Goal: Task Accomplishment & Management: Use online tool/utility

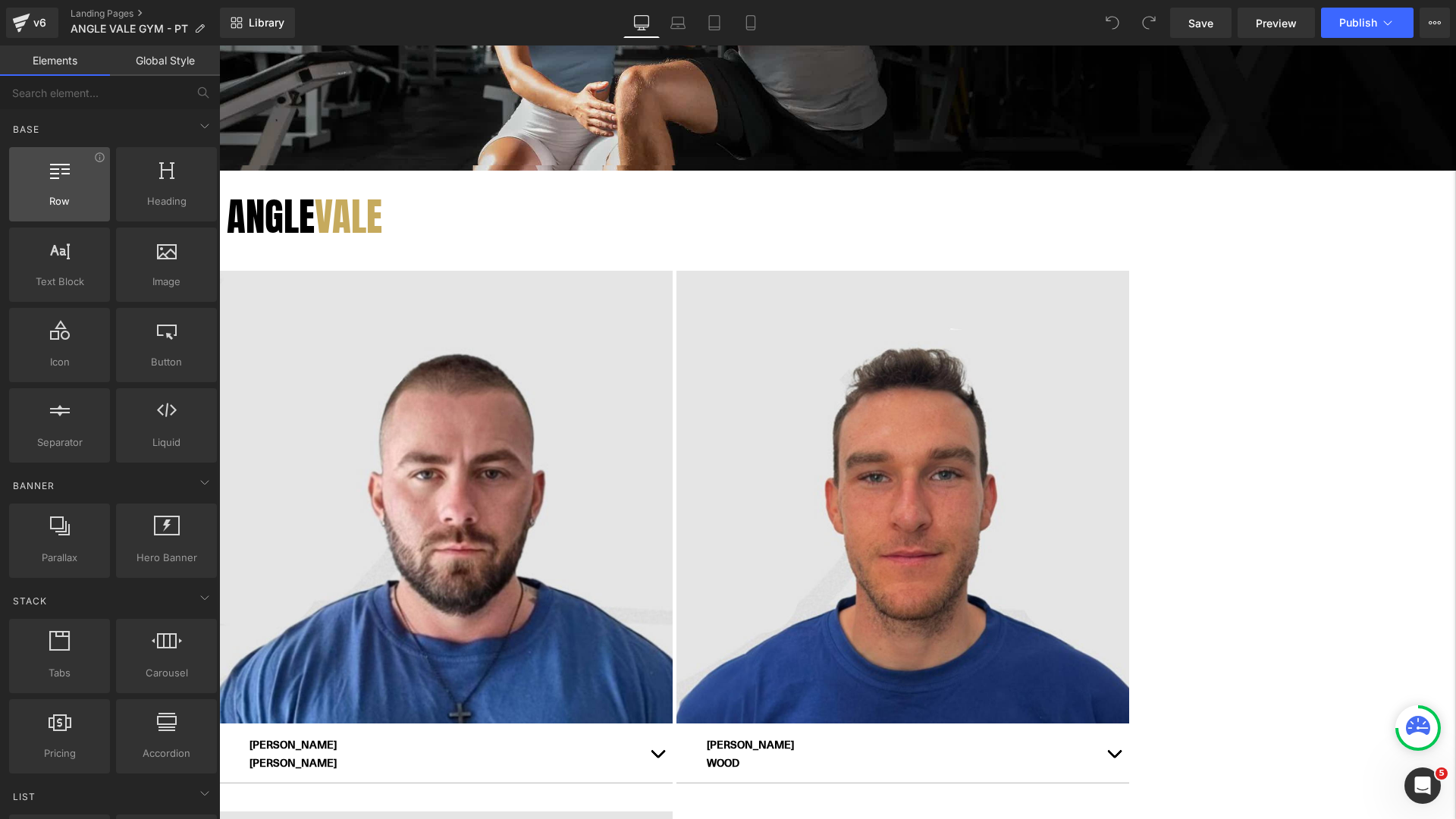
scroll to position [305, 0]
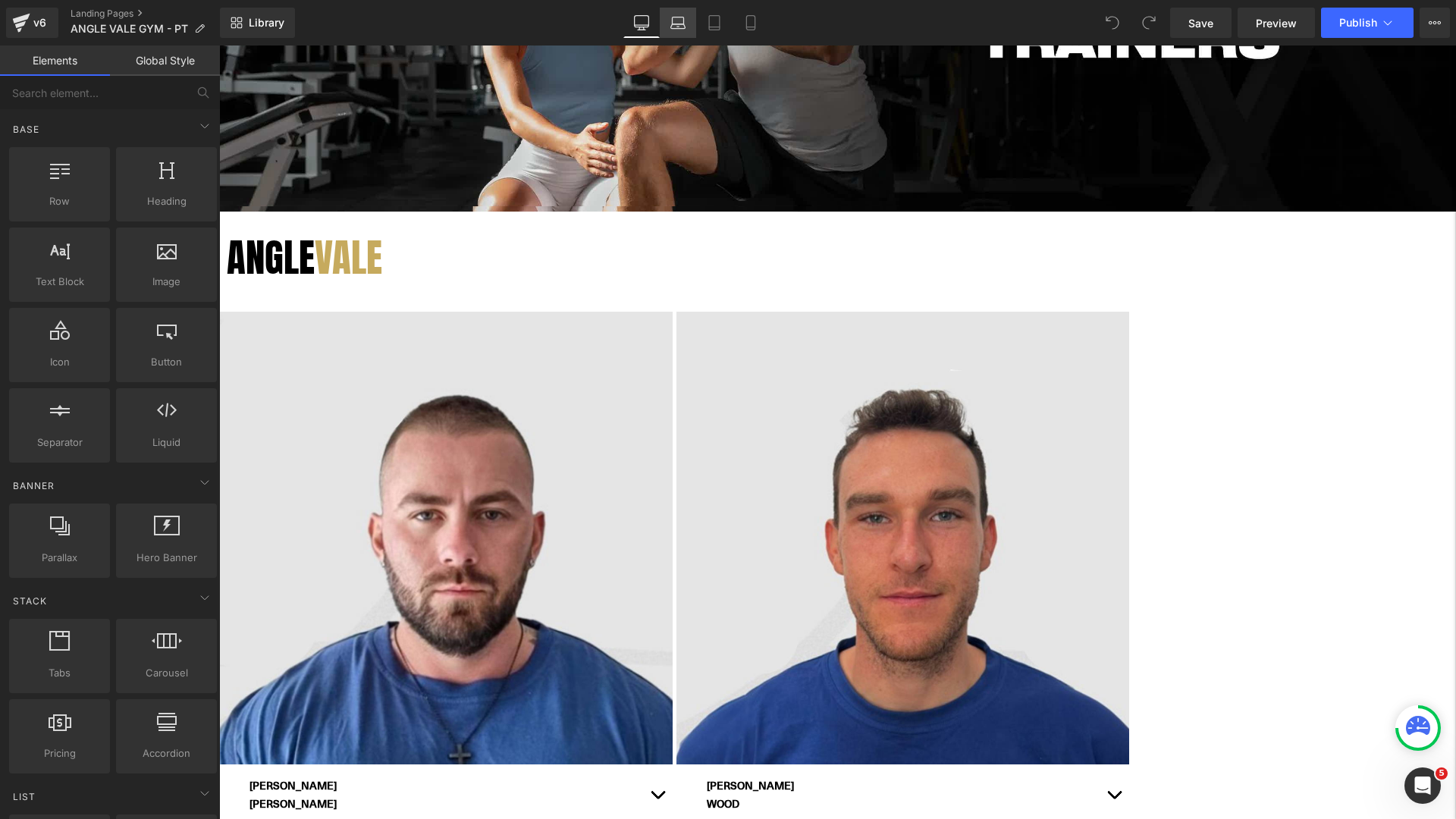
click at [678, 31] on link "Laptop" at bounding box center [677, 23] width 36 height 30
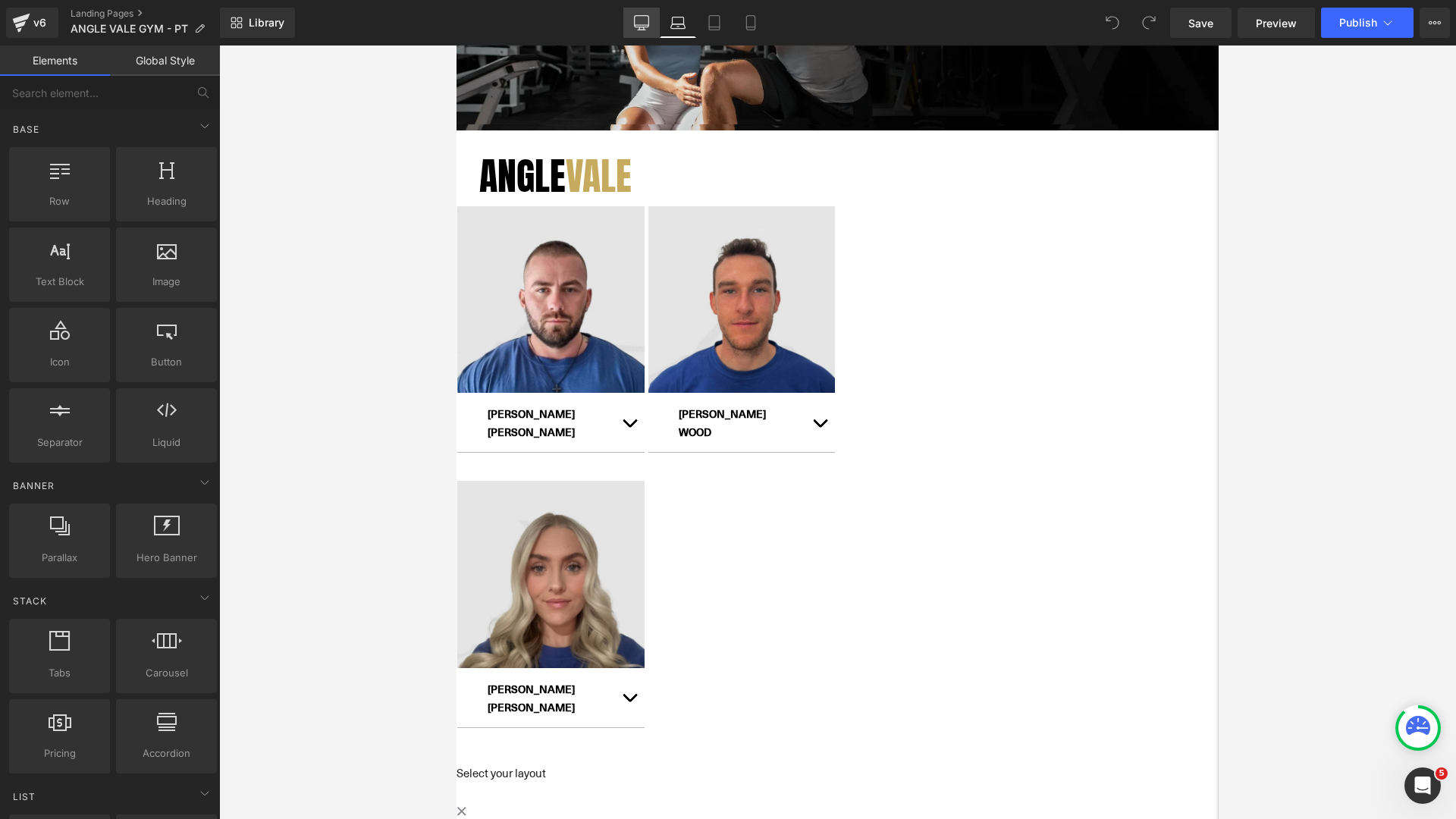
click at [646, 27] on icon at bounding box center [641, 23] width 15 height 15
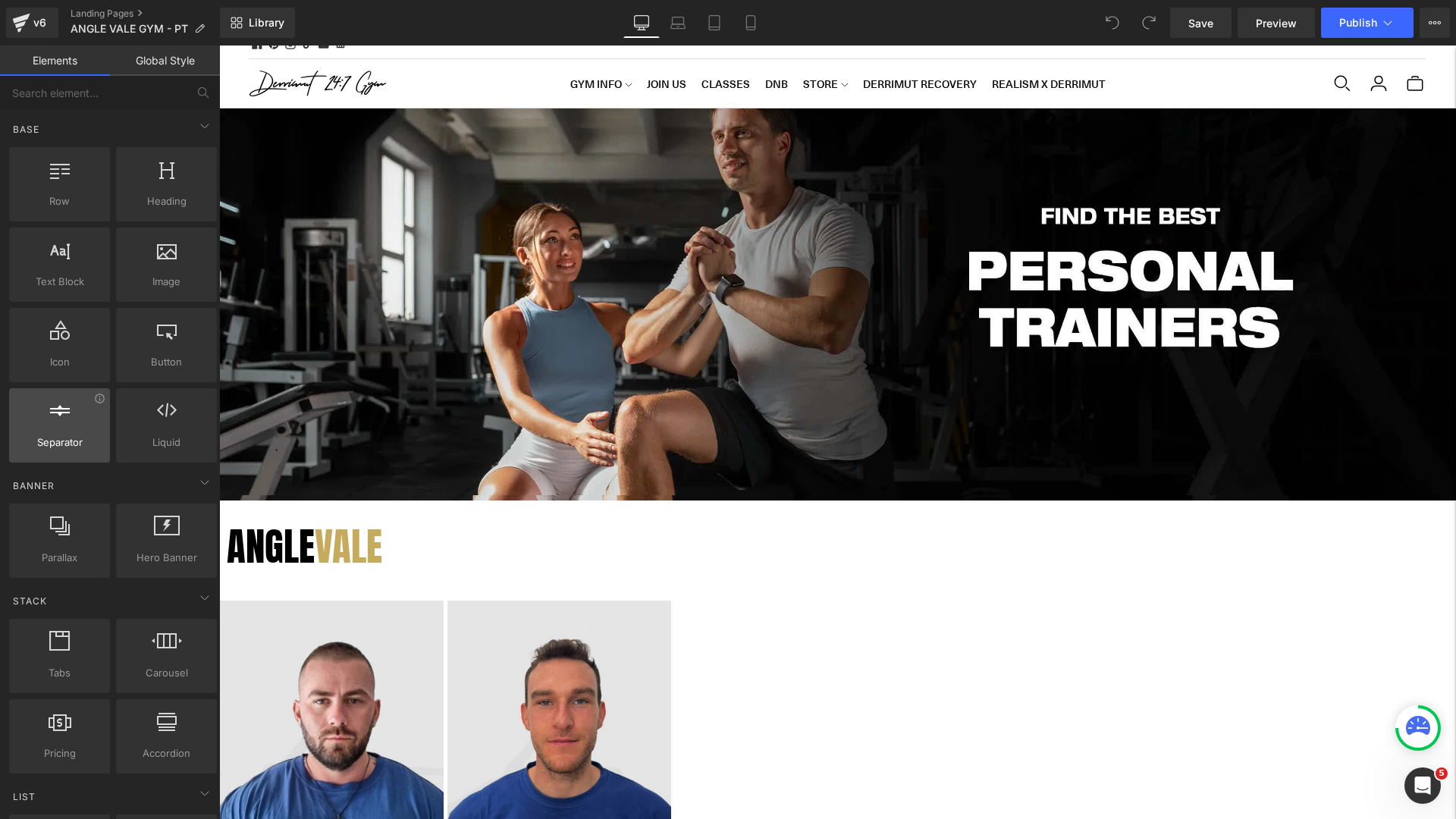
scroll to position [0, 0]
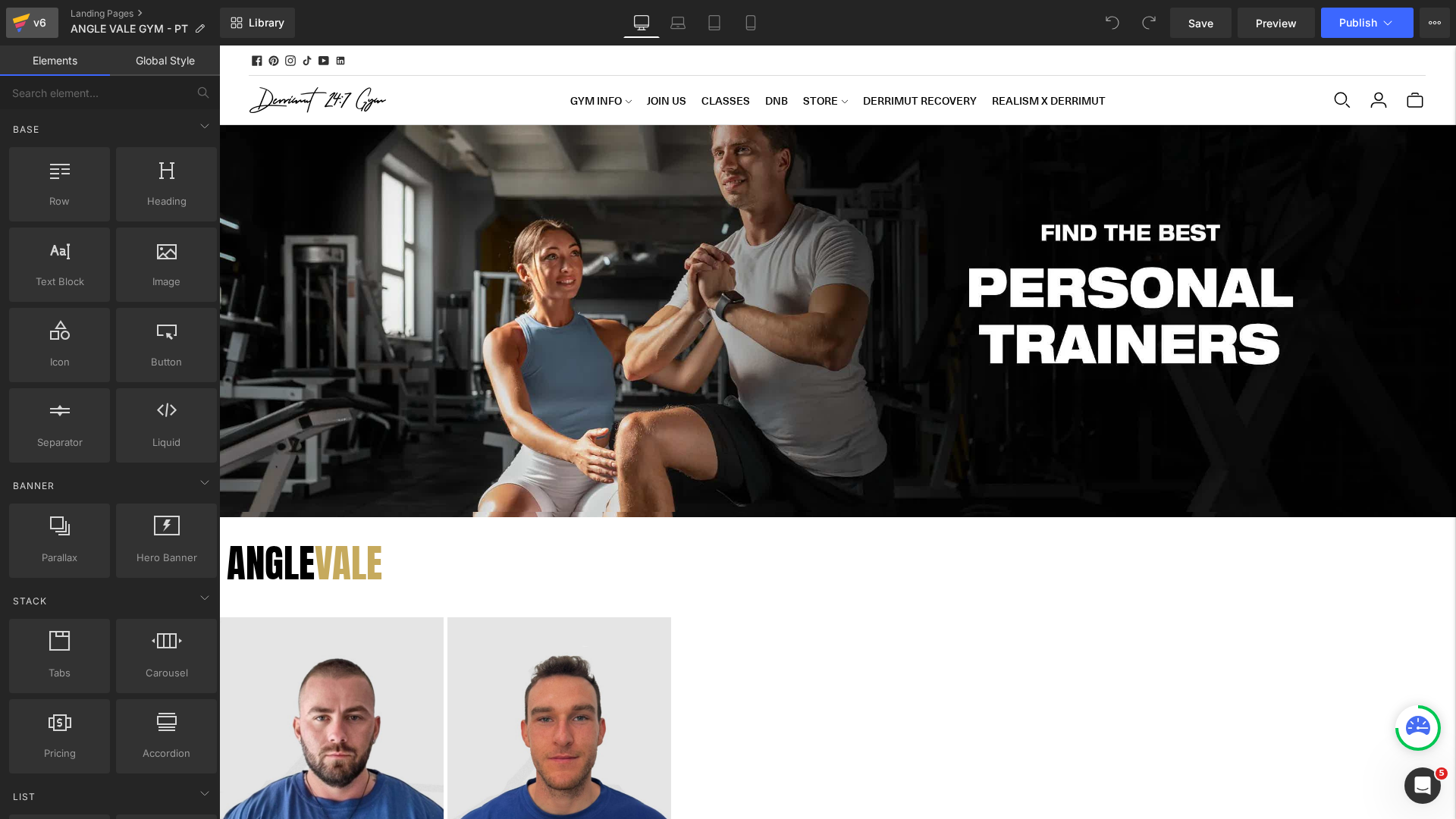
click at [36, 21] on div "v6" at bounding box center [40, 23] width 19 height 20
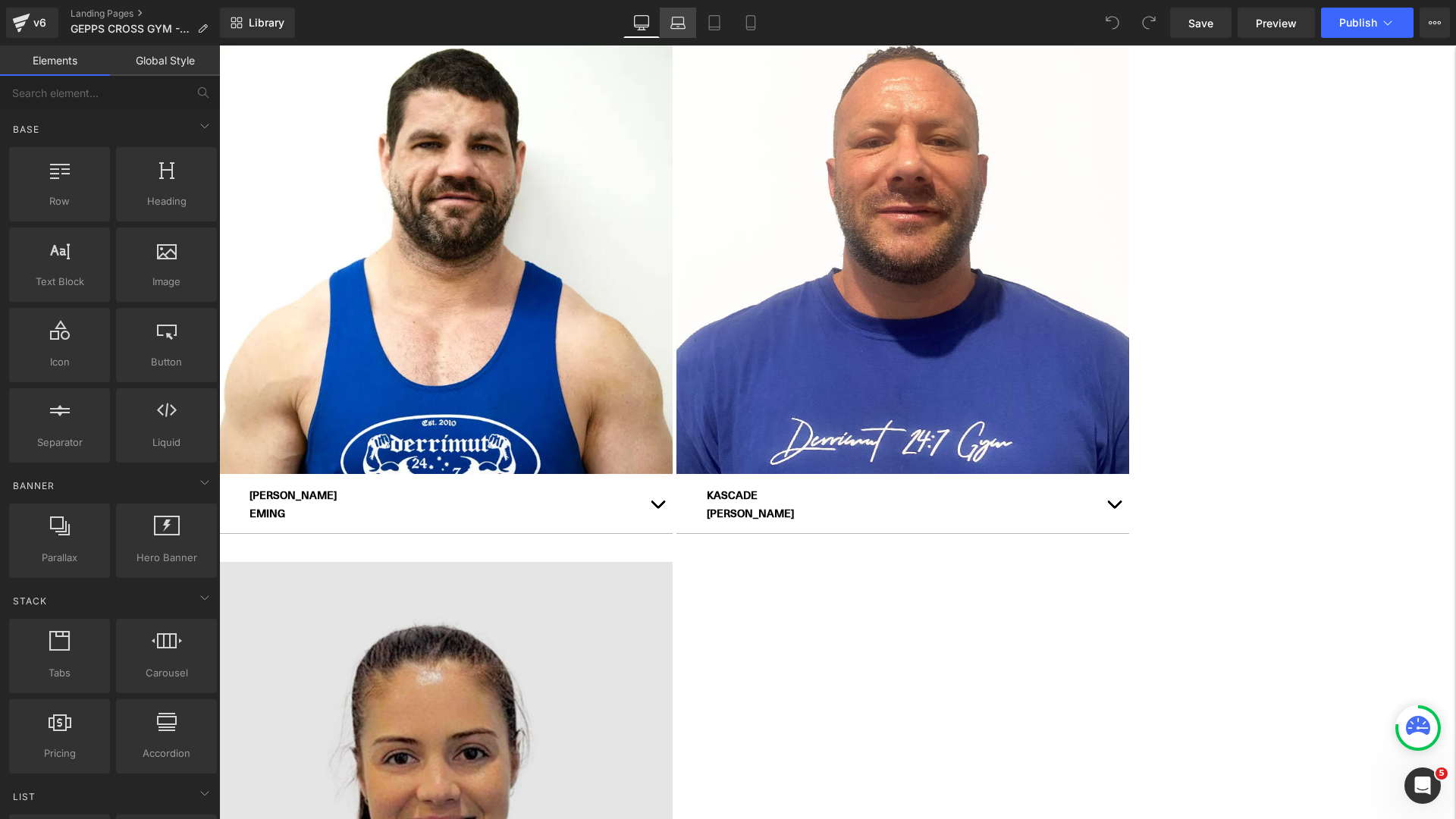
click at [672, 32] on link "Laptop" at bounding box center [677, 23] width 36 height 30
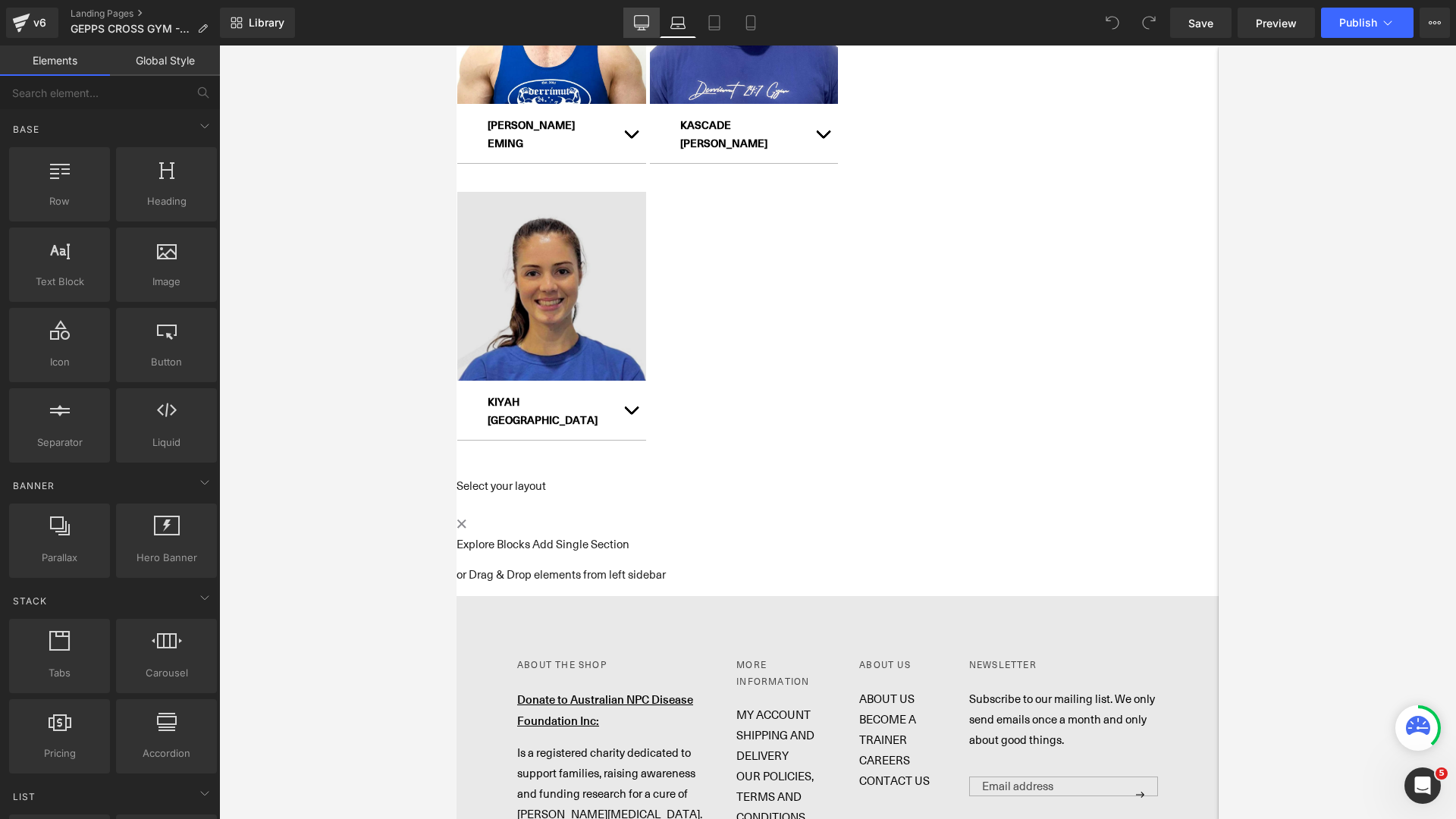
click at [643, 21] on icon at bounding box center [641, 23] width 15 height 15
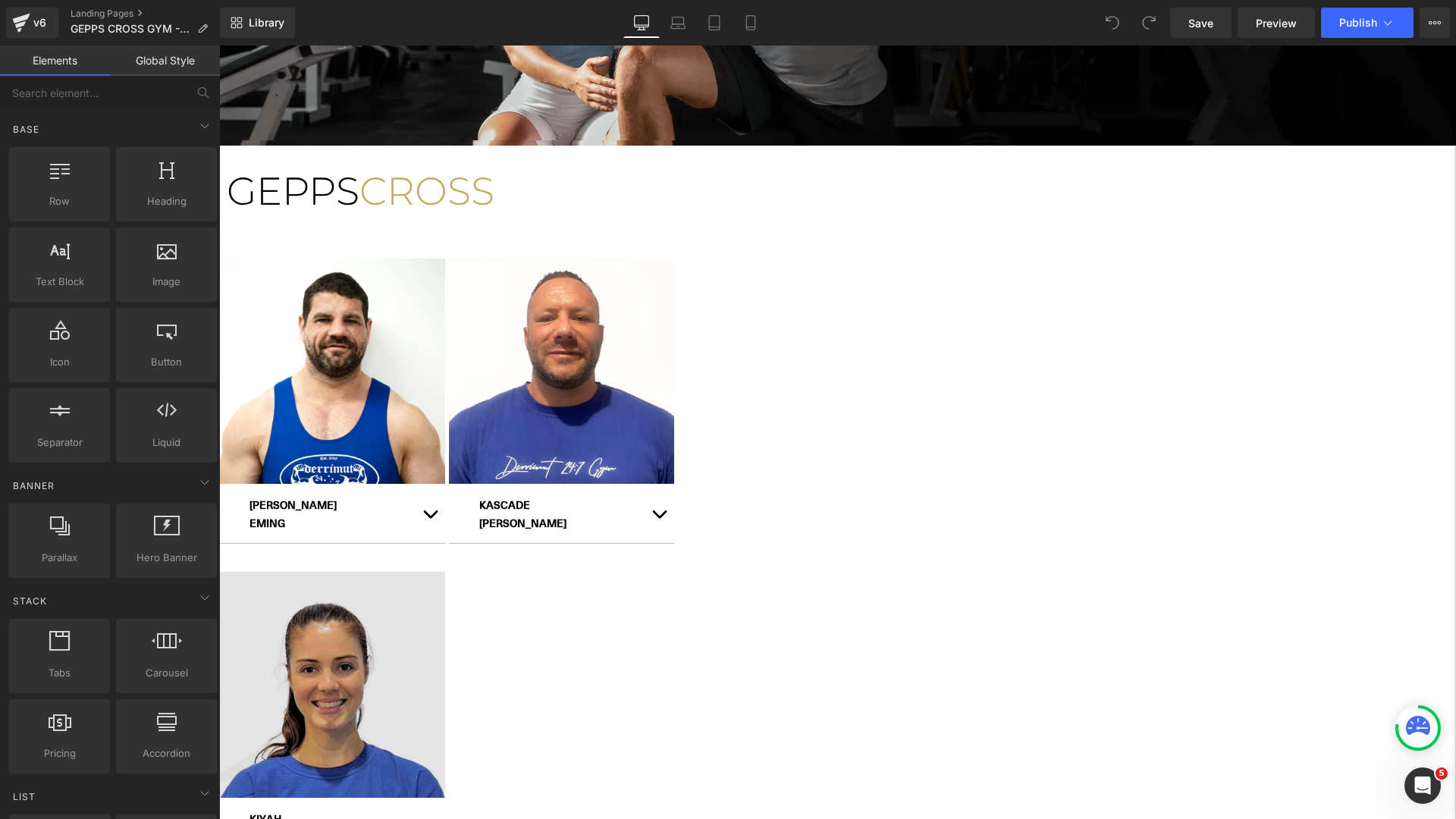
scroll to position [331, 0]
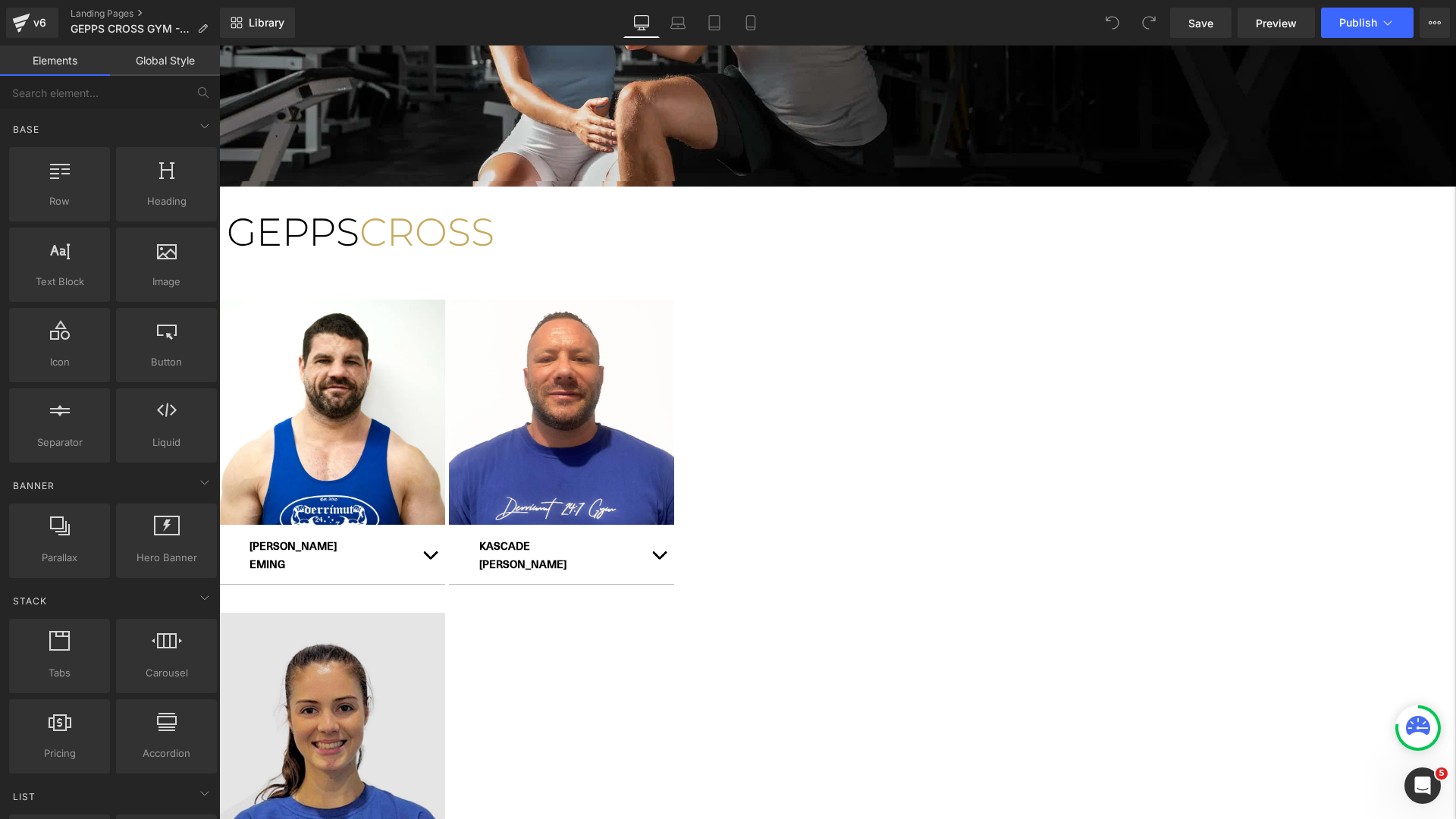
click at [359, 531] on div "Hero Banner GEPPS CROSS Heading Row Row Hero Banner JUSTIN EMING Text Block" at bounding box center [838, 419] width 1237 height 1248
click at [219, 45] on icon at bounding box center [219, 45] width 0 height 0
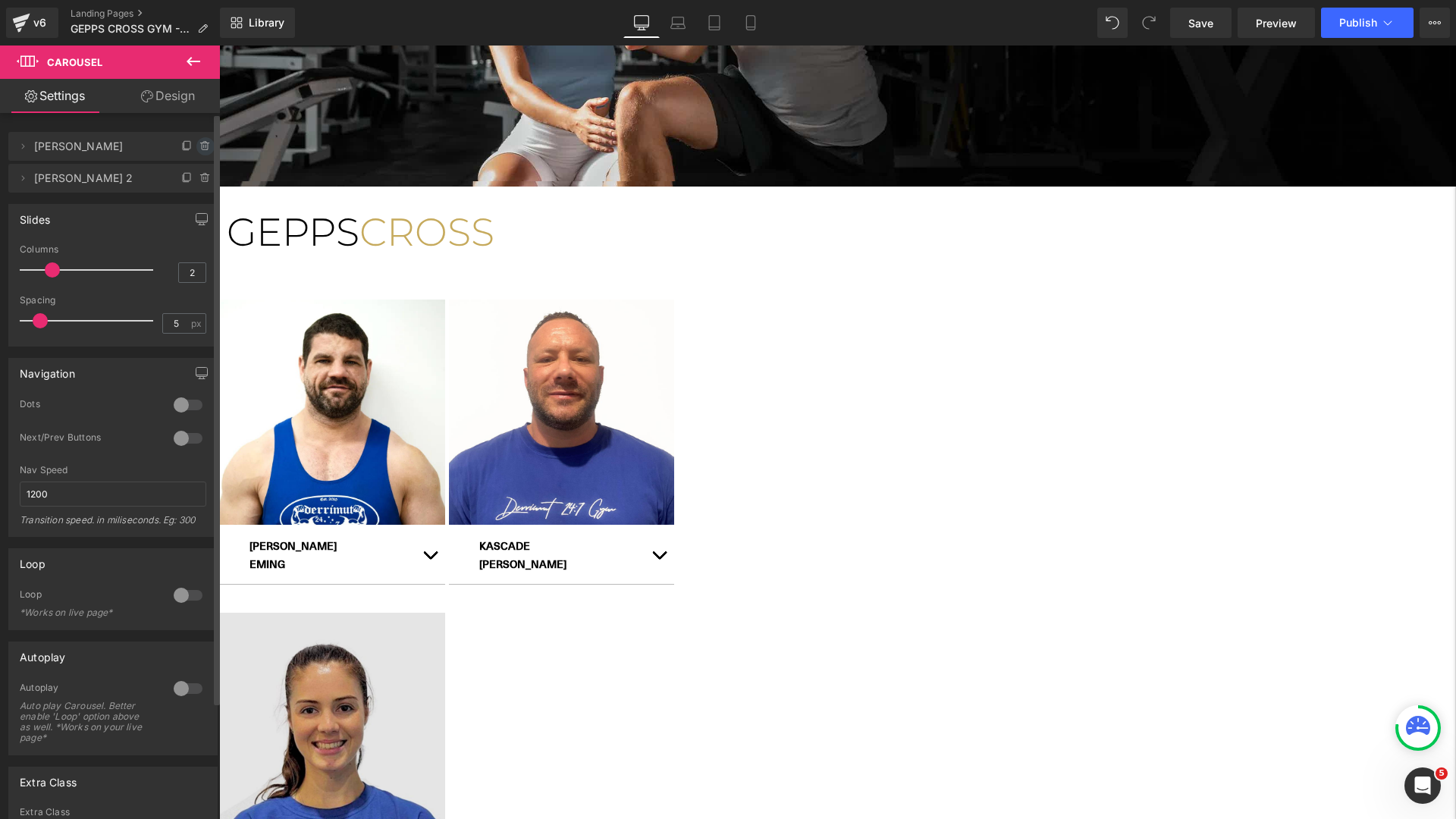
click at [200, 146] on icon at bounding box center [205, 146] width 12 height 12
click at [198, 147] on button "Delete" at bounding box center [189, 147] width 48 height 20
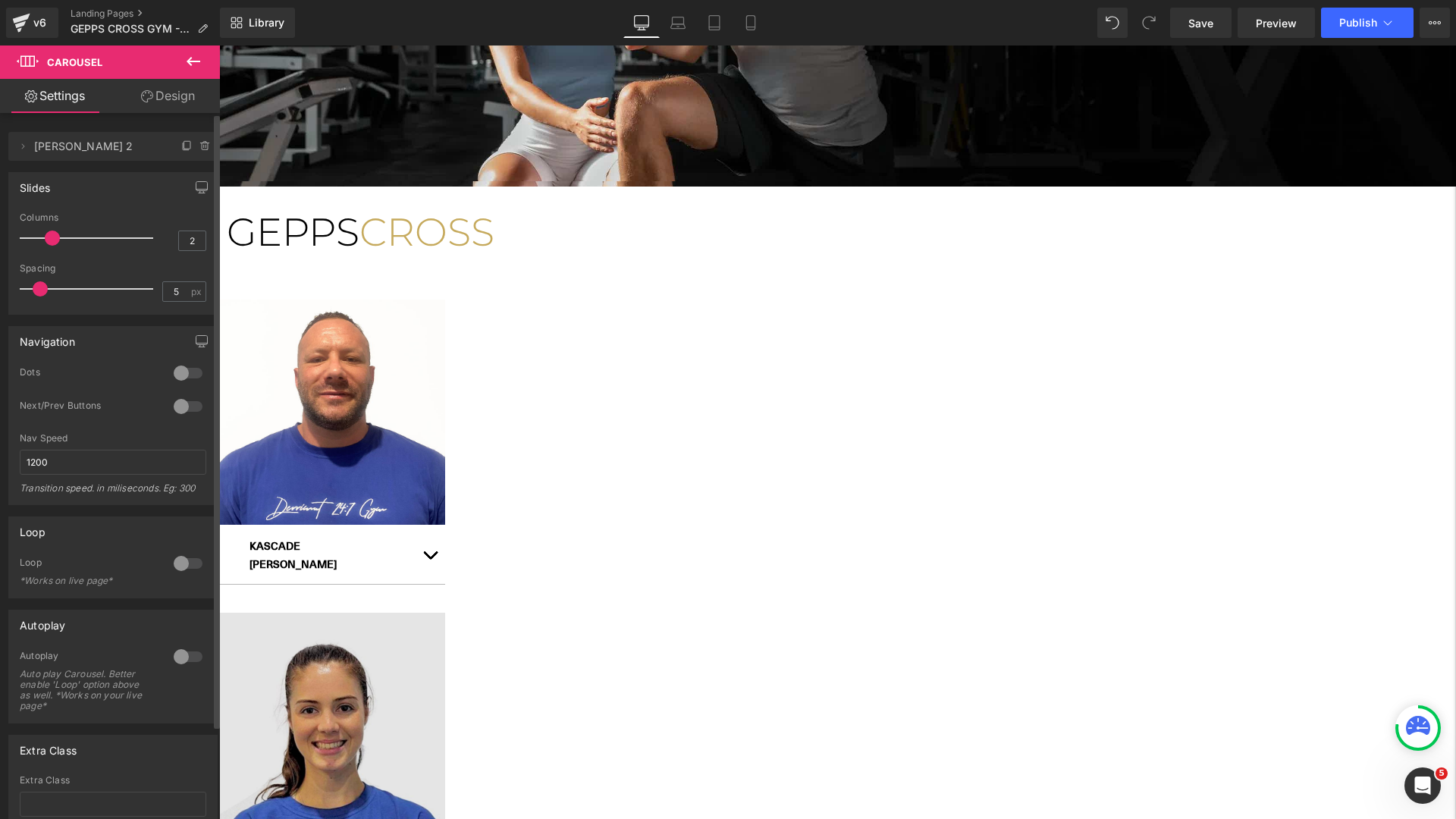
click at [219, 45] on link at bounding box center [219, 45] width 0 height 0
click at [219, 45] on icon at bounding box center [219, 45] width 0 height 0
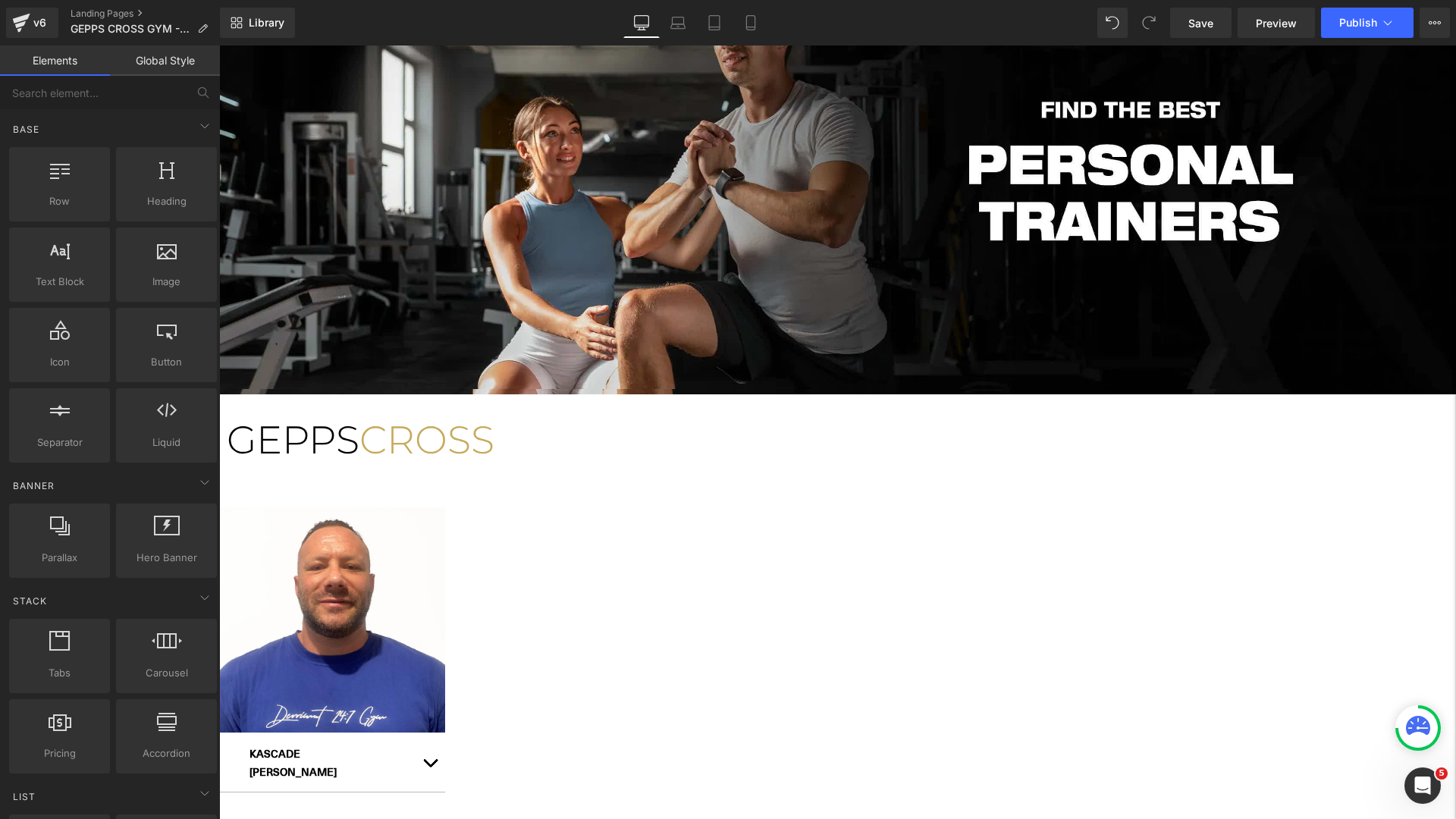
scroll to position [0, 0]
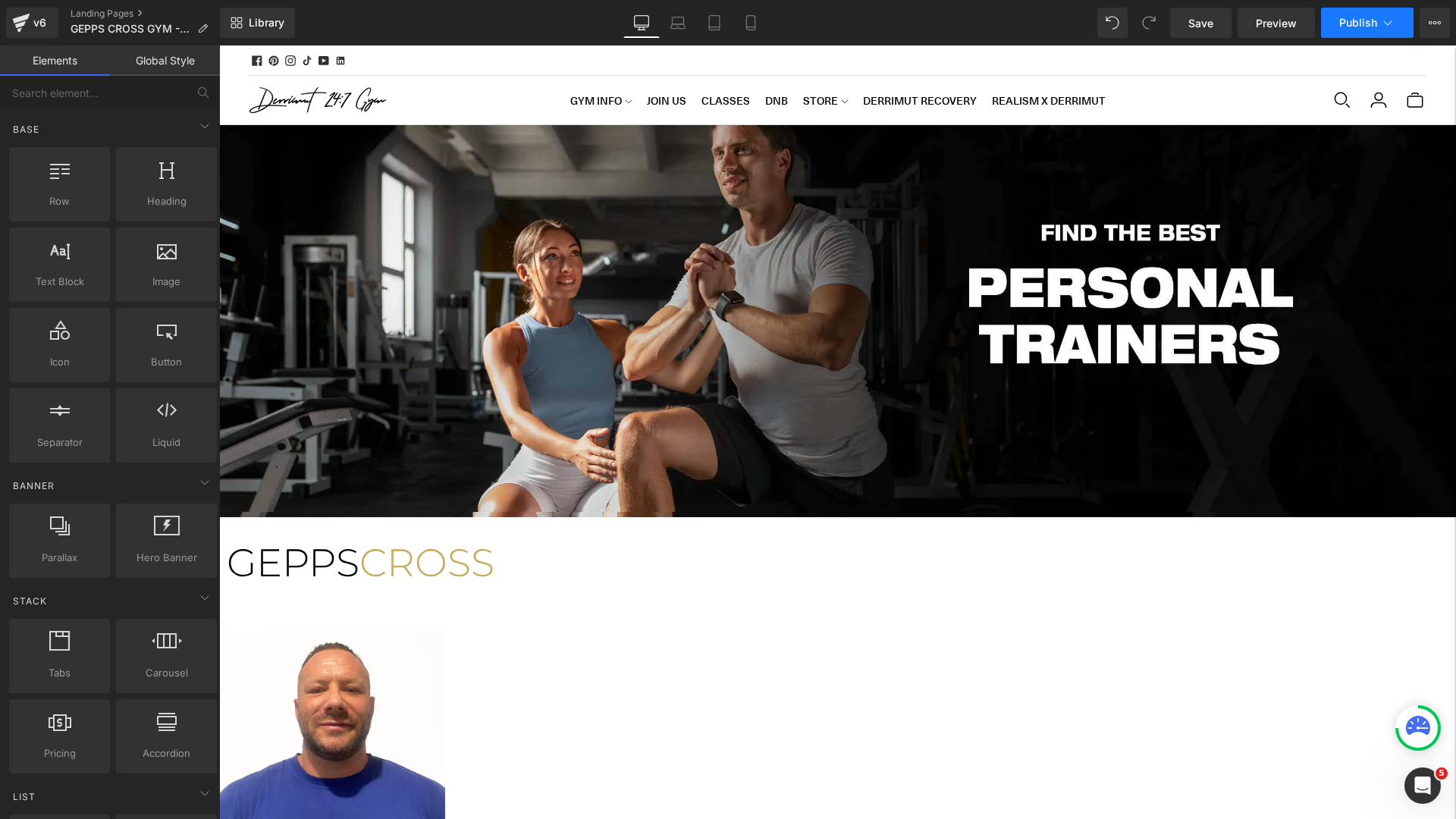
click at [1369, 28] on span "Publish" at bounding box center [1359, 23] width 38 height 12
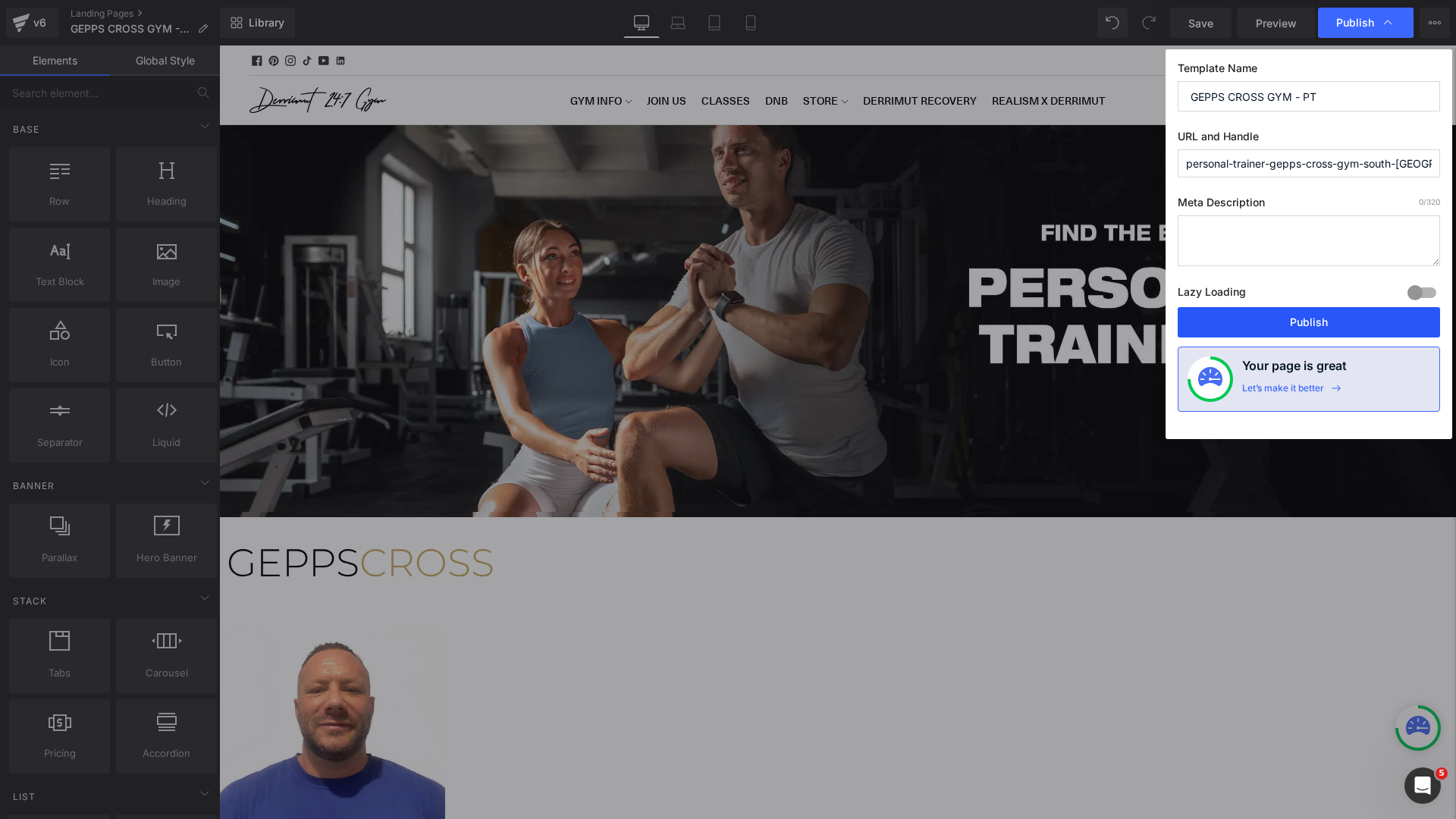
click at [1235, 328] on button "Publish" at bounding box center [1308, 322] width 262 height 30
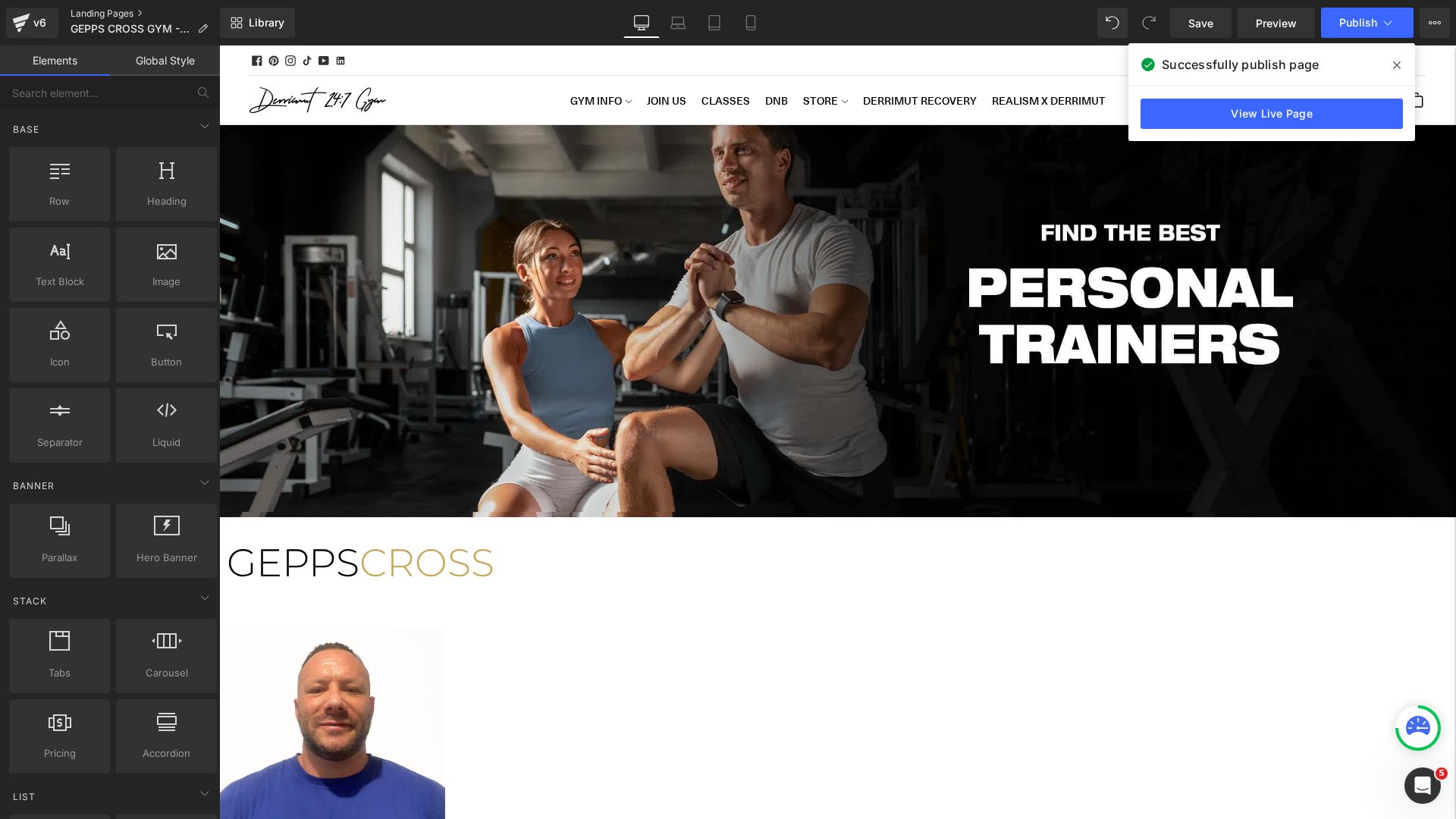
click at [136, 12] on link "Landing Pages" at bounding box center [146, 13] width 149 height 12
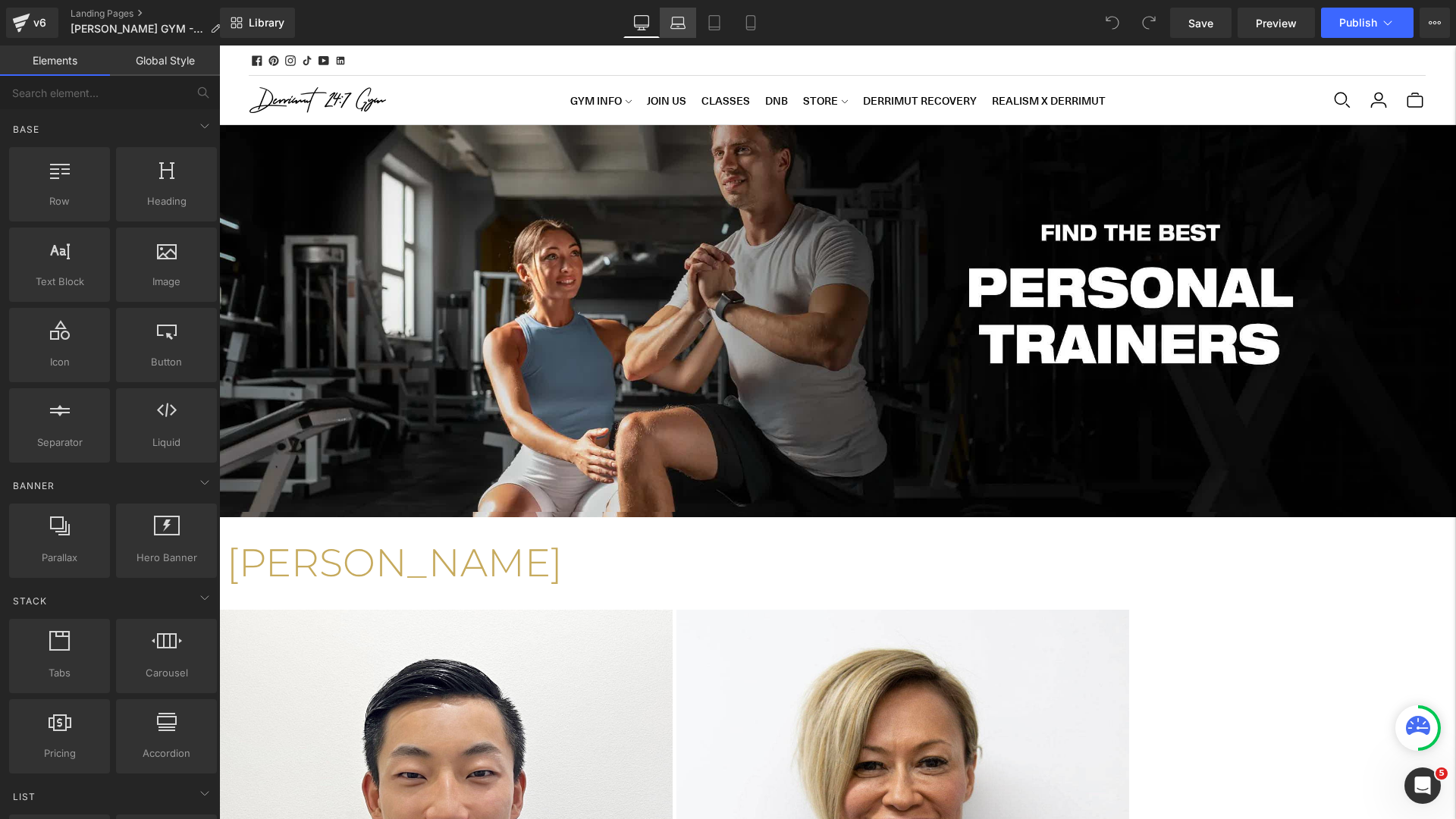
click at [683, 28] on icon at bounding box center [678, 23] width 15 height 15
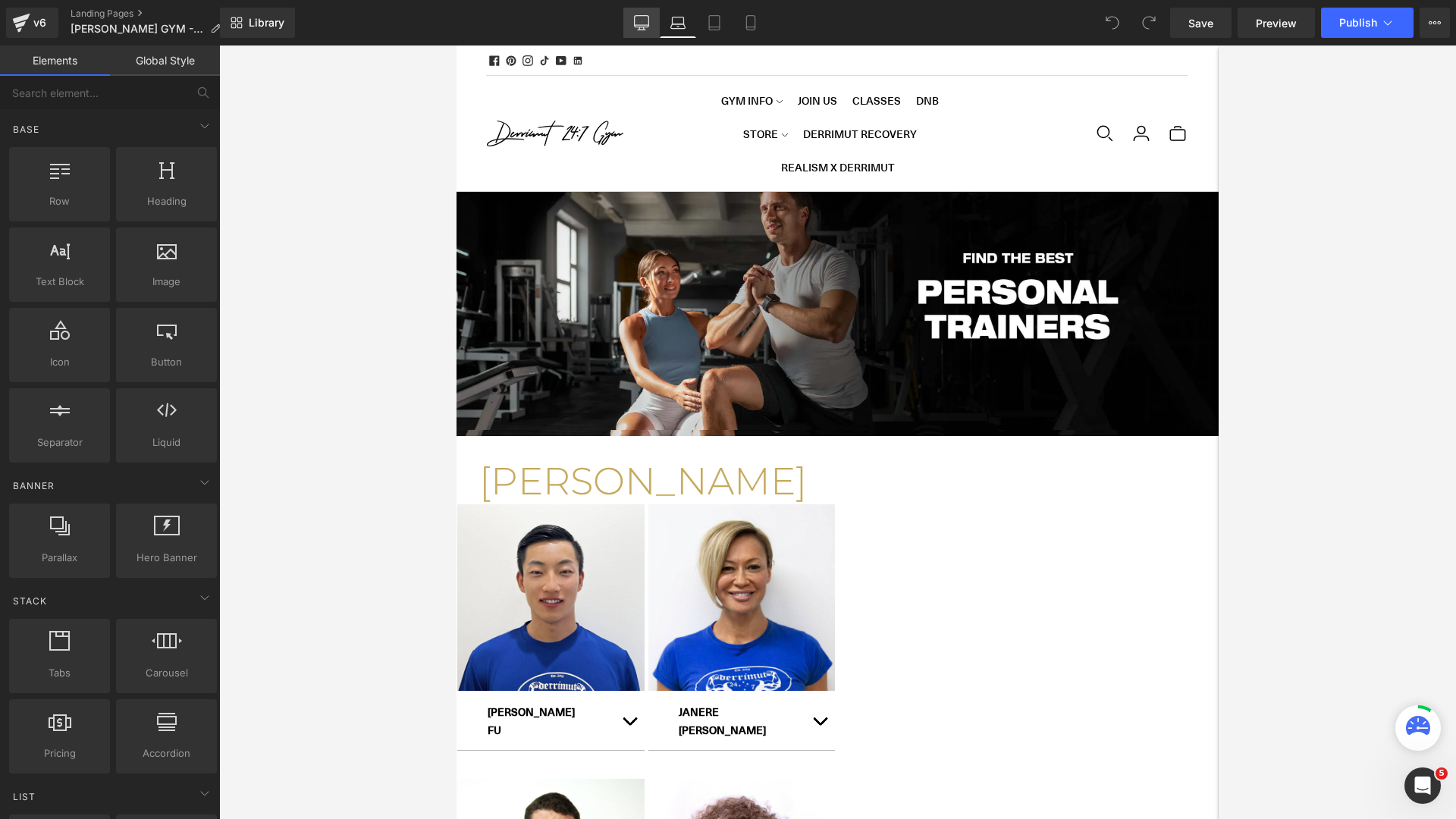
click at [637, 23] on icon at bounding box center [641, 23] width 15 height 15
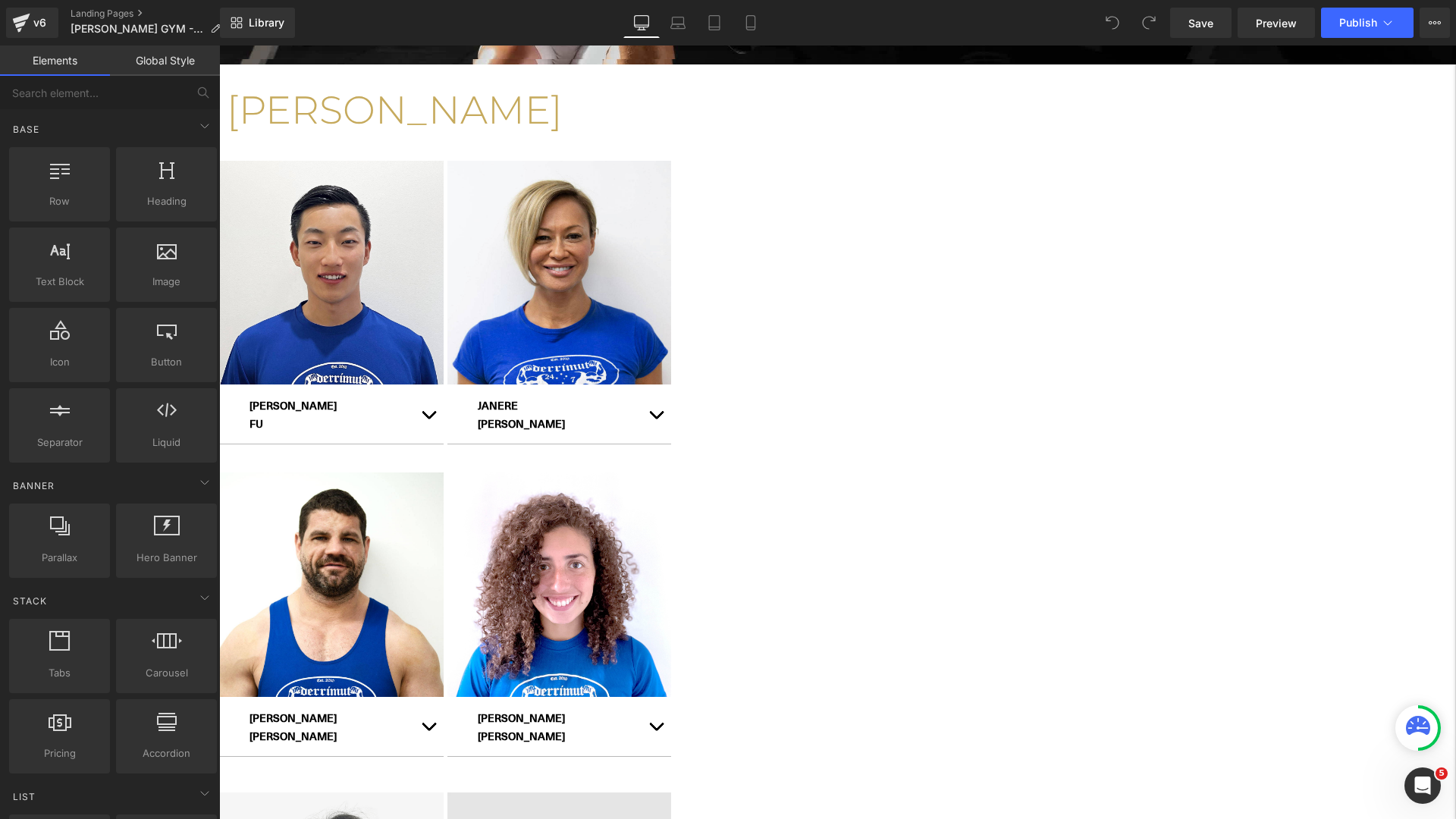
scroll to position [452, 0]
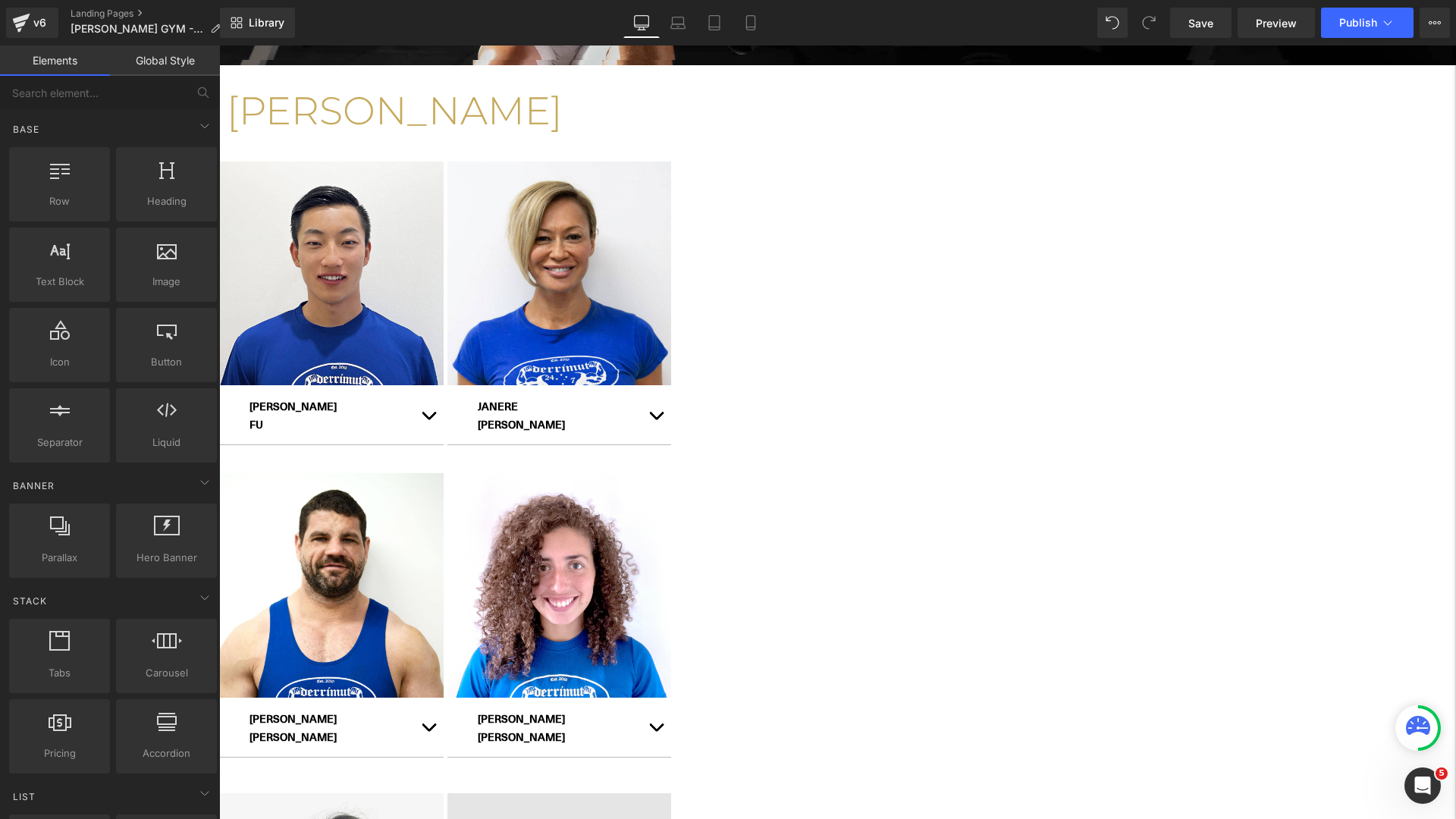
click at [219, 45] on span "Carousel" at bounding box center [219, 45] width 0 height 0
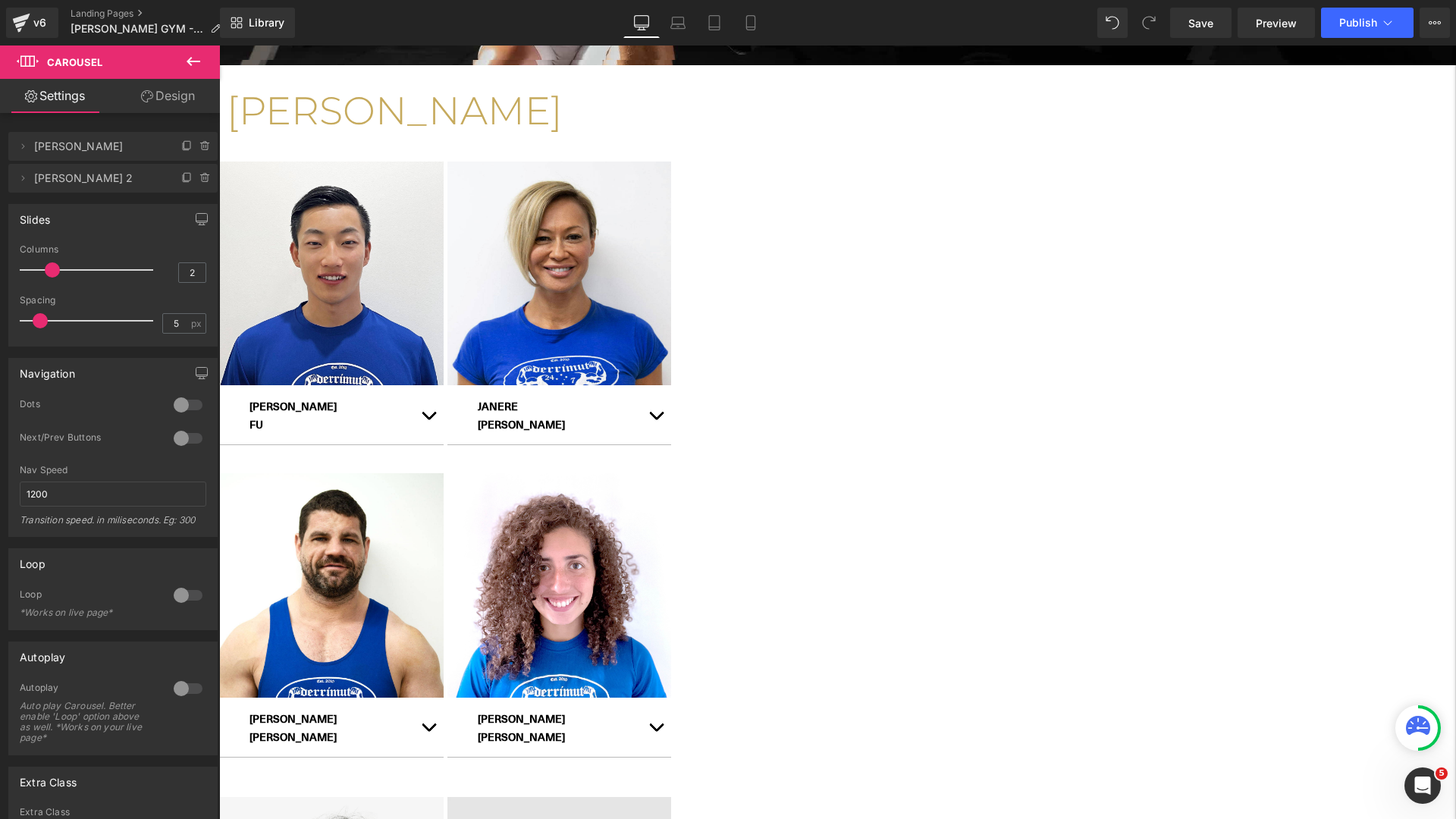
click at [219, 45] on icon at bounding box center [219, 45] width 0 height 0
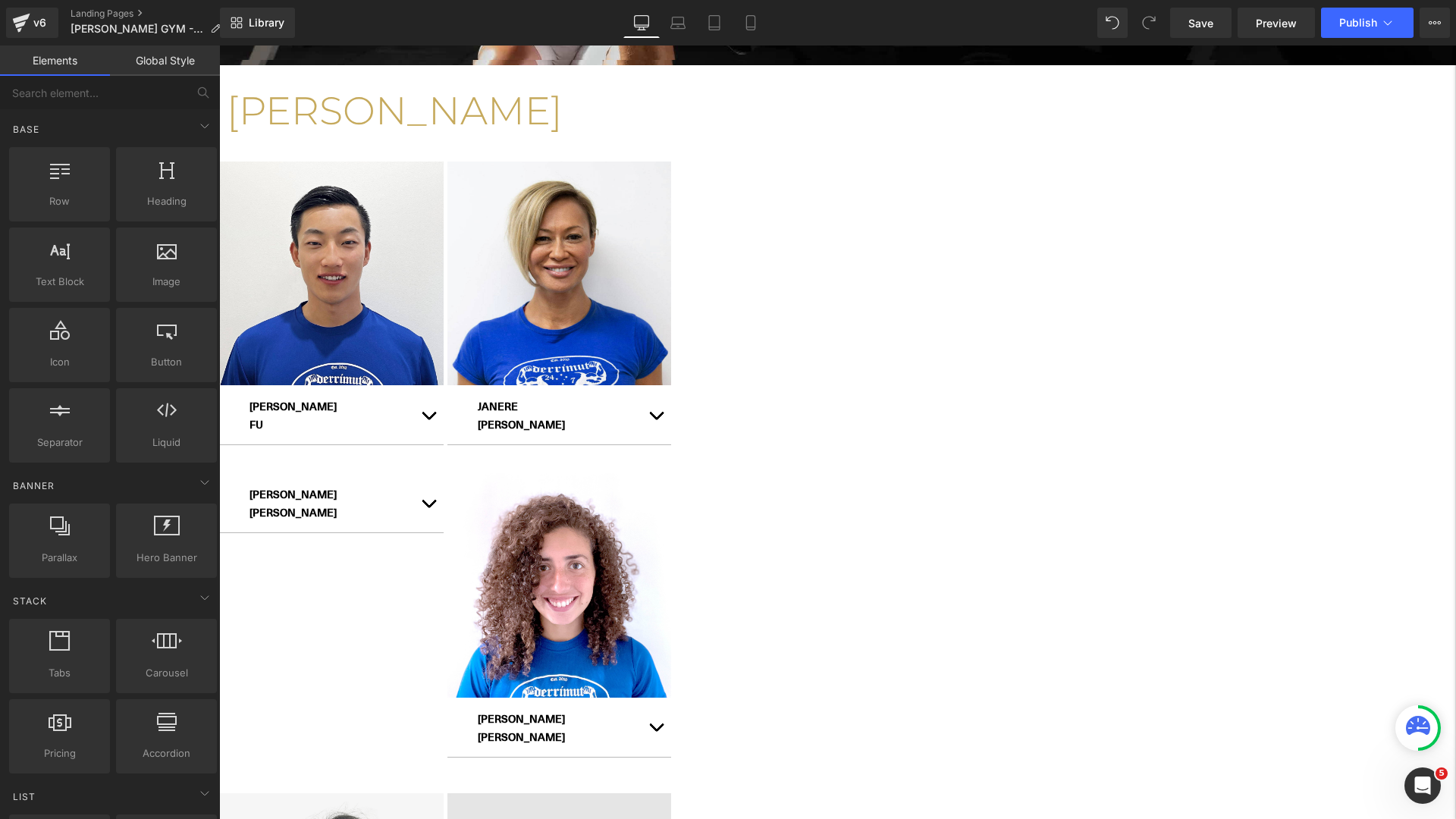
click at [219, 45] on icon at bounding box center [219, 45] width 0 height 0
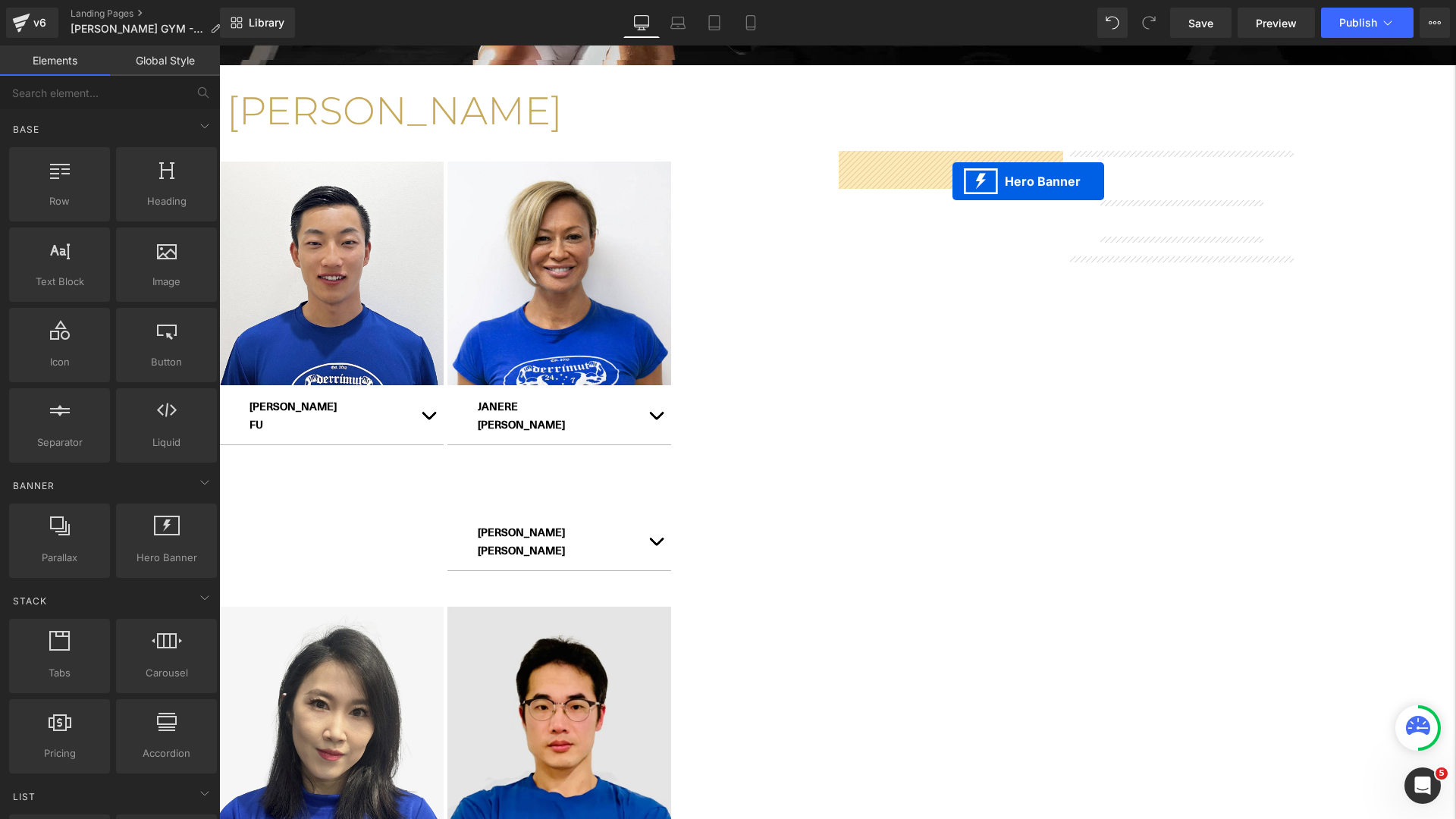
drag, startPoint x: 1136, startPoint y: 189, endPoint x: 952, endPoint y: 179, distance: 184.3
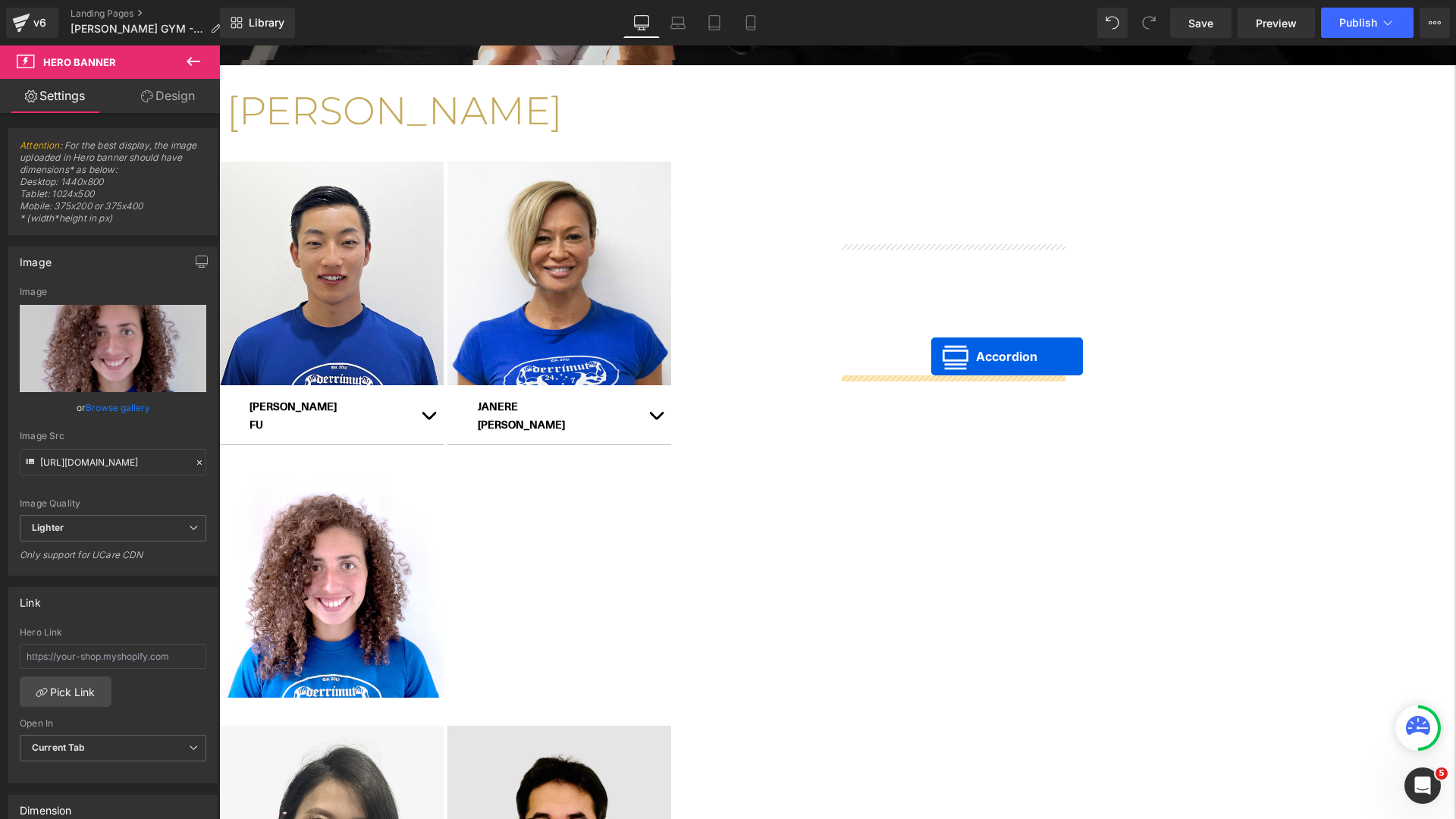
drag, startPoint x: 1138, startPoint y: 184, endPoint x: 931, endPoint y: 357, distance: 269.8
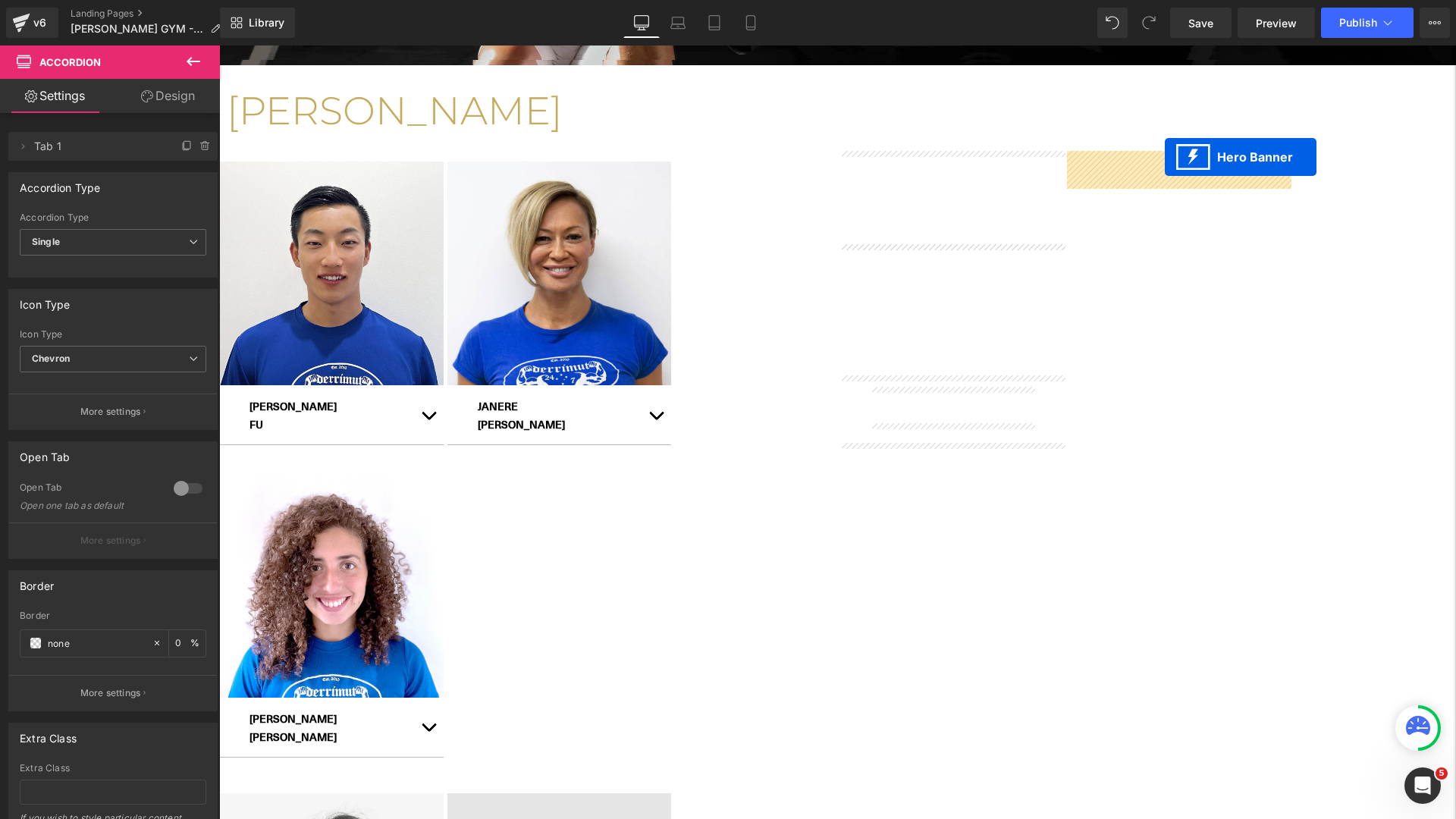
drag, startPoint x: 908, startPoint y: 528, endPoint x: 1142, endPoint y: 162, distance: 434.4
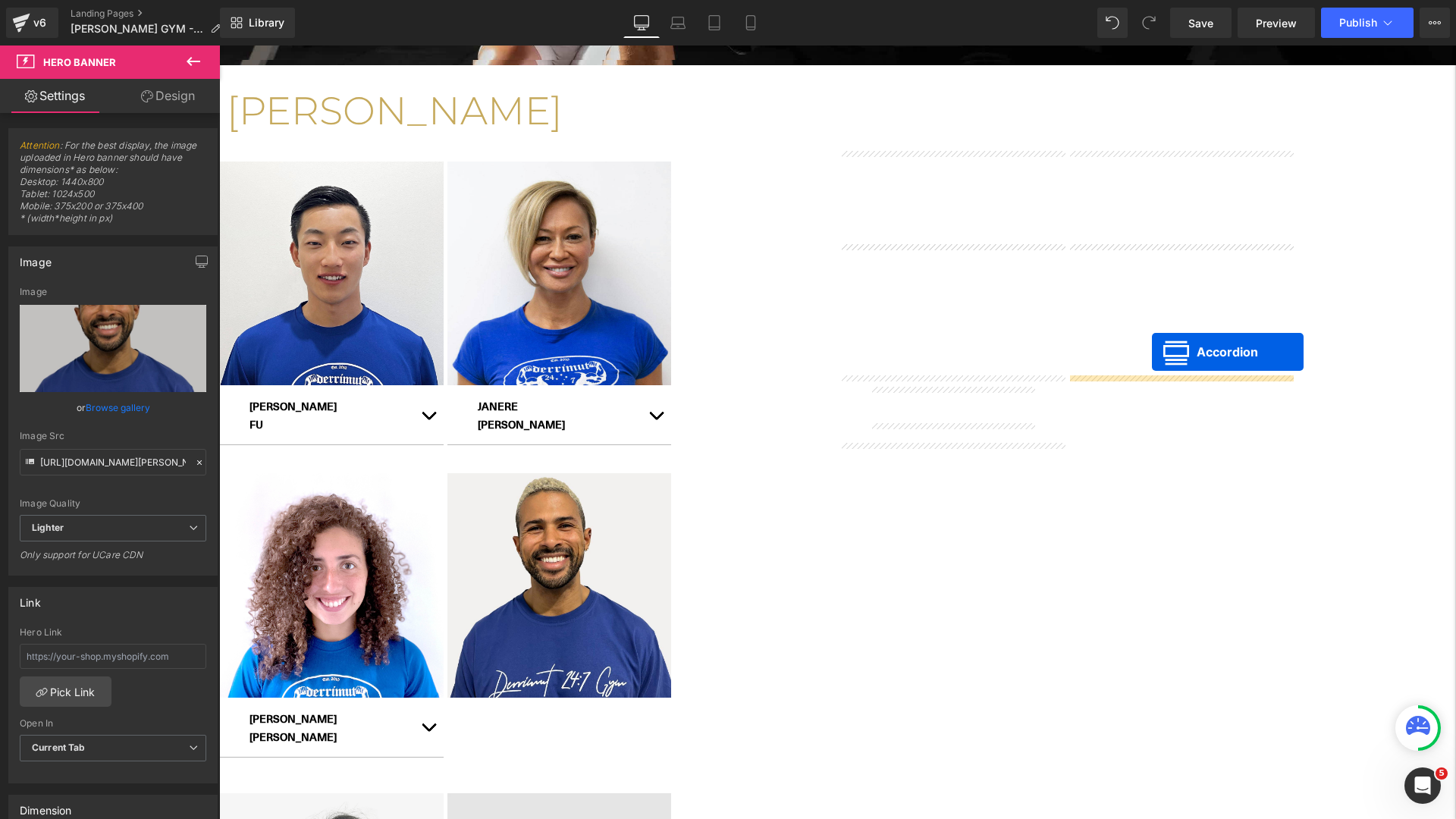
drag, startPoint x: 905, startPoint y: 527, endPoint x: 1151, endPoint y: 352, distance: 301.9
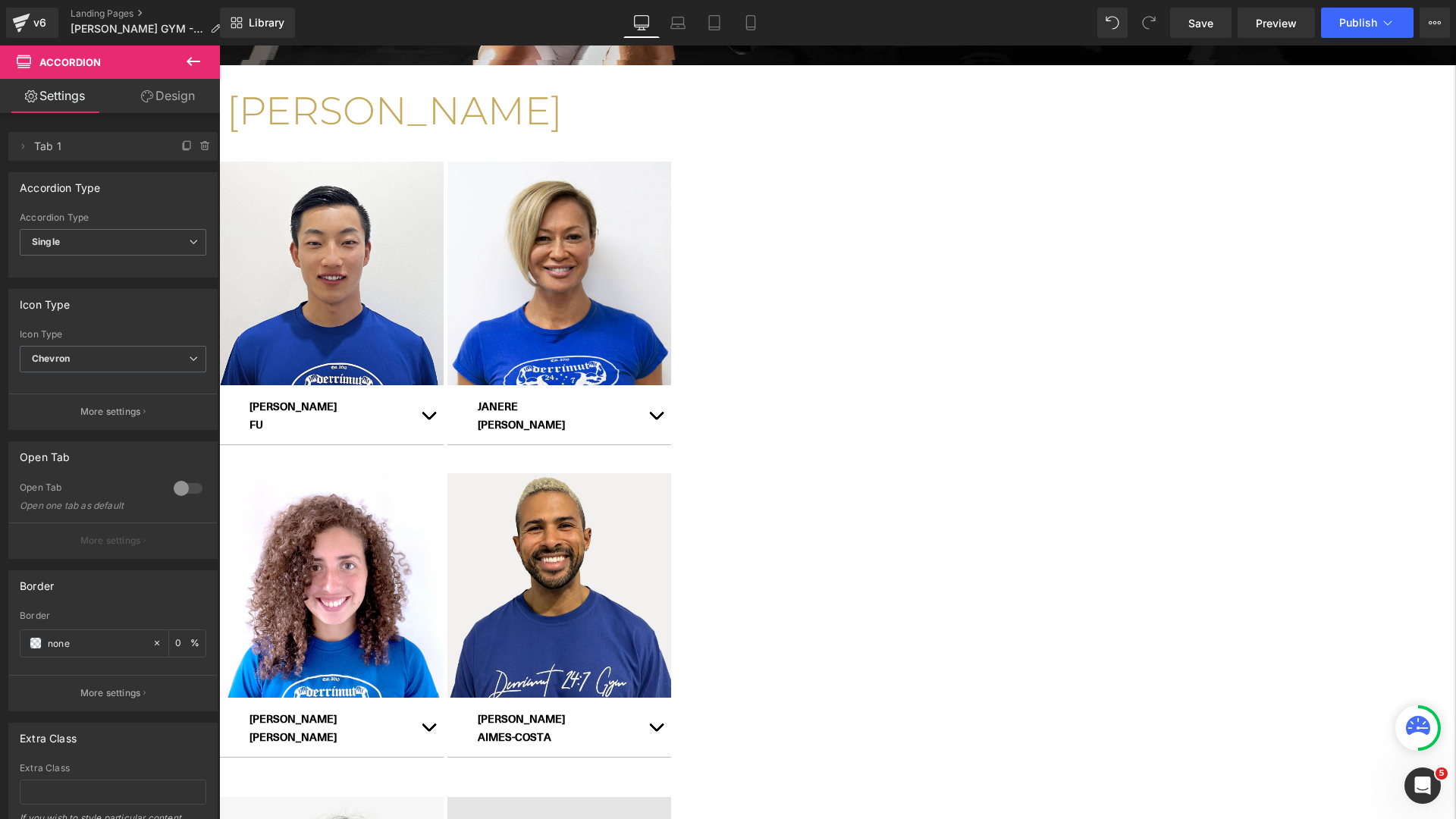
click at [219, 45] on icon at bounding box center [219, 45] width 0 height 0
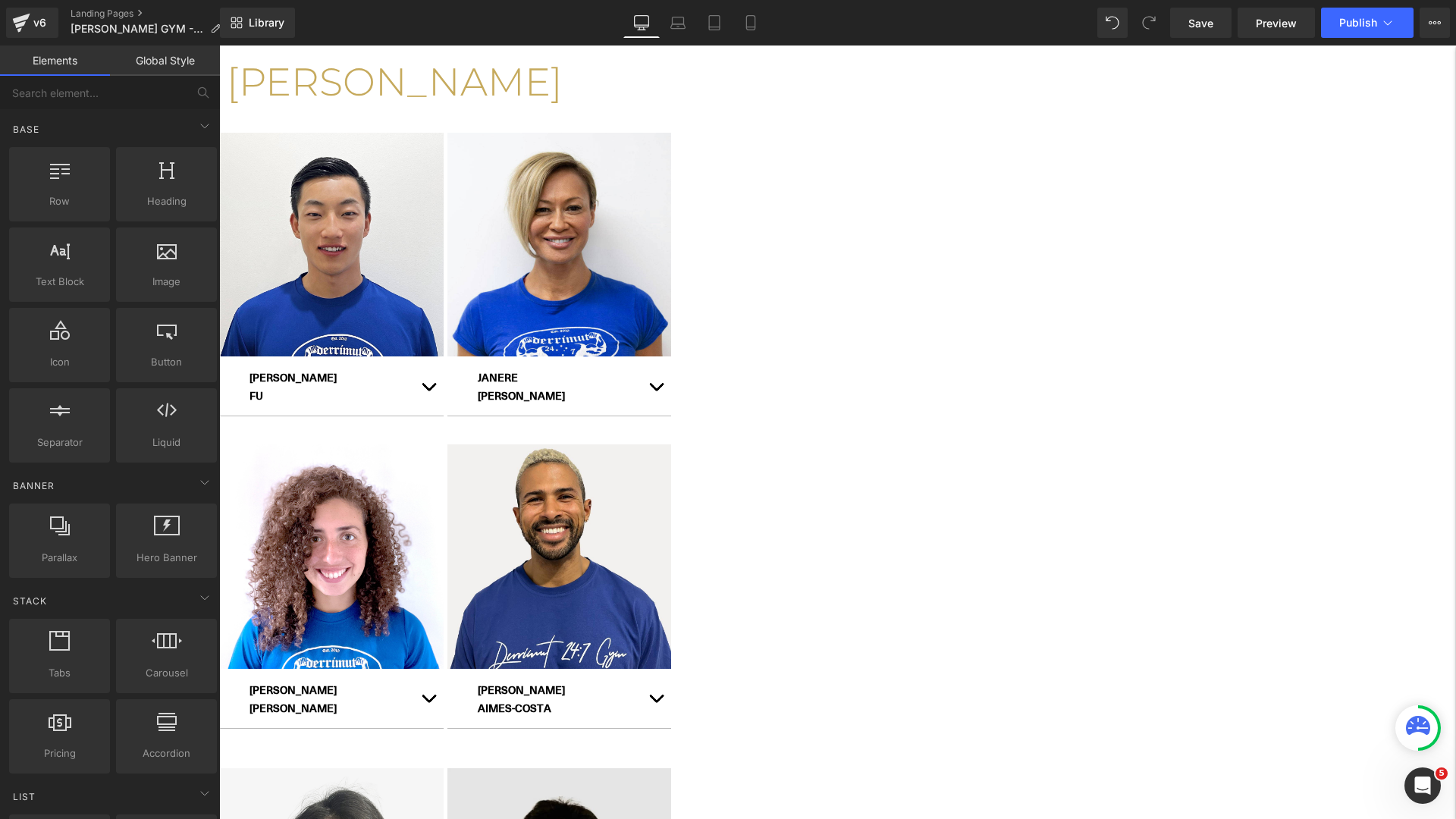
scroll to position [376, 0]
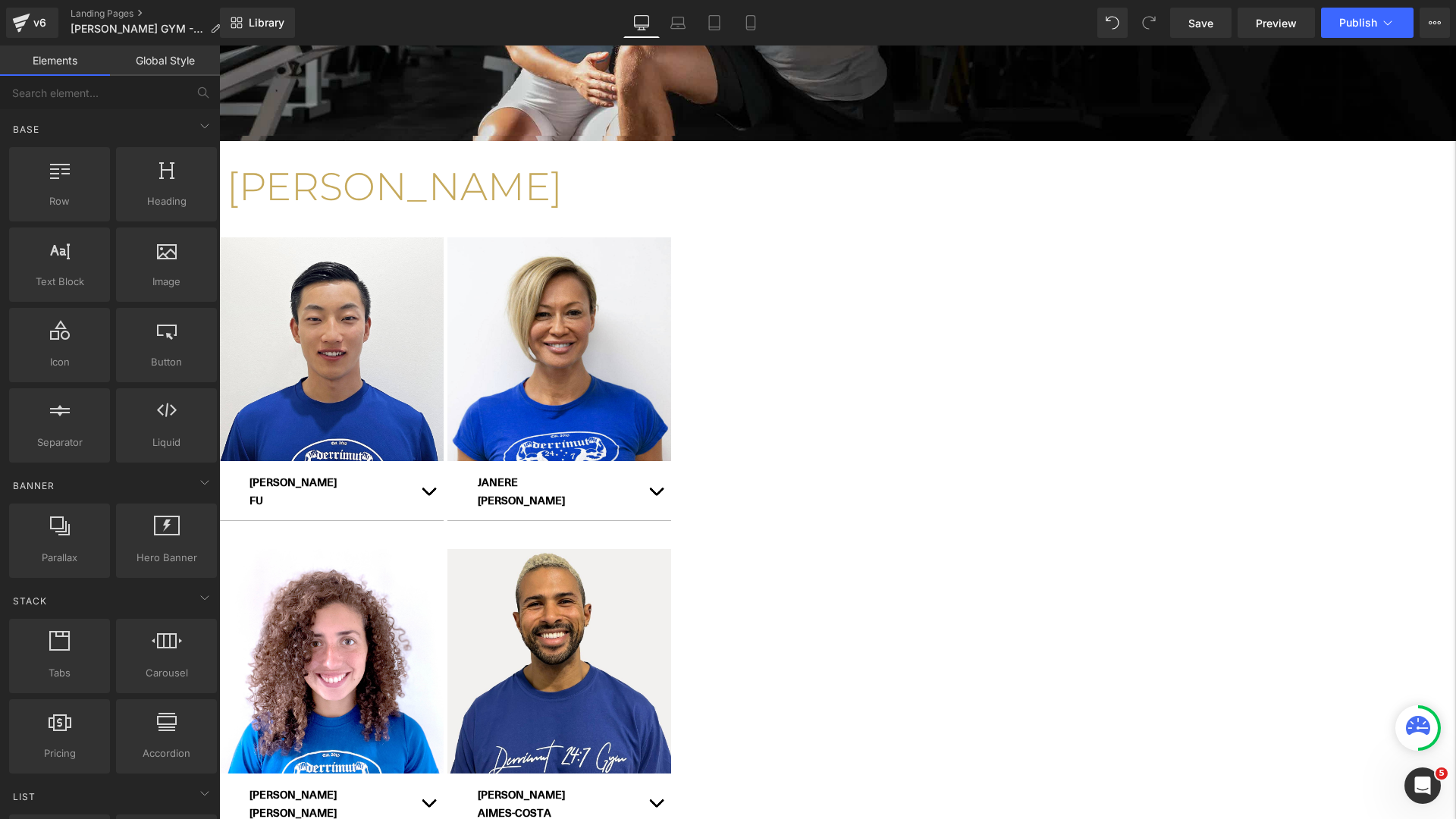
click at [1390, 332] on div "Hero Banner NORWOOD Heading Row Hero Banner ALEX FU Text Block PHONE: 0451 320 …" at bounding box center [838, 538] width 1237 height 1578
click at [1348, 32] on button "Publish" at bounding box center [1368, 23] width 93 height 30
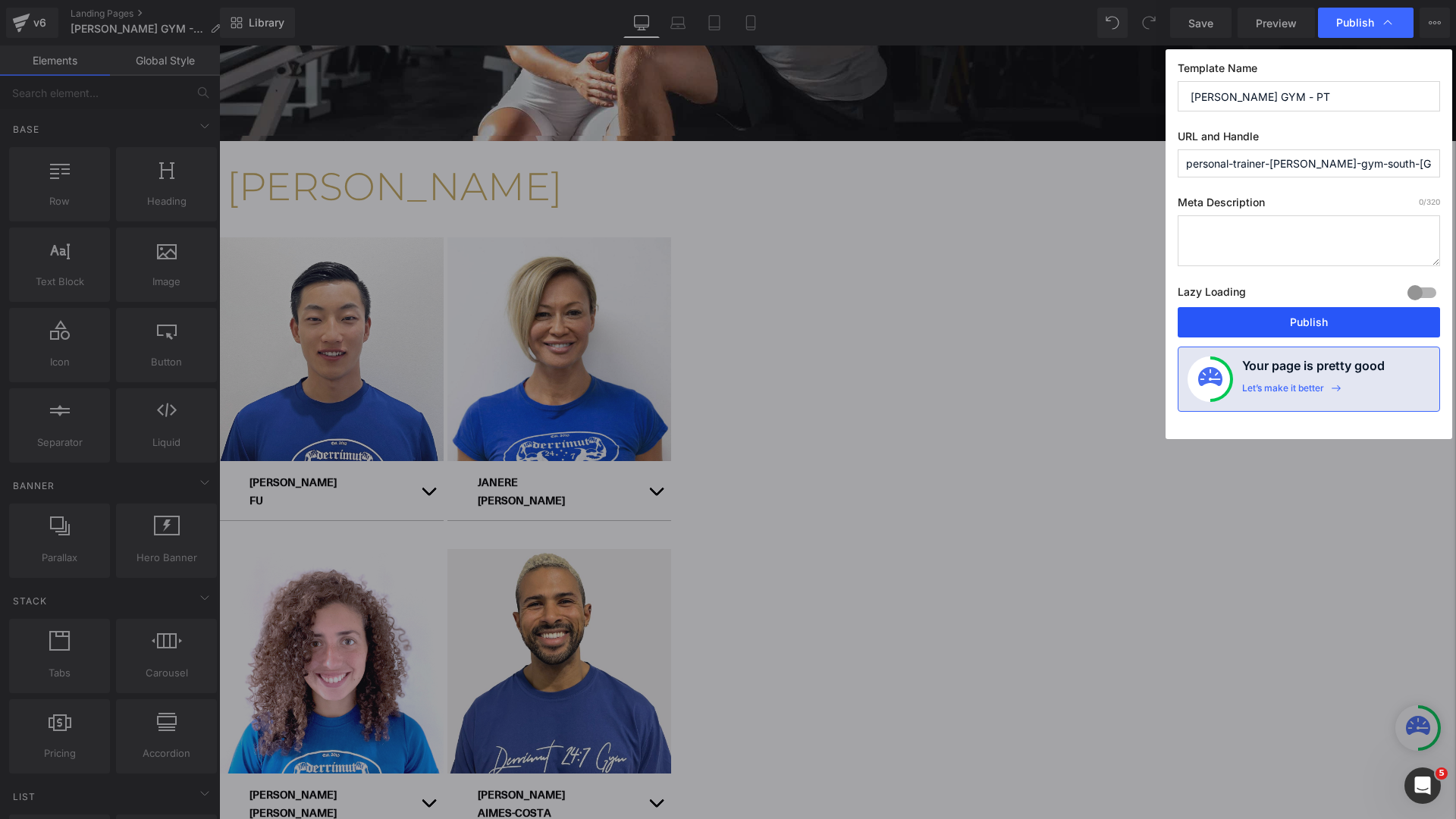
drag, startPoint x: 1320, startPoint y: 321, endPoint x: 1100, endPoint y: 275, distance: 224.8
click at [1320, 321] on button "Publish" at bounding box center [1308, 322] width 262 height 30
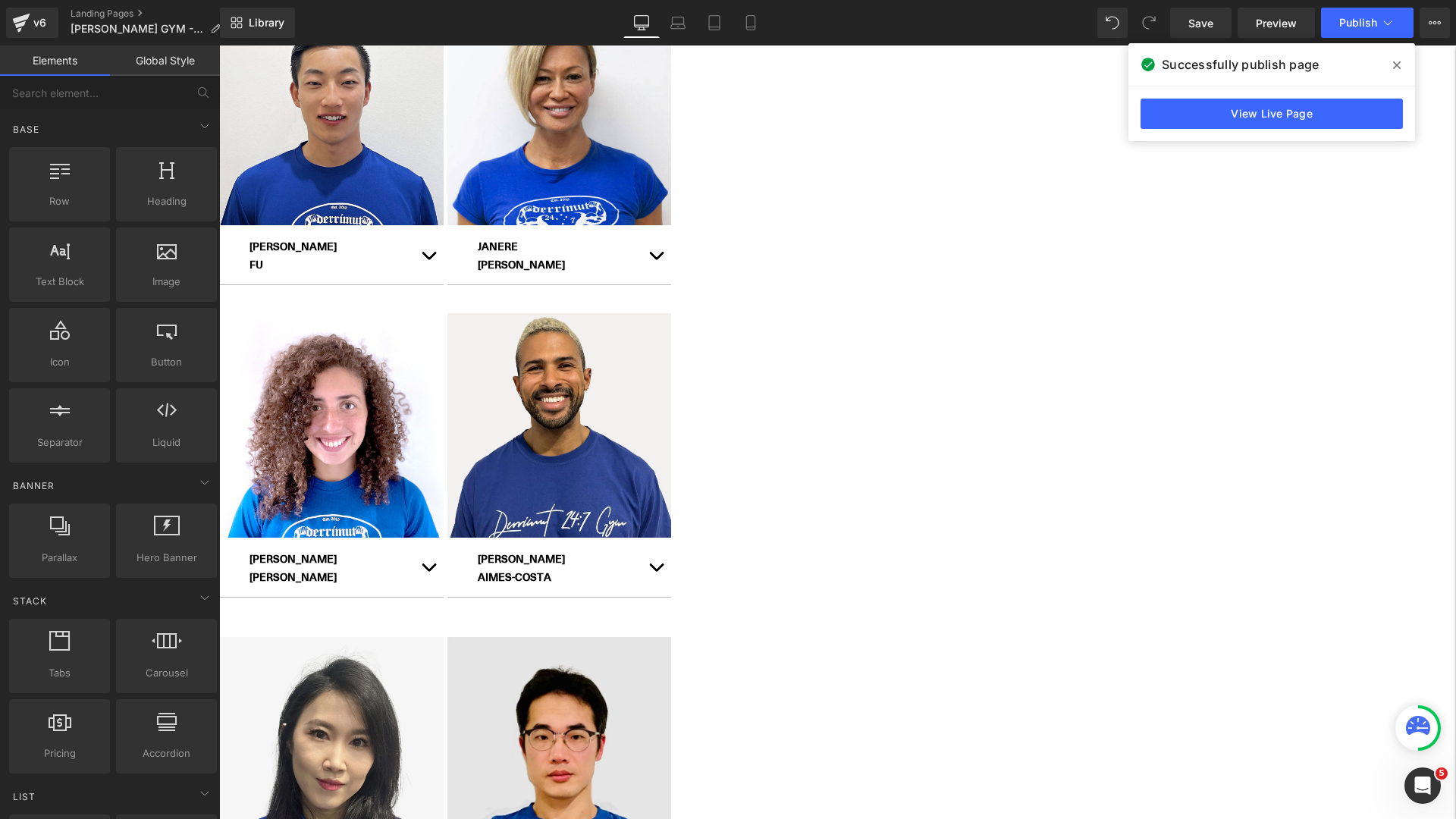
scroll to position [709, 0]
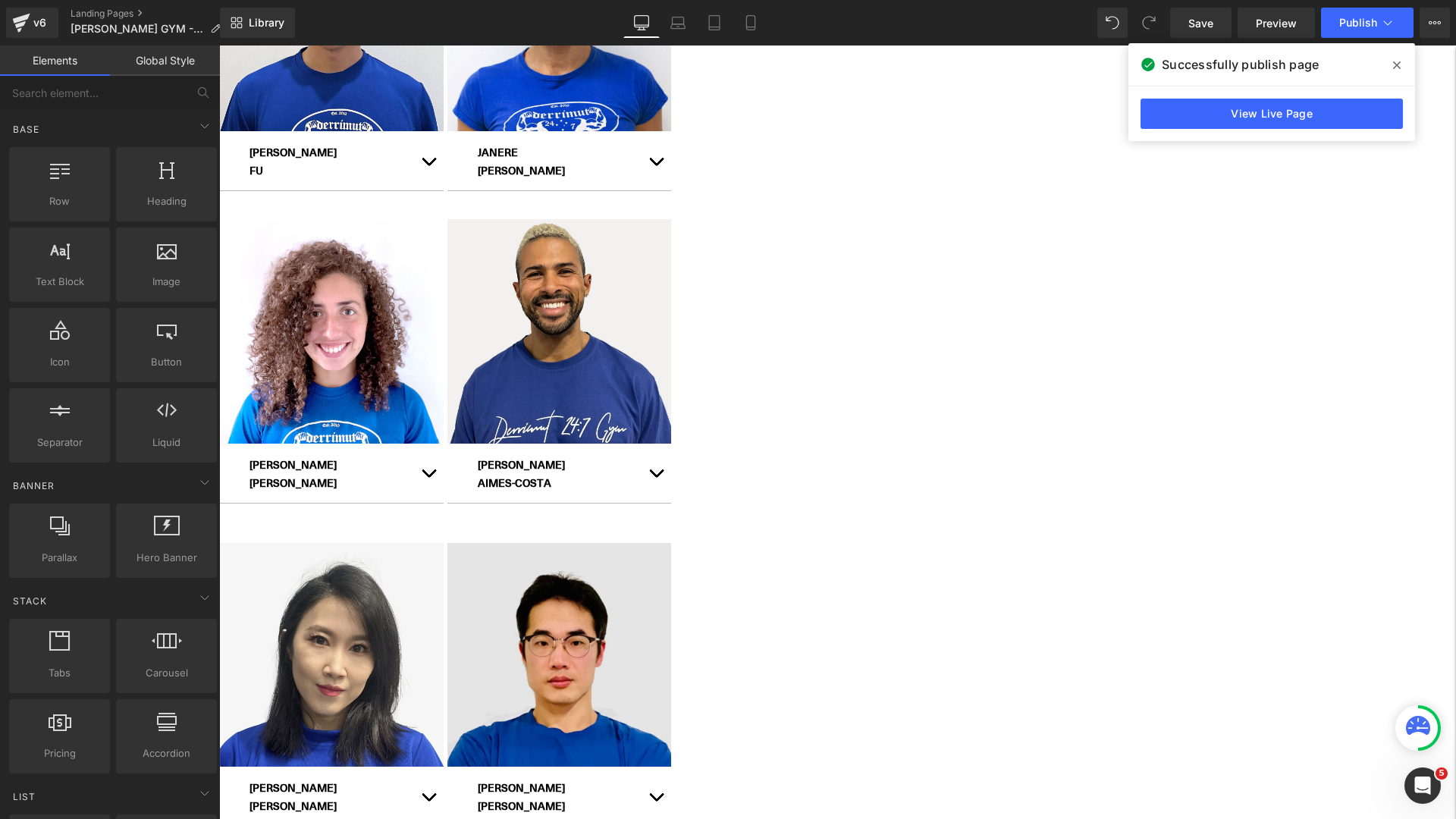
click at [348, 463] on div "Hero Banner NORWOOD Heading Row Hero Banner ALEX FU Text Block PHONE: 0451 320 …" at bounding box center [838, 206] width 1237 height 1582
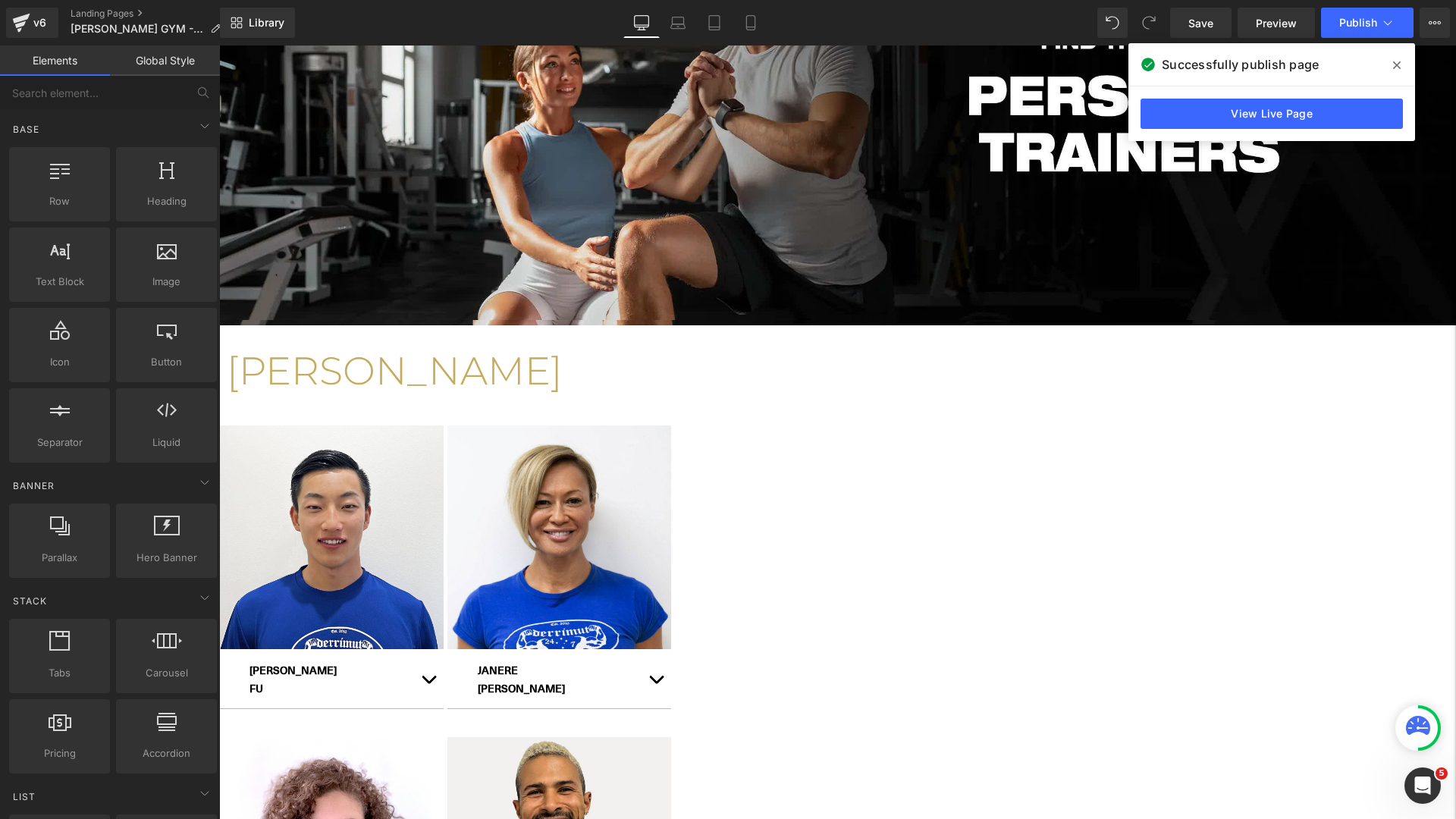
scroll to position [0, 0]
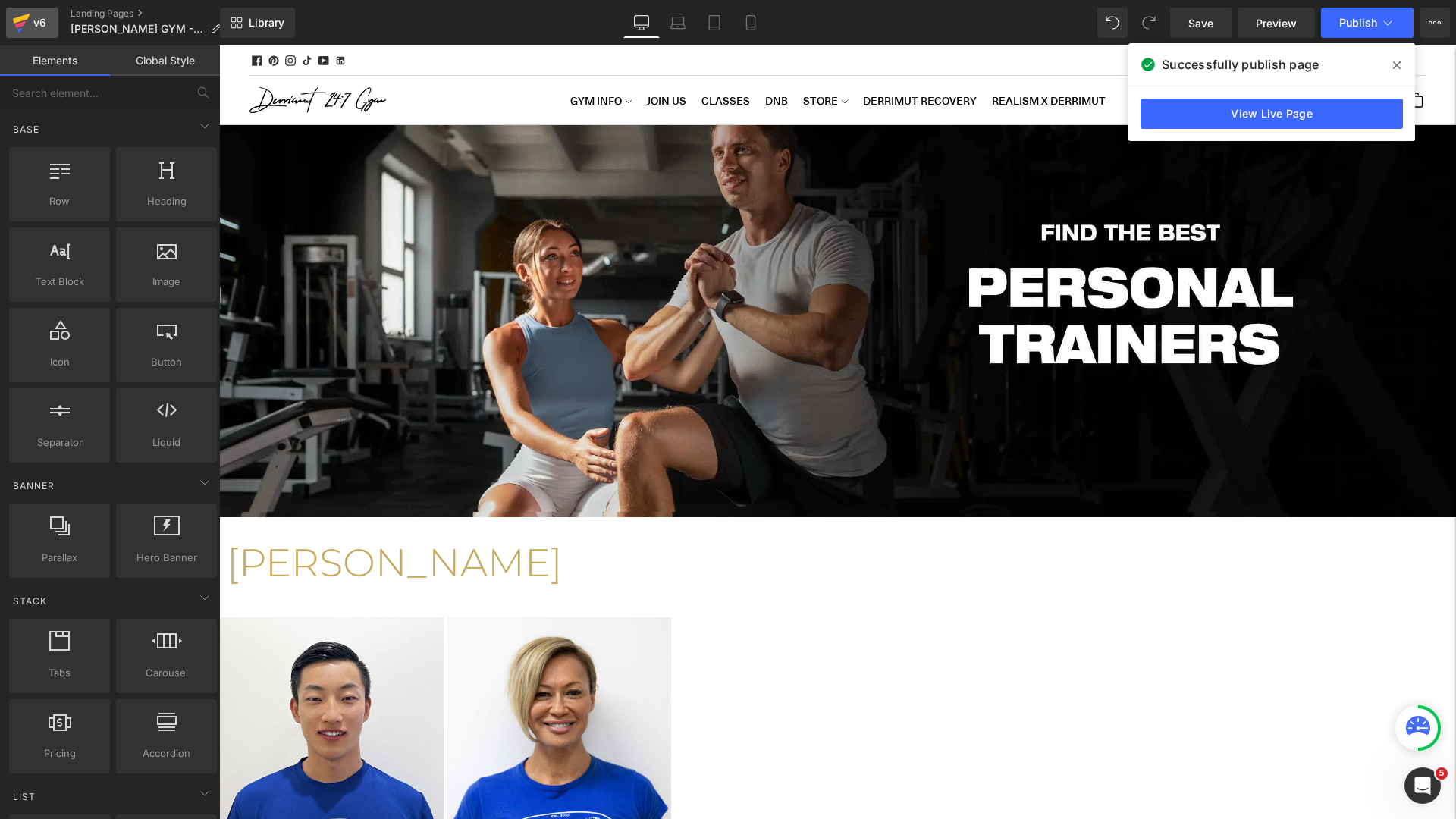
click at [32, 30] on div "v6" at bounding box center [40, 23] width 19 height 20
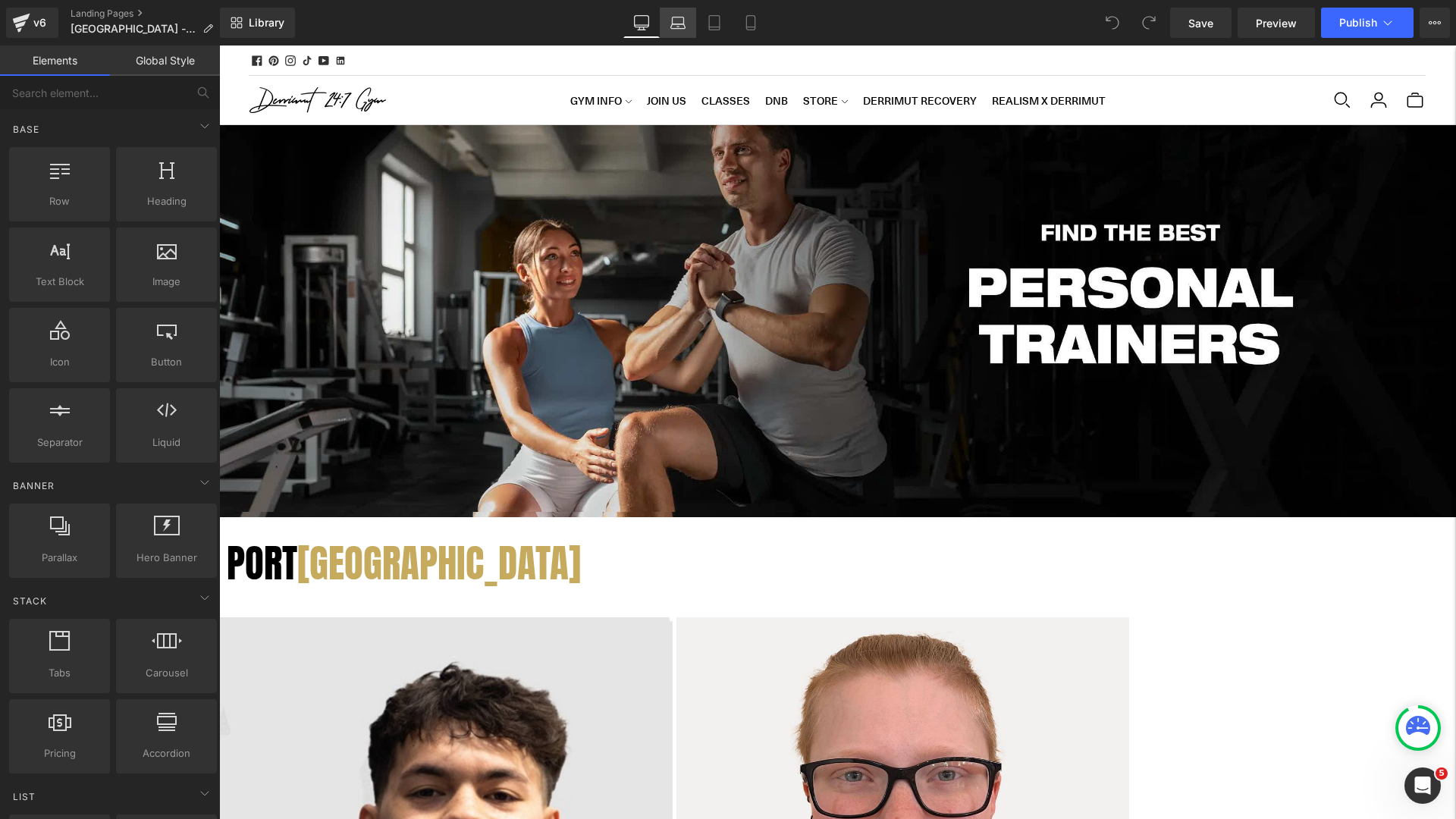
click at [677, 31] on link "Laptop" at bounding box center [677, 23] width 36 height 30
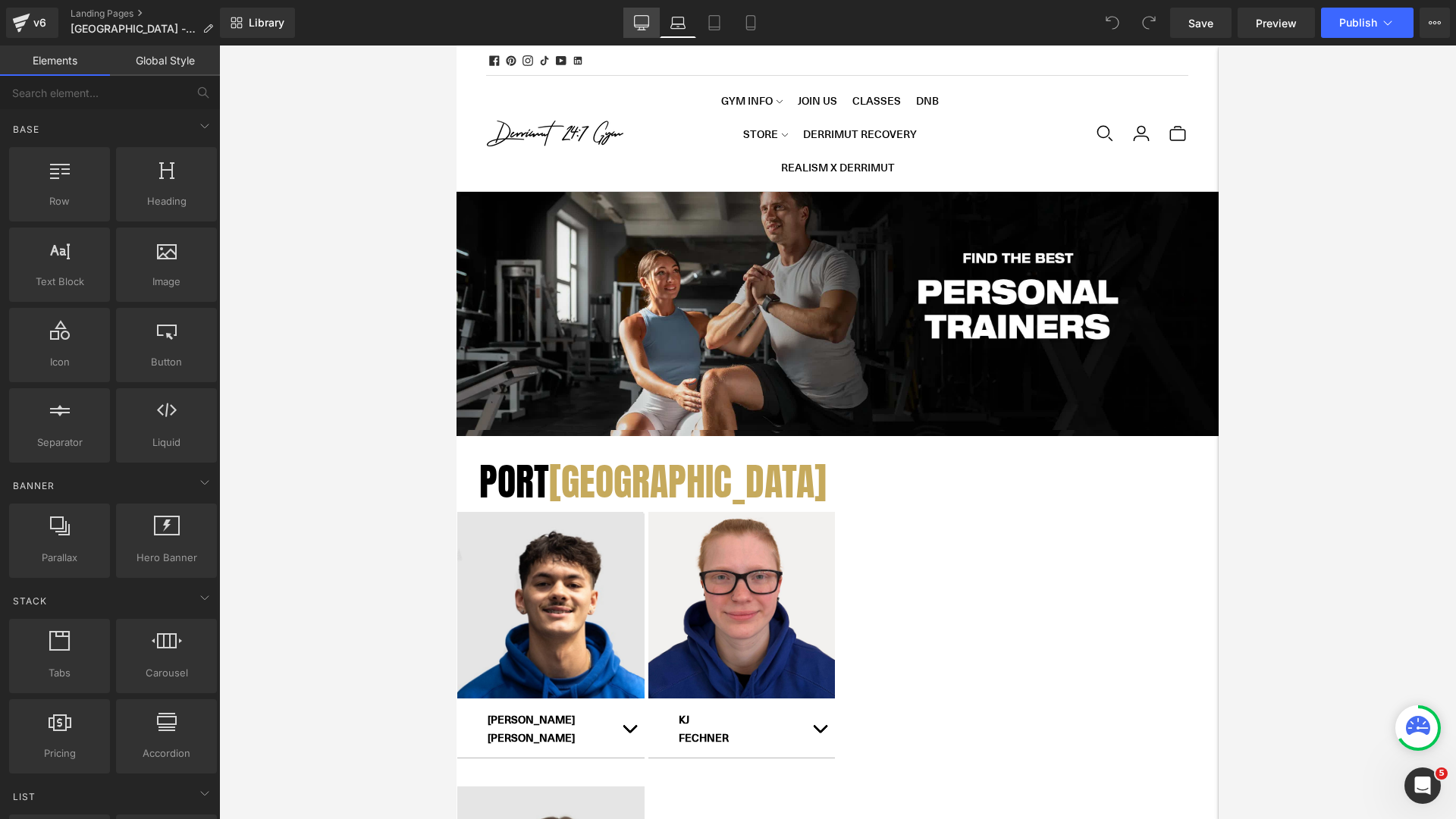
click at [644, 27] on icon at bounding box center [641, 23] width 15 height 15
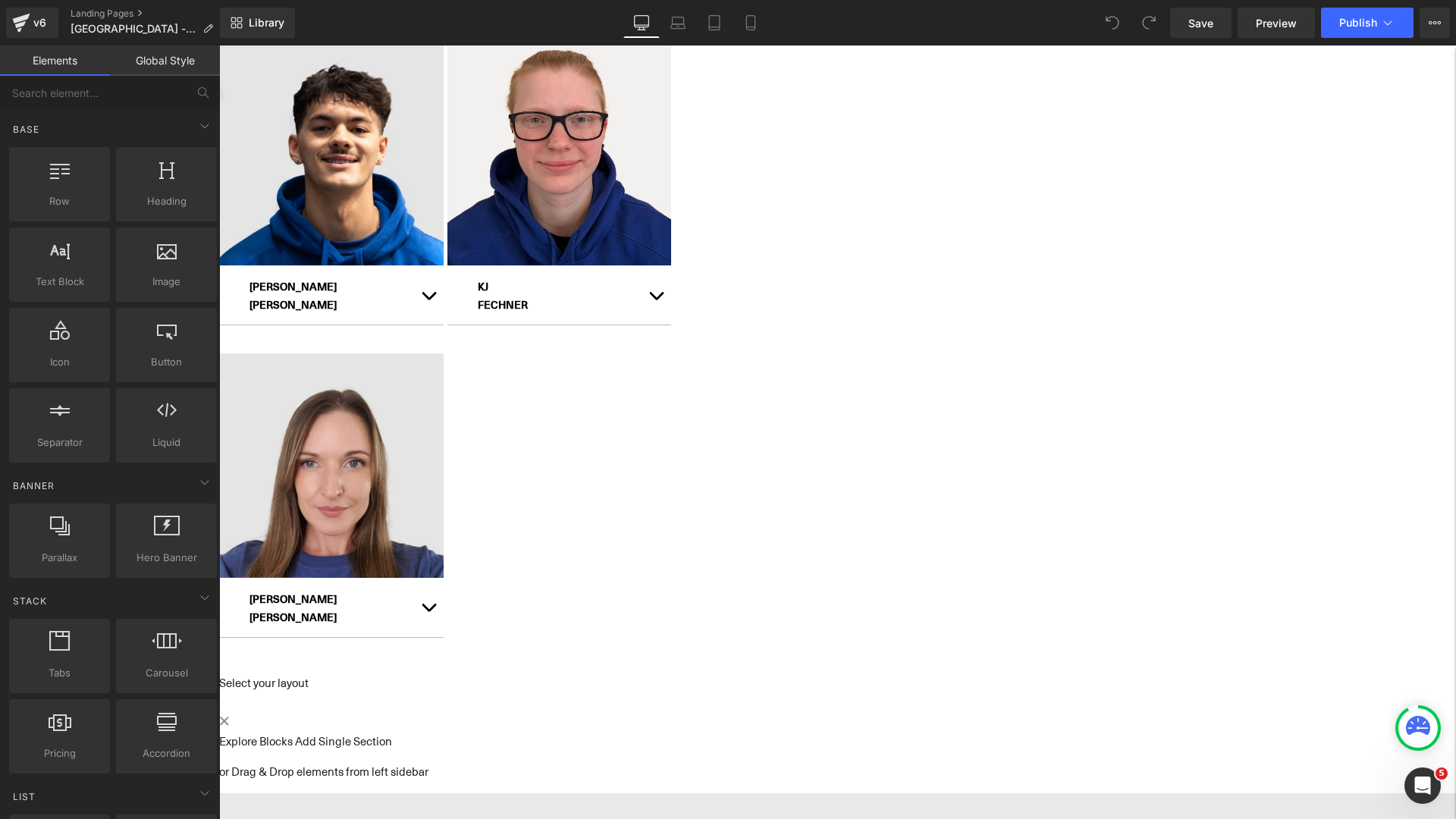
scroll to position [587, 0]
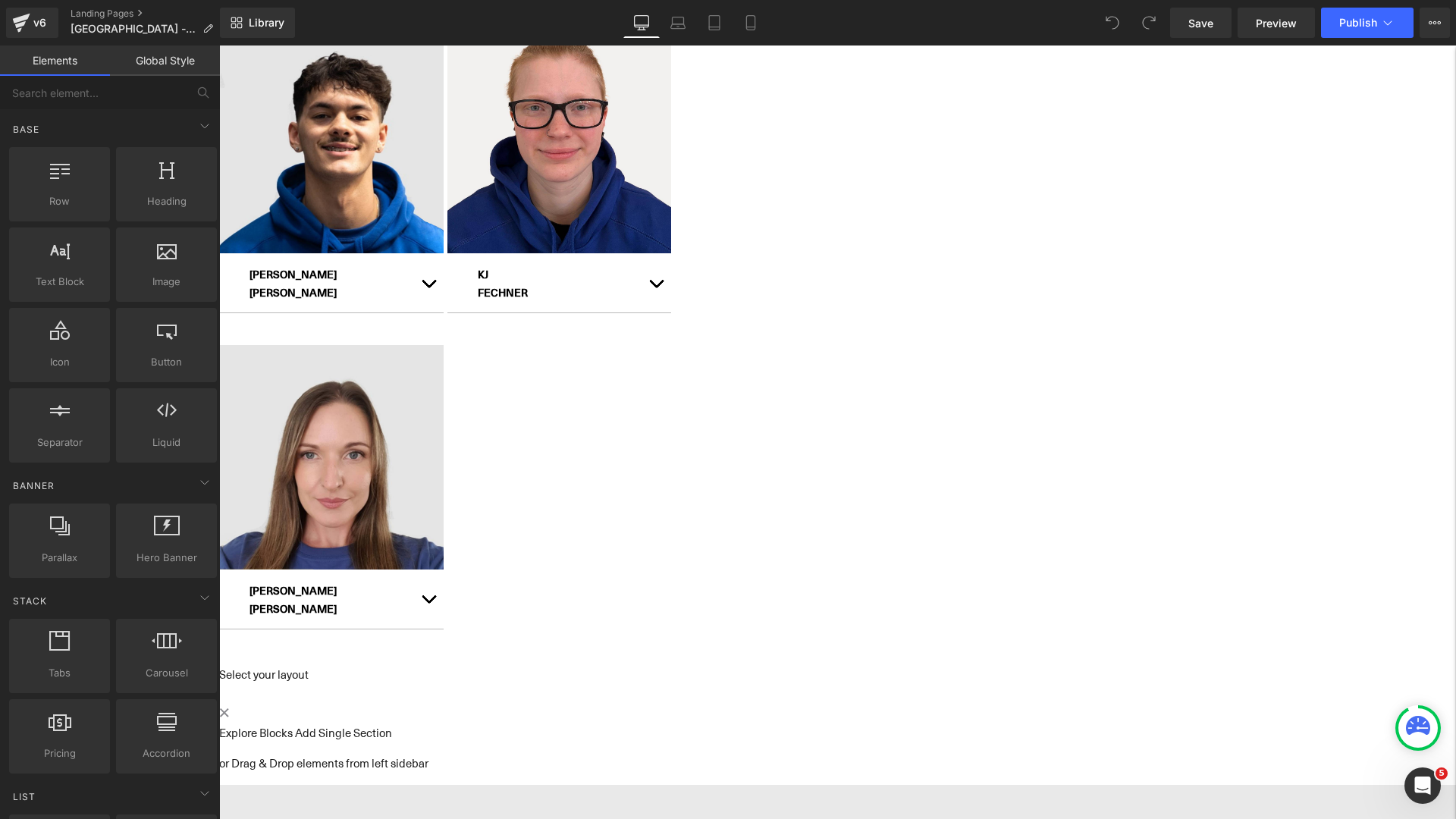
click at [323, 294] on div "Hero Banner PORT ADELAIDE Heading Row Hero Banner JARRELL SUTTON Text Block" at bounding box center [838, 155] width 1237 height 1236
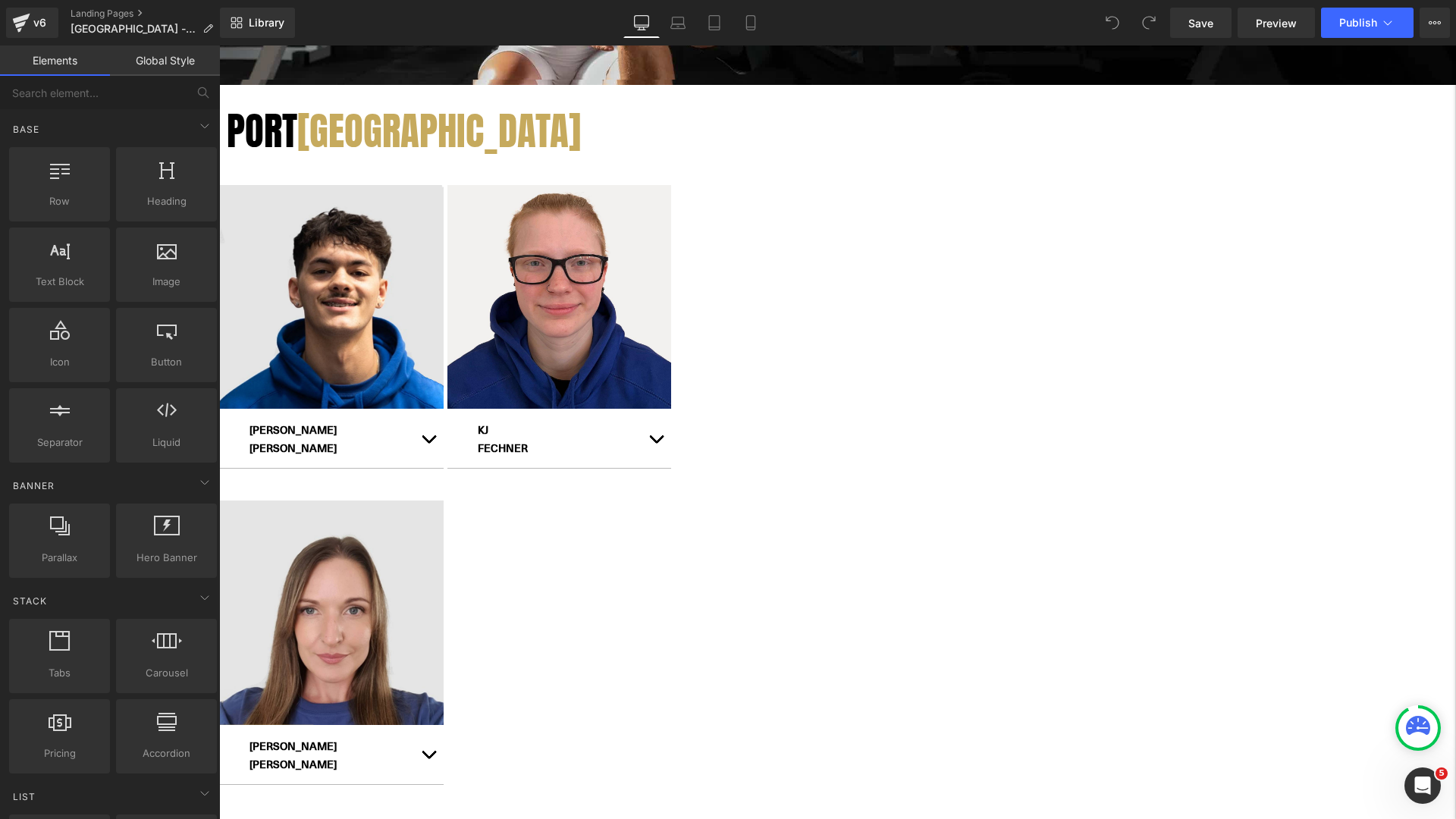
scroll to position [239, 0]
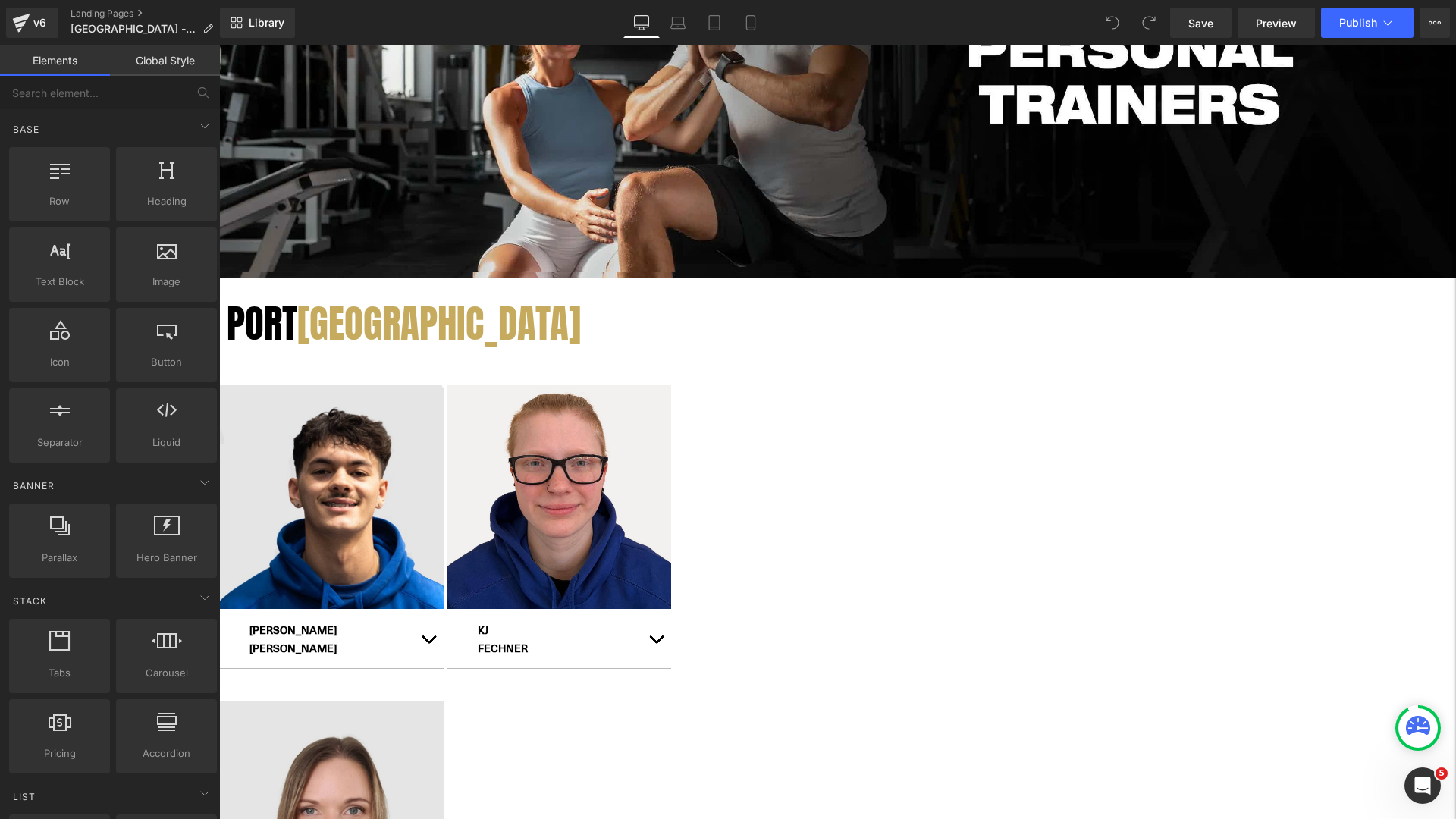
click at [219, 45] on link at bounding box center [219, 45] width 0 height 0
click at [219, 45] on icon at bounding box center [219, 45] width 0 height 0
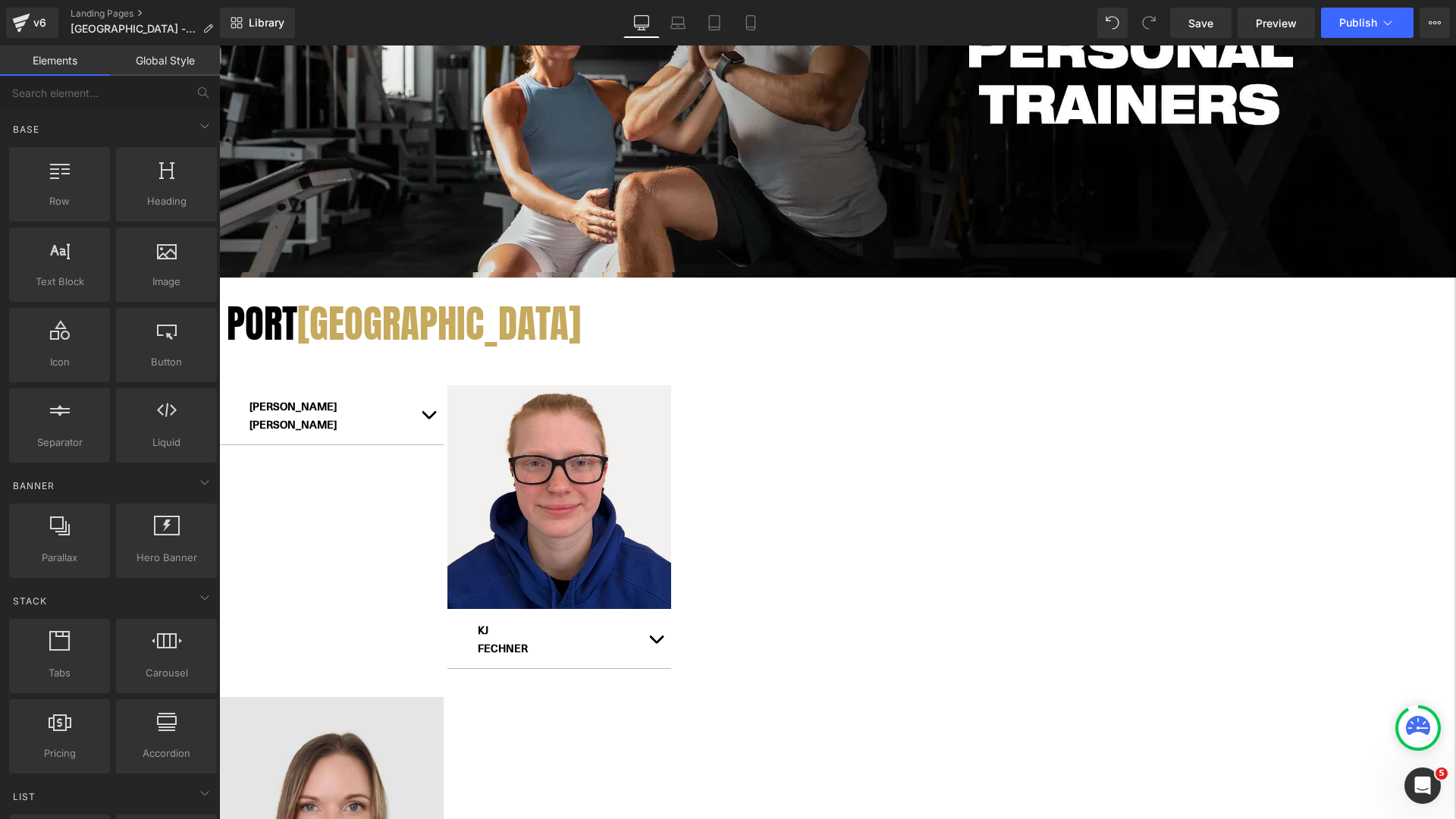
click at [219, 45] on link at bounding box center [219, 45] width 0 height 0
click at [219, 45] on icon at bounding box center [219, 45] width 0 height 0
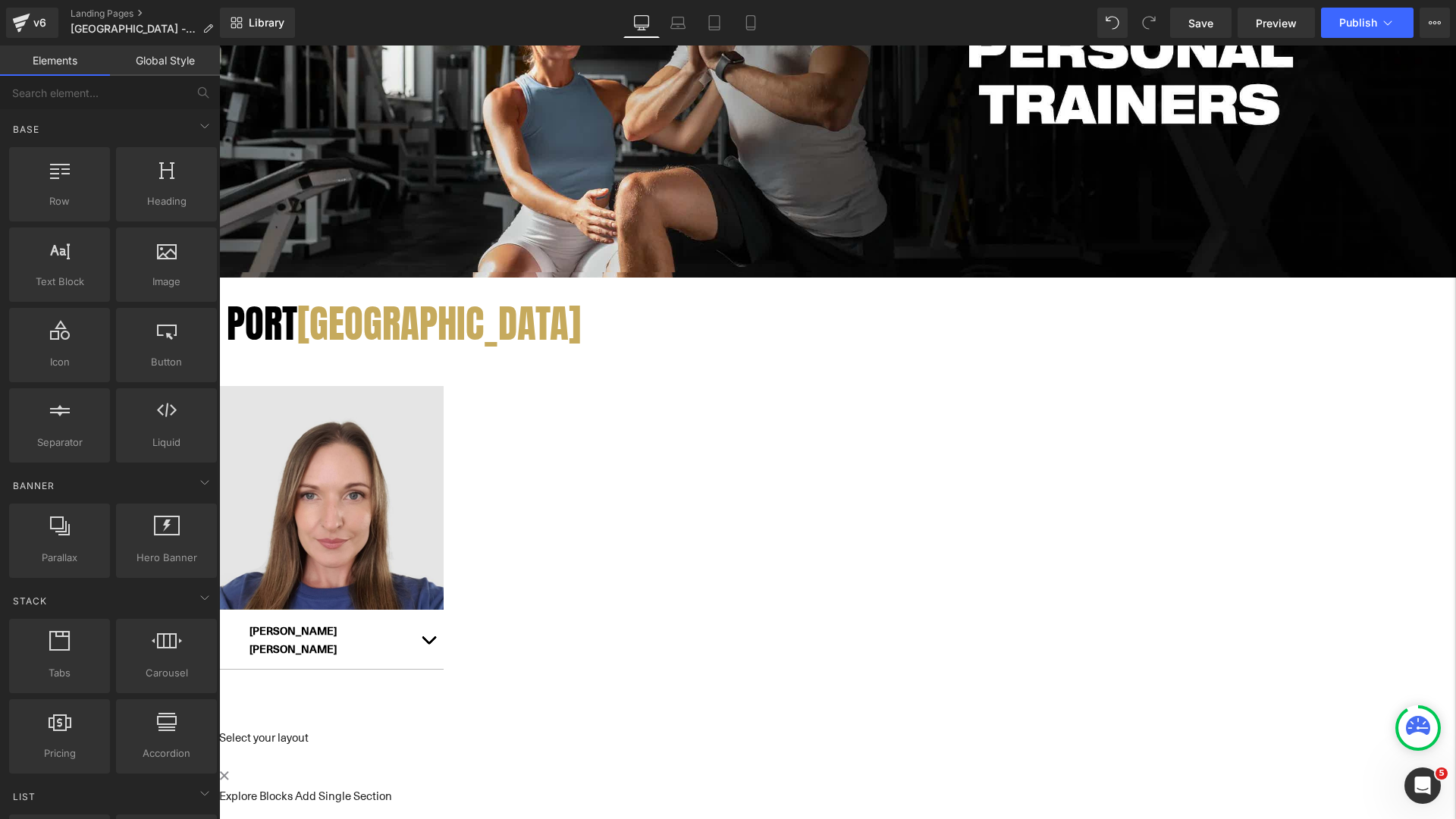
click at [219, 45] on link at bounding box center [219, 45] width 0 height 0
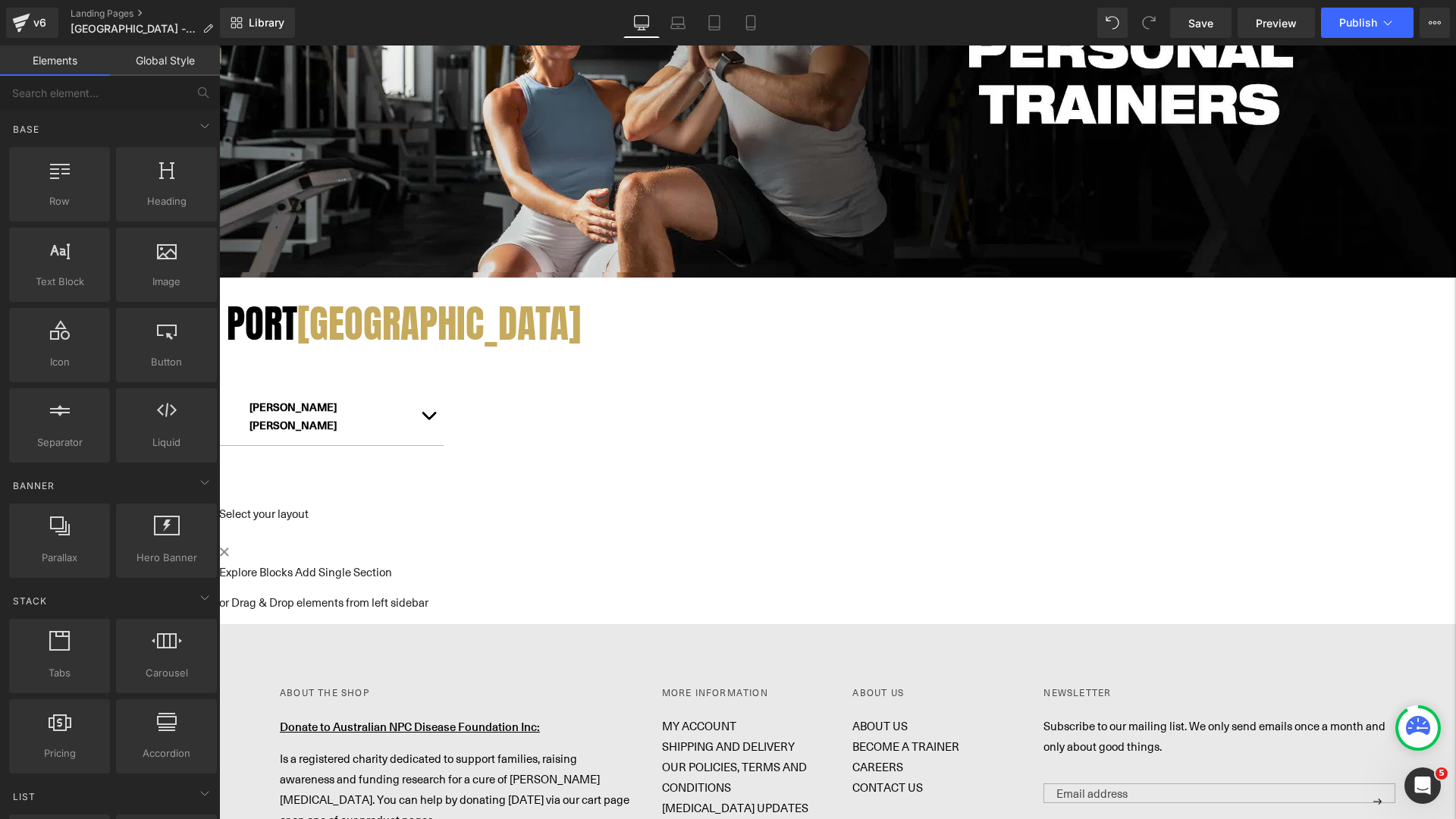
click at [219, 45] on icon at bounding box center [219, 45] width 0 height 0
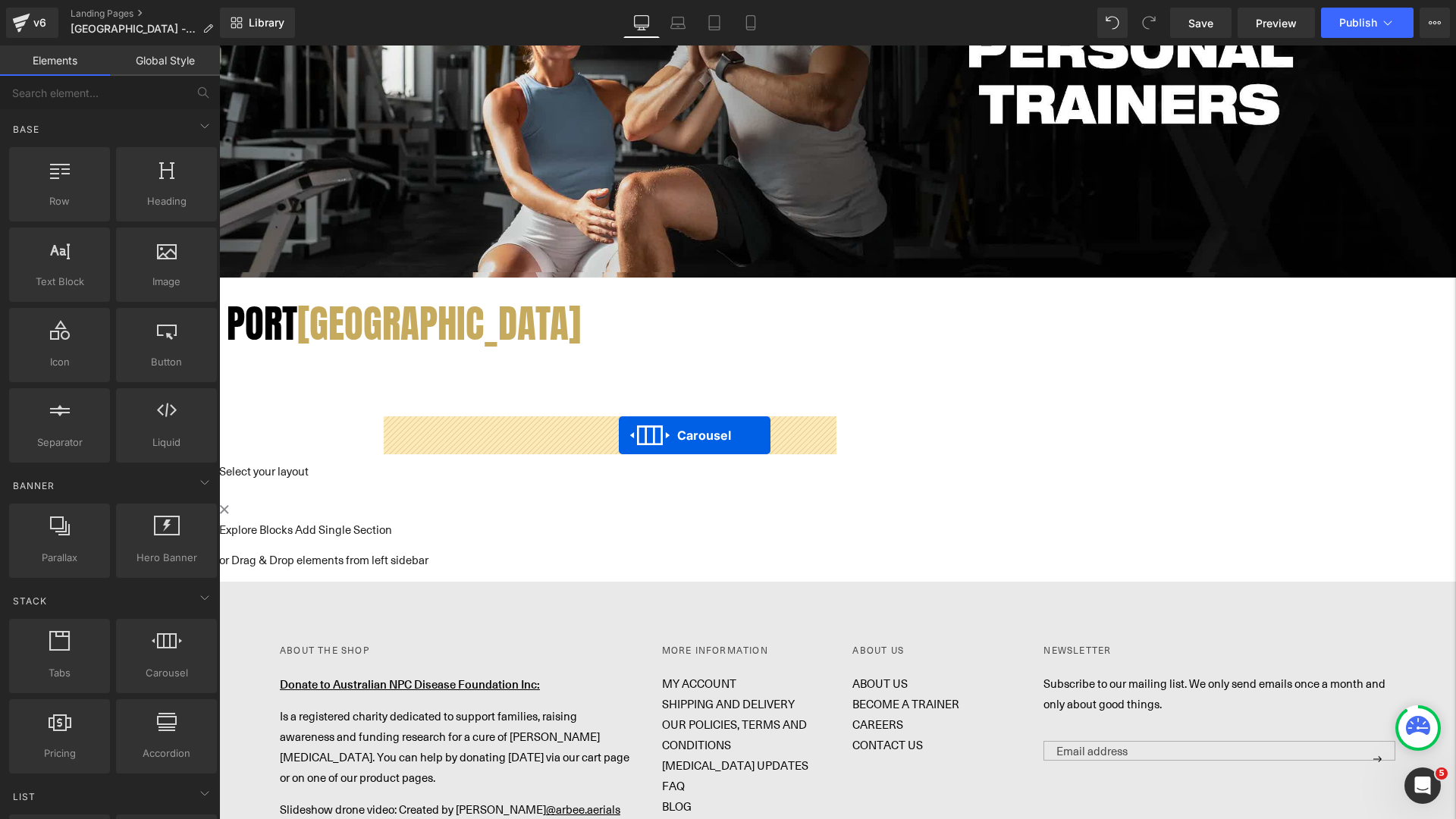
drag, startPoint x: 1026, startPoint y: 431, endPoint x: 618, endPoint y: 434, distance: 408.0
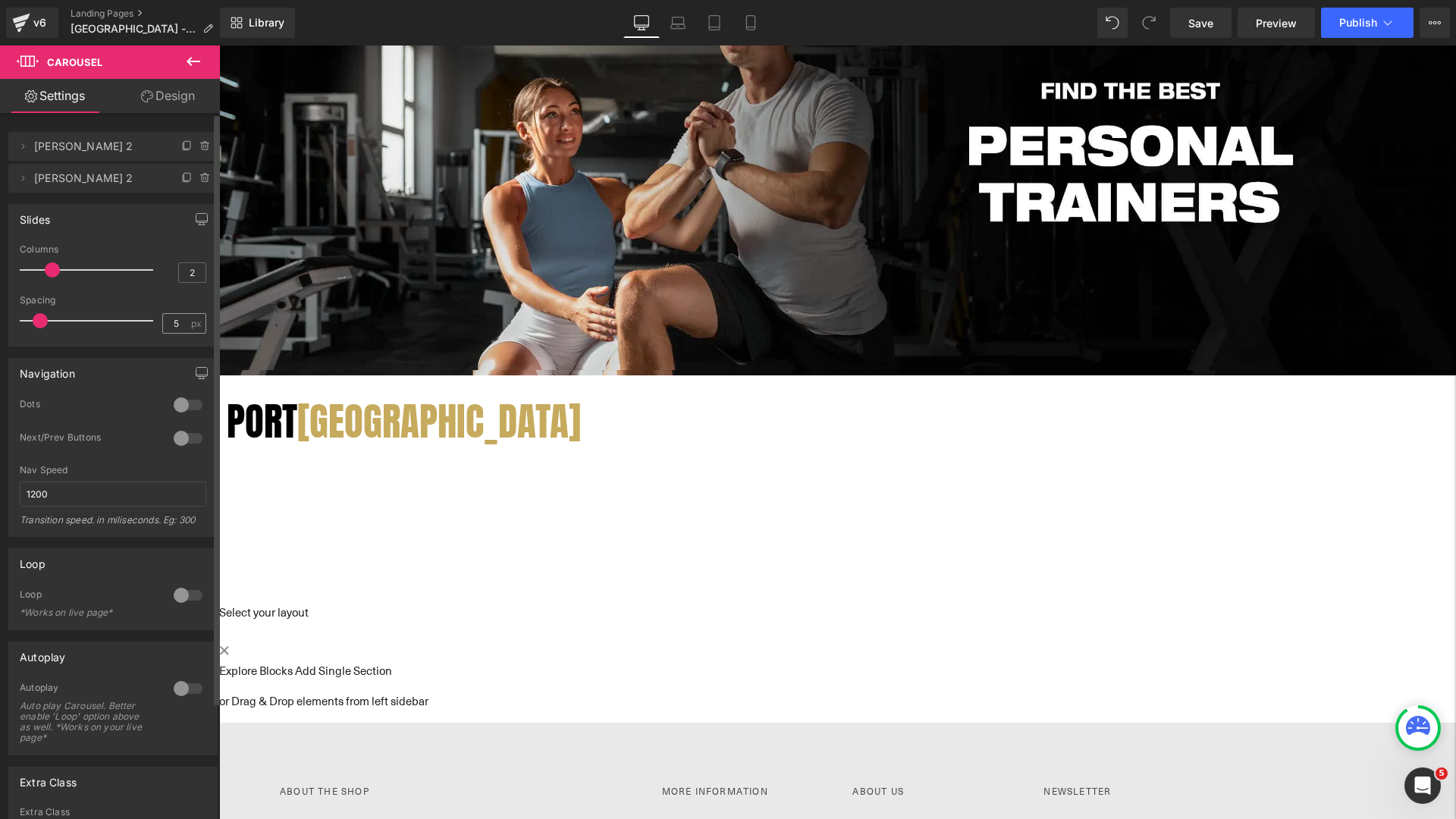
scroll to position [16, 0]
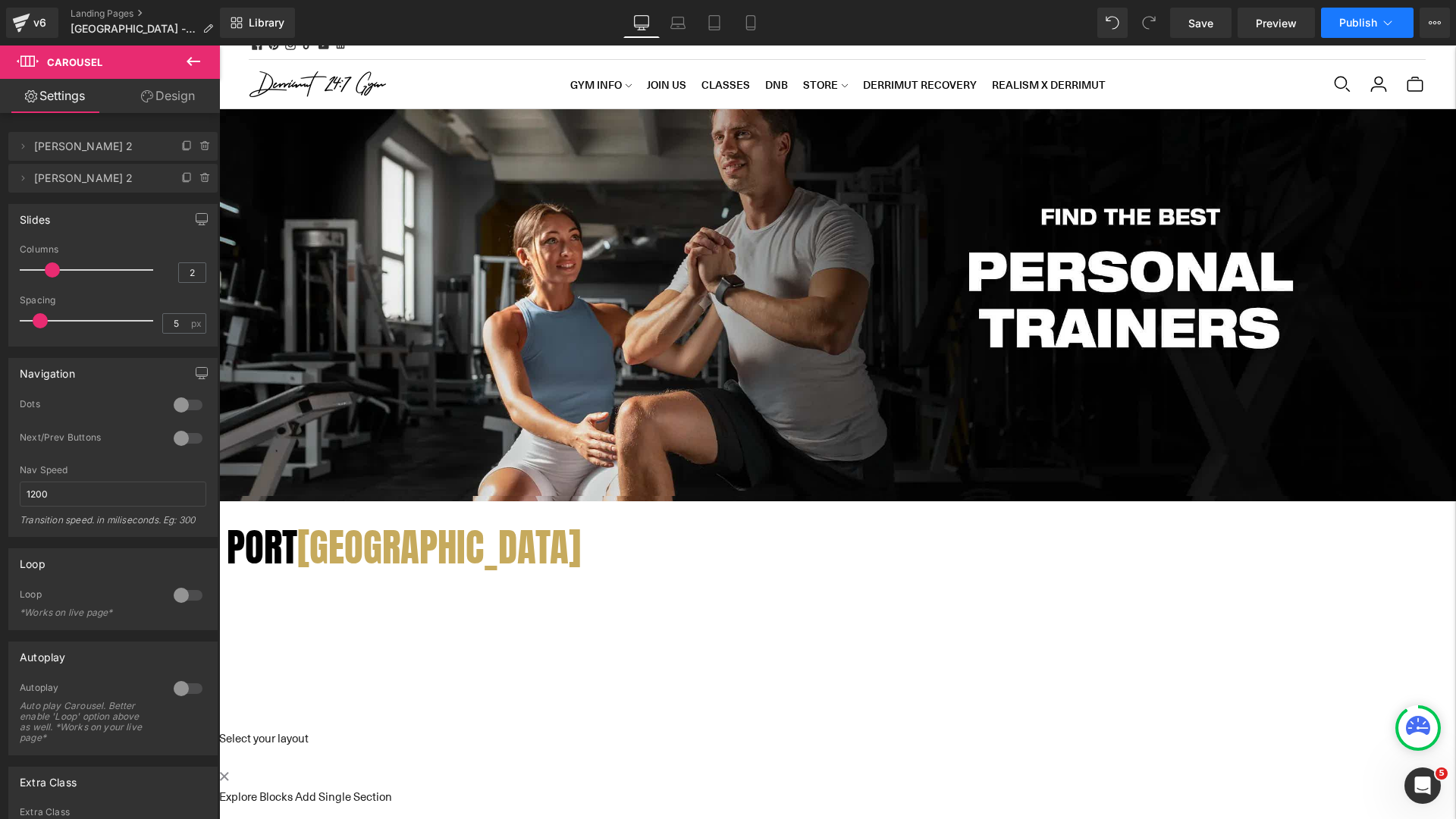
click at [1348, 25] on span "Publish" at bounding box center [1359, 23] width 38 height 12
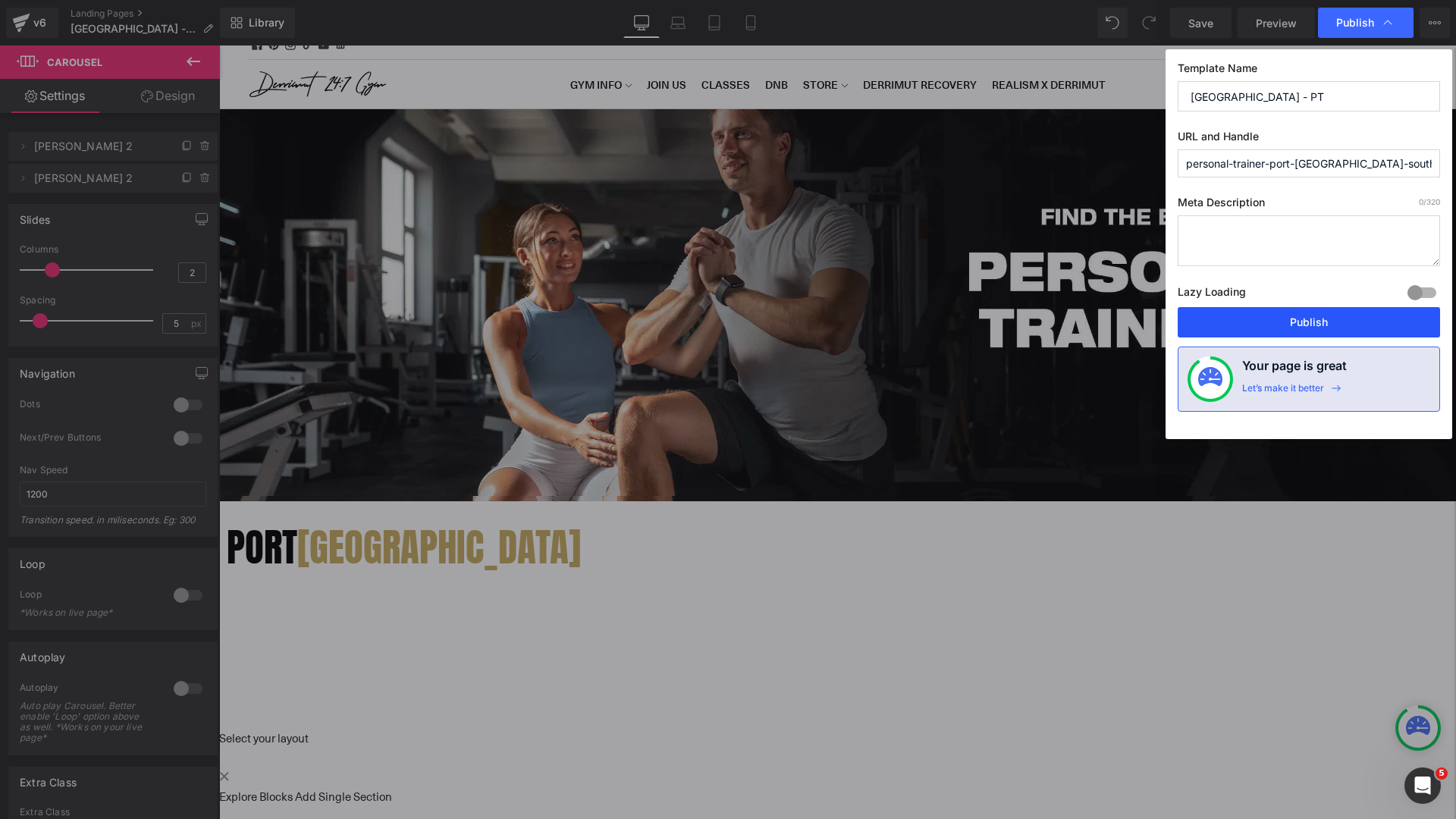
click at [1275, 319] on button "Publish" at bounding box center [1308, 322] width 262 height 30
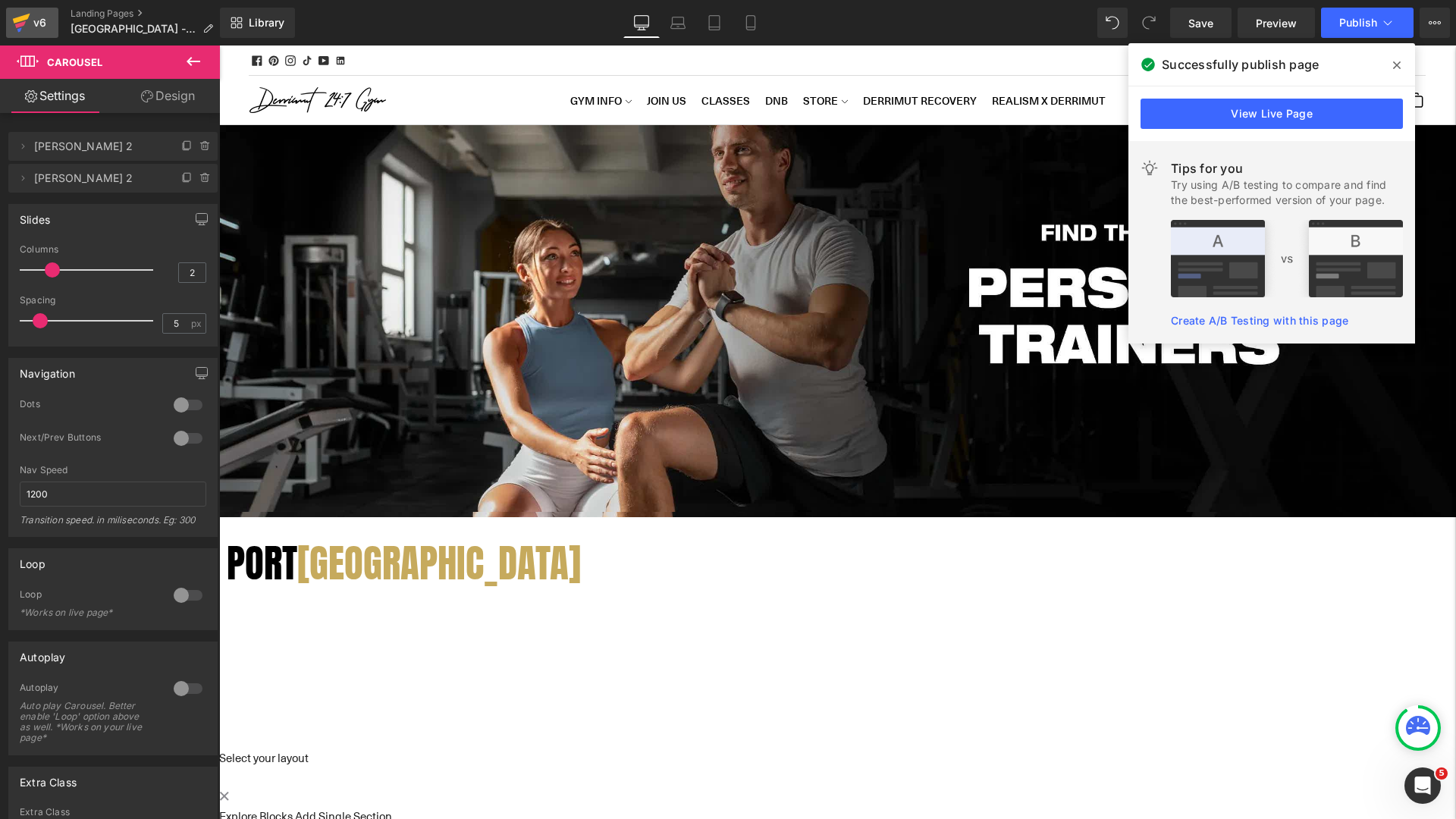
click at [25, 32] on icon at bounding box center [21, 23] width 18 height 38
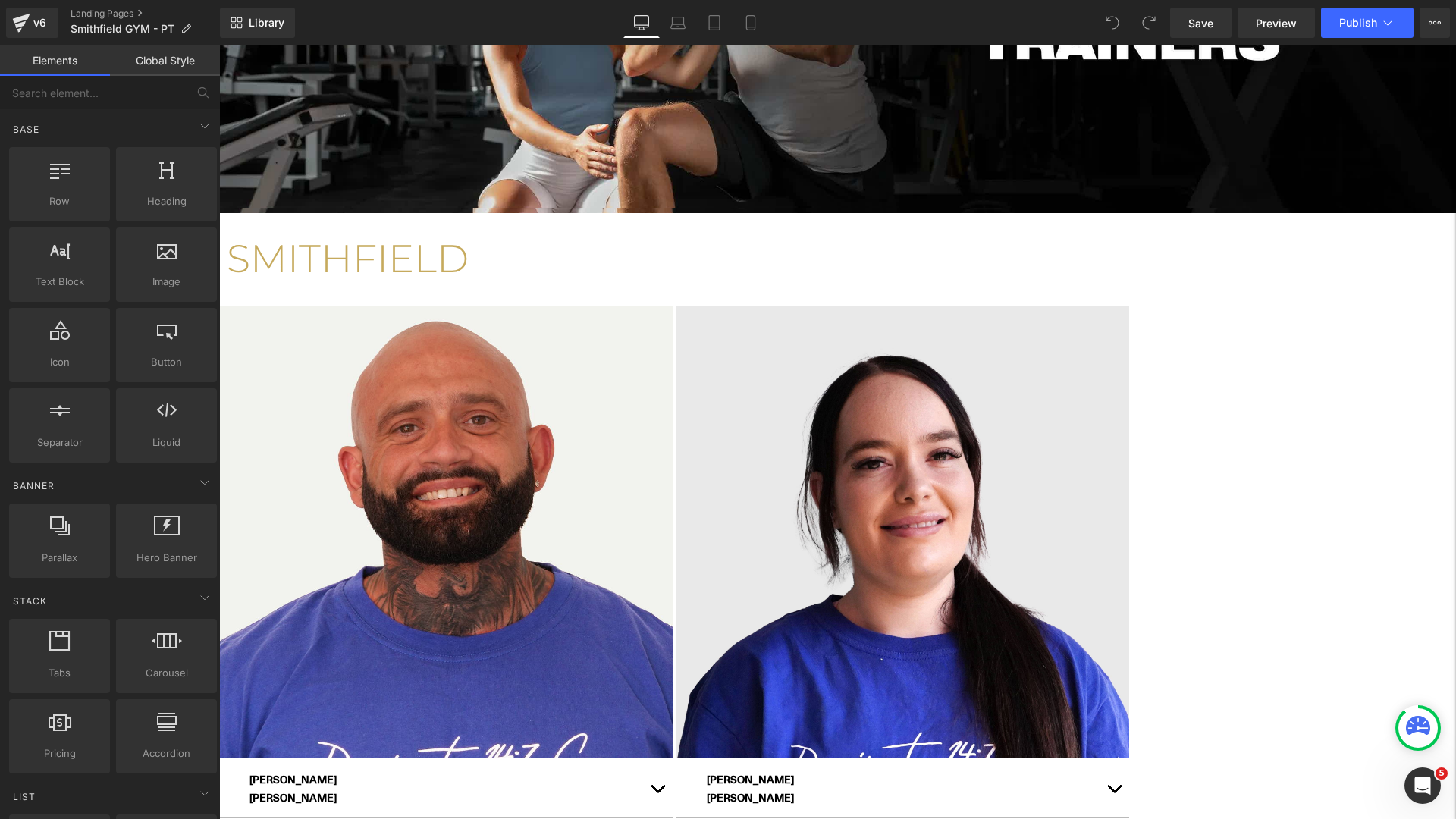
scroll to position [58, 0]
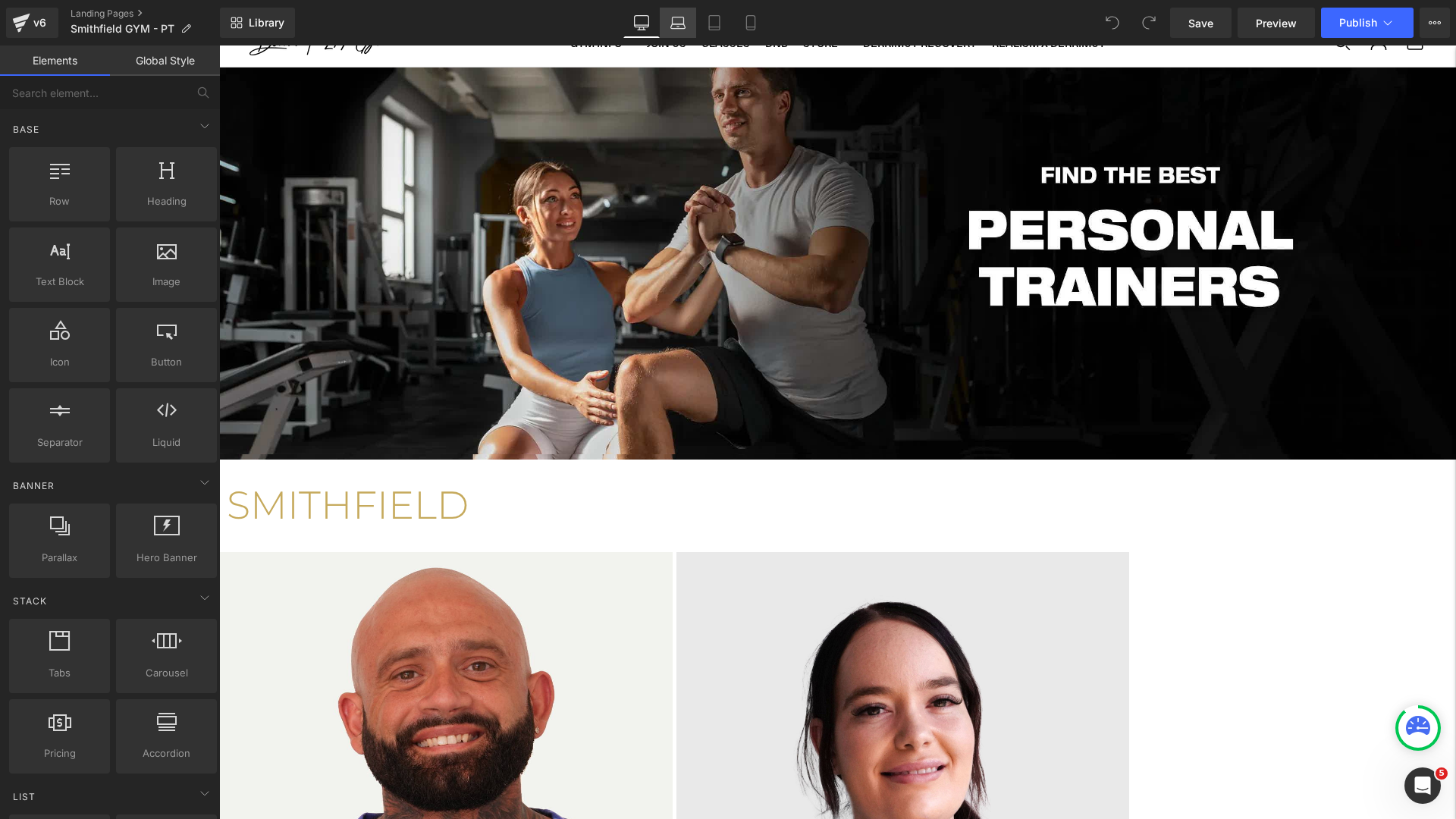
click at [682, 34] on link "Laptop" at bounding box center [677, 23] width 36 height 30
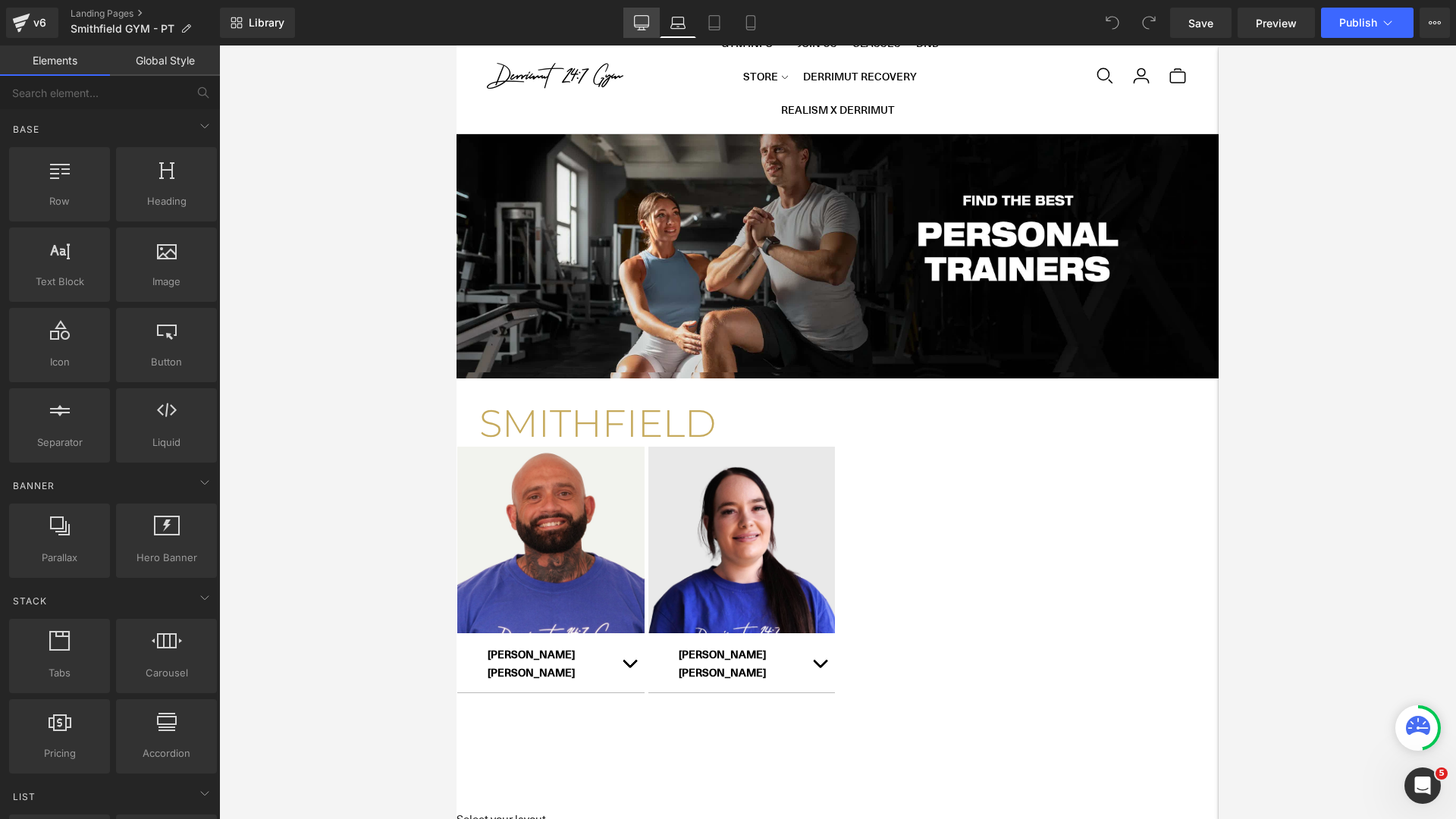
click at [651, 26] on link "Desktop" at bounding box center [641, 23] width 36 height 30
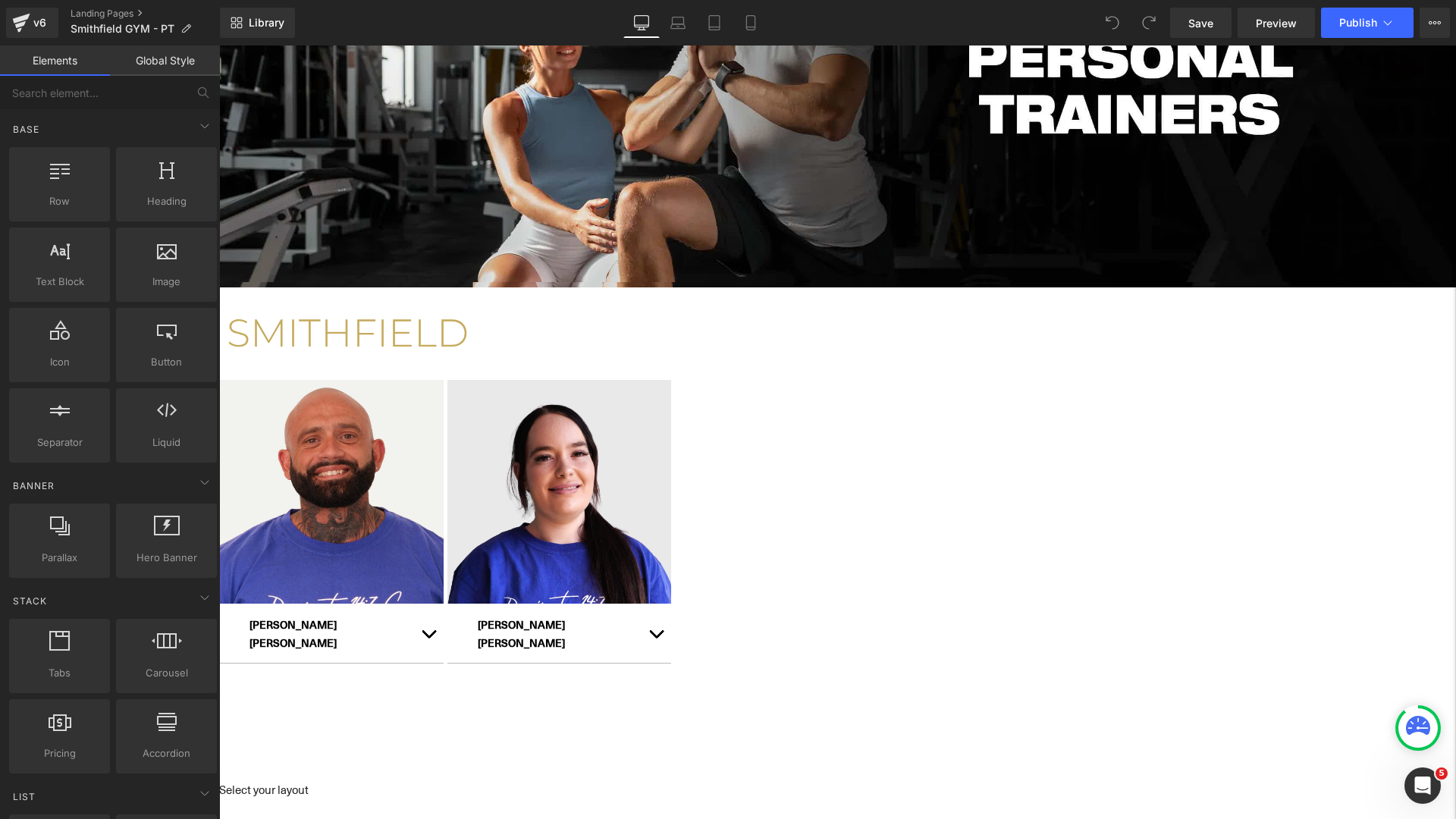
scroll to position [260, 0]
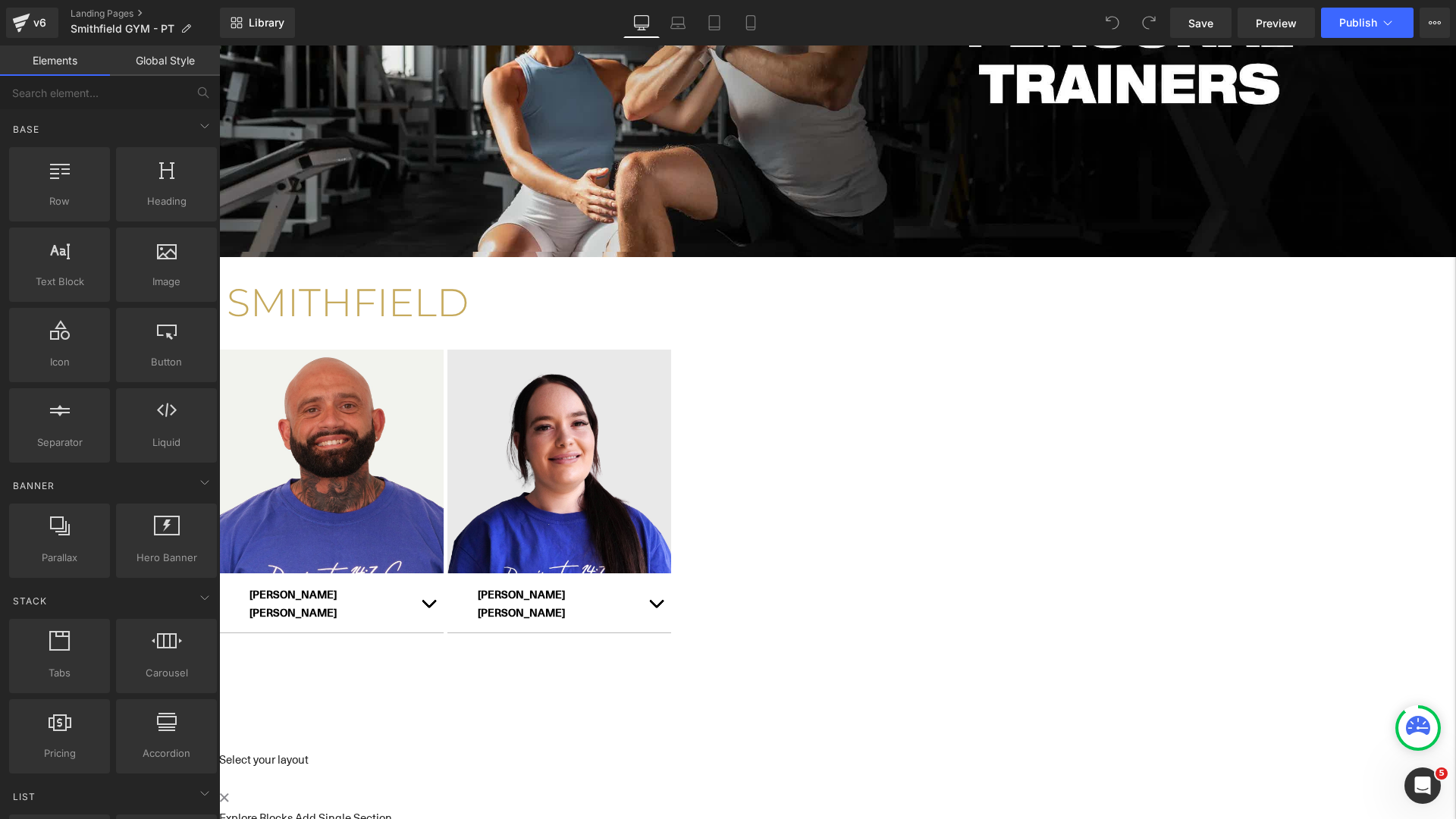
click at [219, 45] on icon at bounding box center [219, 45] width 0 height 0
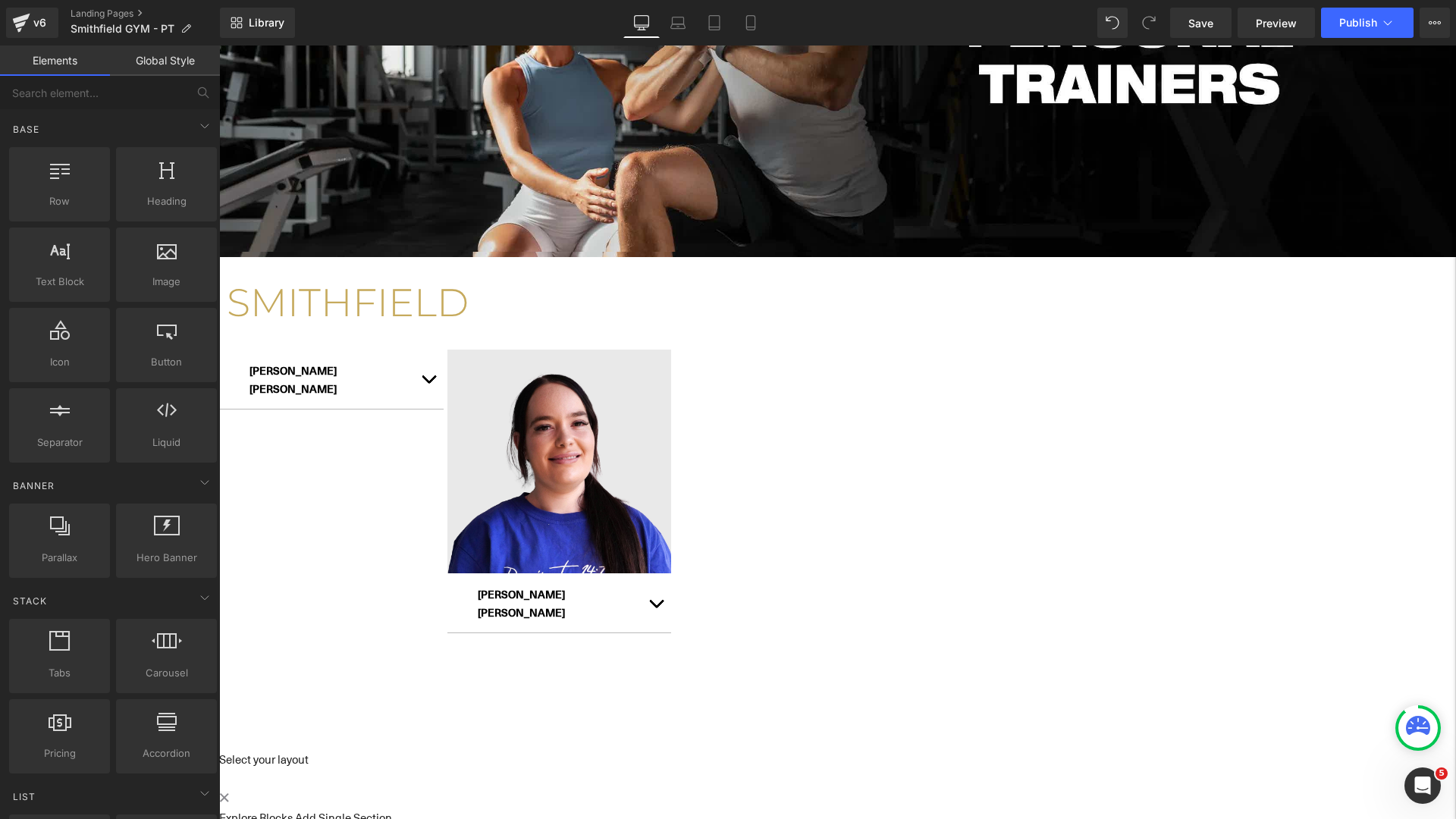
click at [219, 45] on icon at bounding box center [219, 45] width 0 height 0
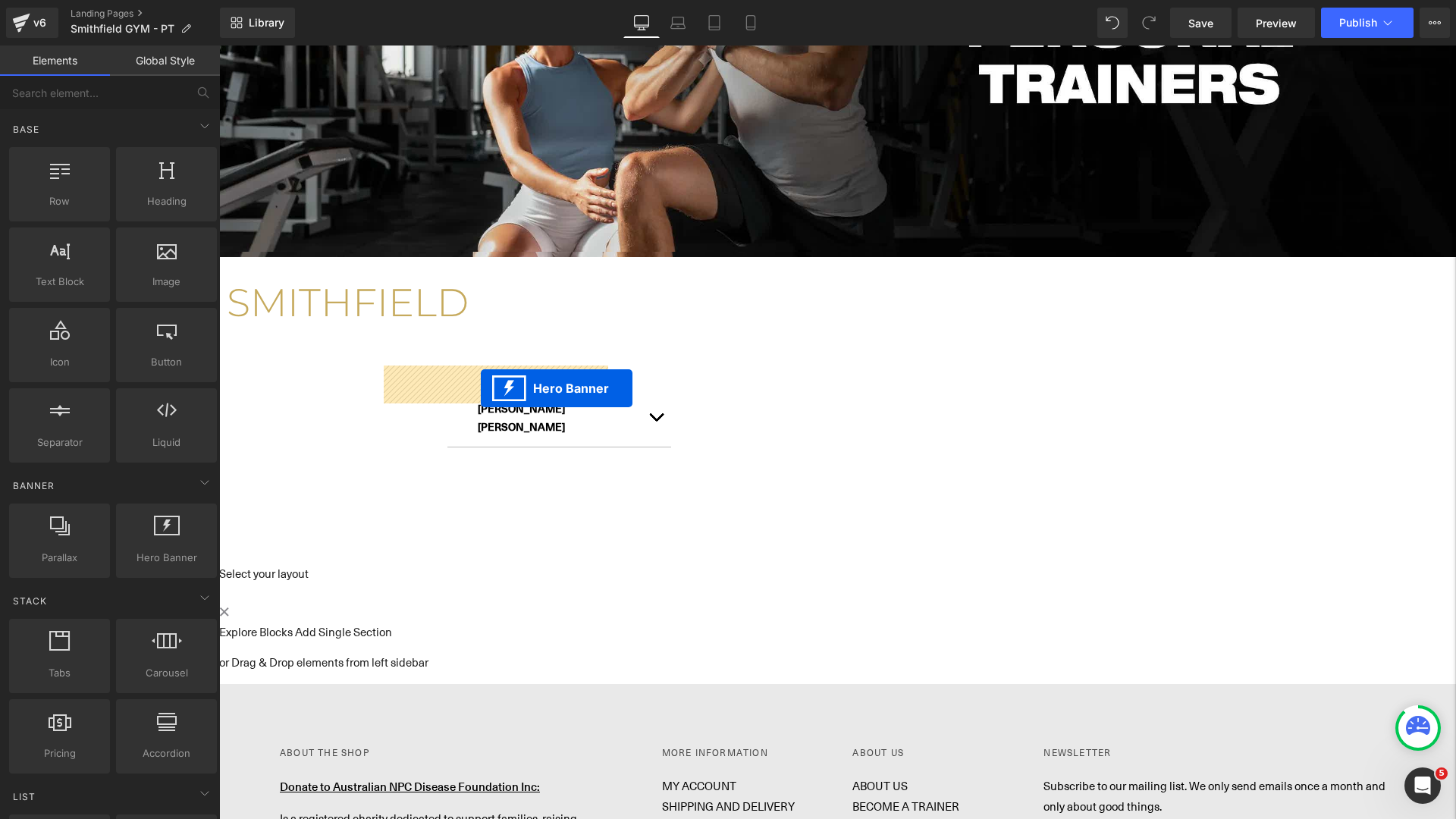
drag, startPoint x: 671, startPoint y: 403, endPoint x: 480, endPoint y: 389, distance: 191.5
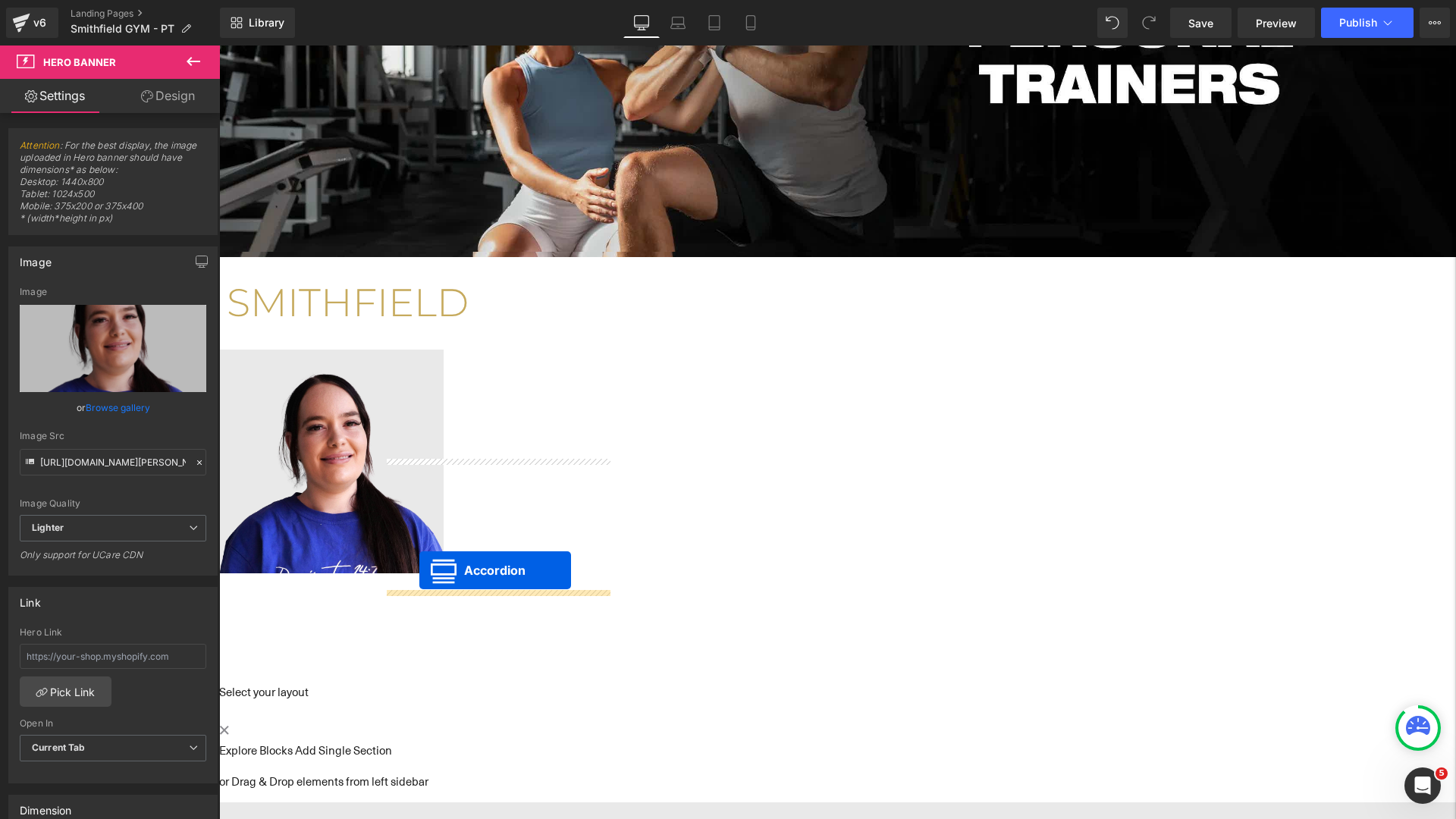
drag, startPoint x: 679, startPoint y: 401, endPoint x: 419, endPoint y: 570, distance: 310.1
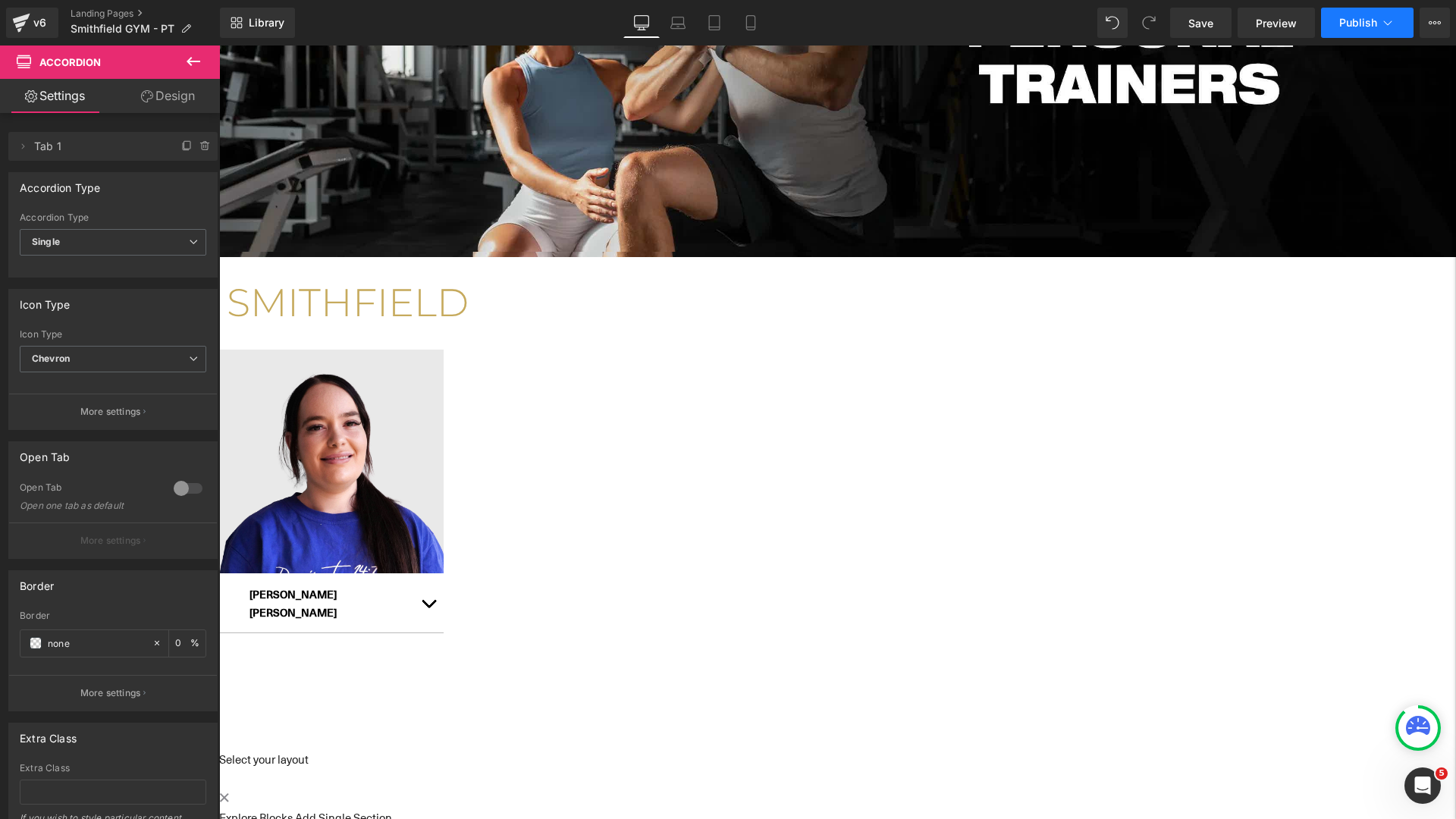
click at [1352, 28] on button "Publish" at bounding box center [1368, 23] width 93 height 30
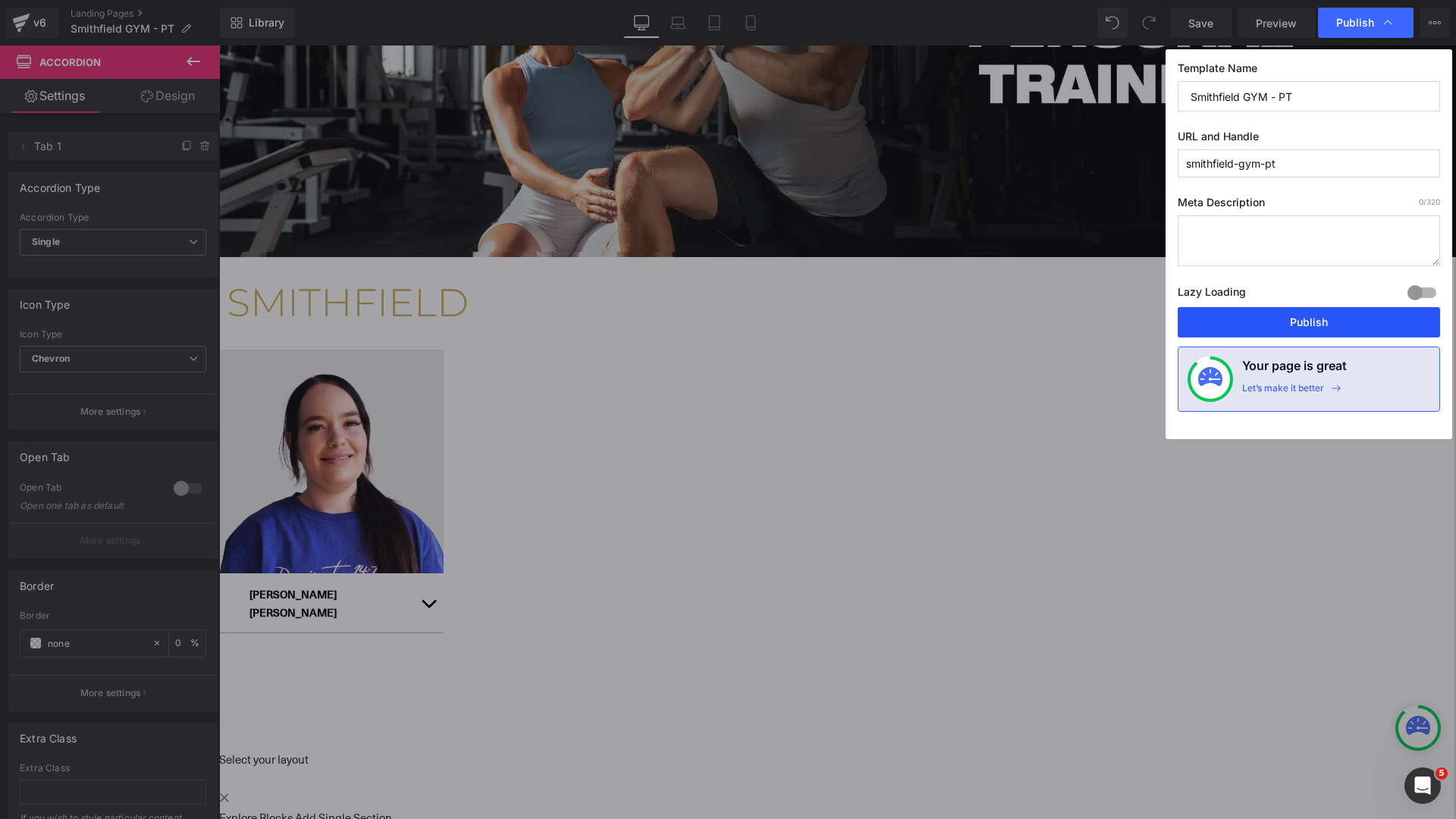
click at [1342, 323] on button "Publish" at bounding box center [1308, 322] width 262 height 30
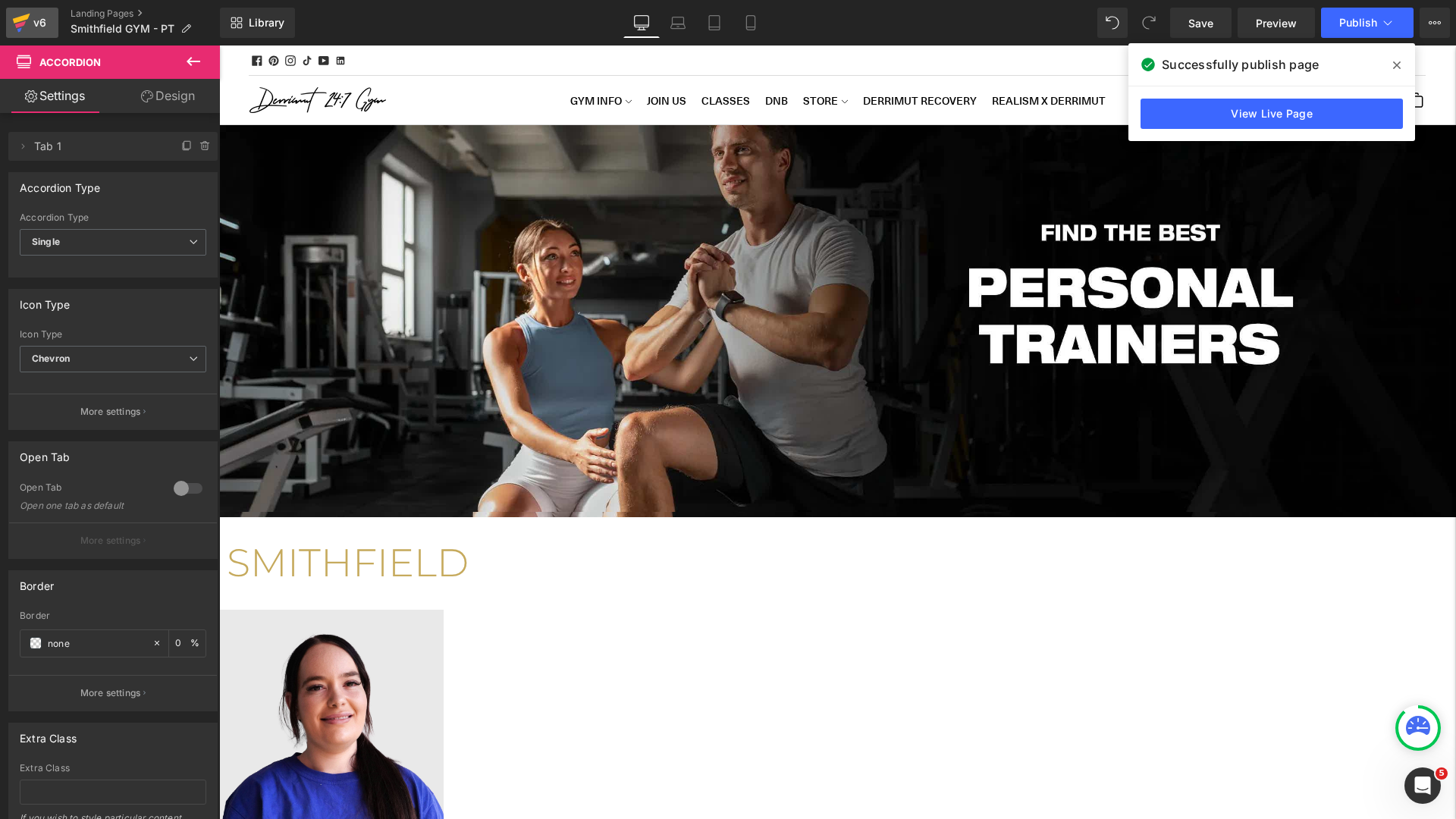
click at [26, 26] on icon at bounding box center [21, 23] width 18 height 38
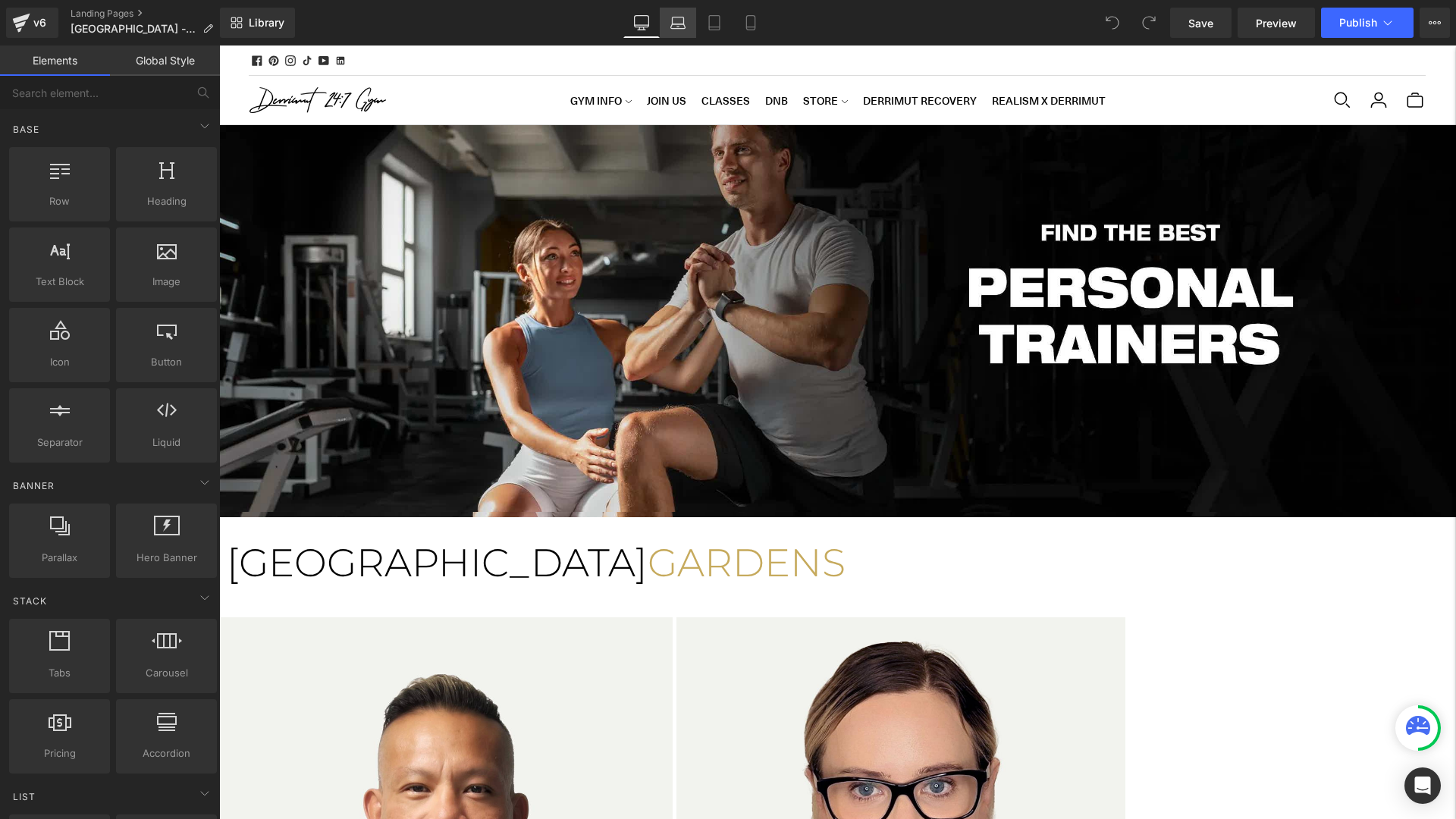
click at [675, 37] on link "Laptop" at bounding box center [677, 23] width 36 height 30
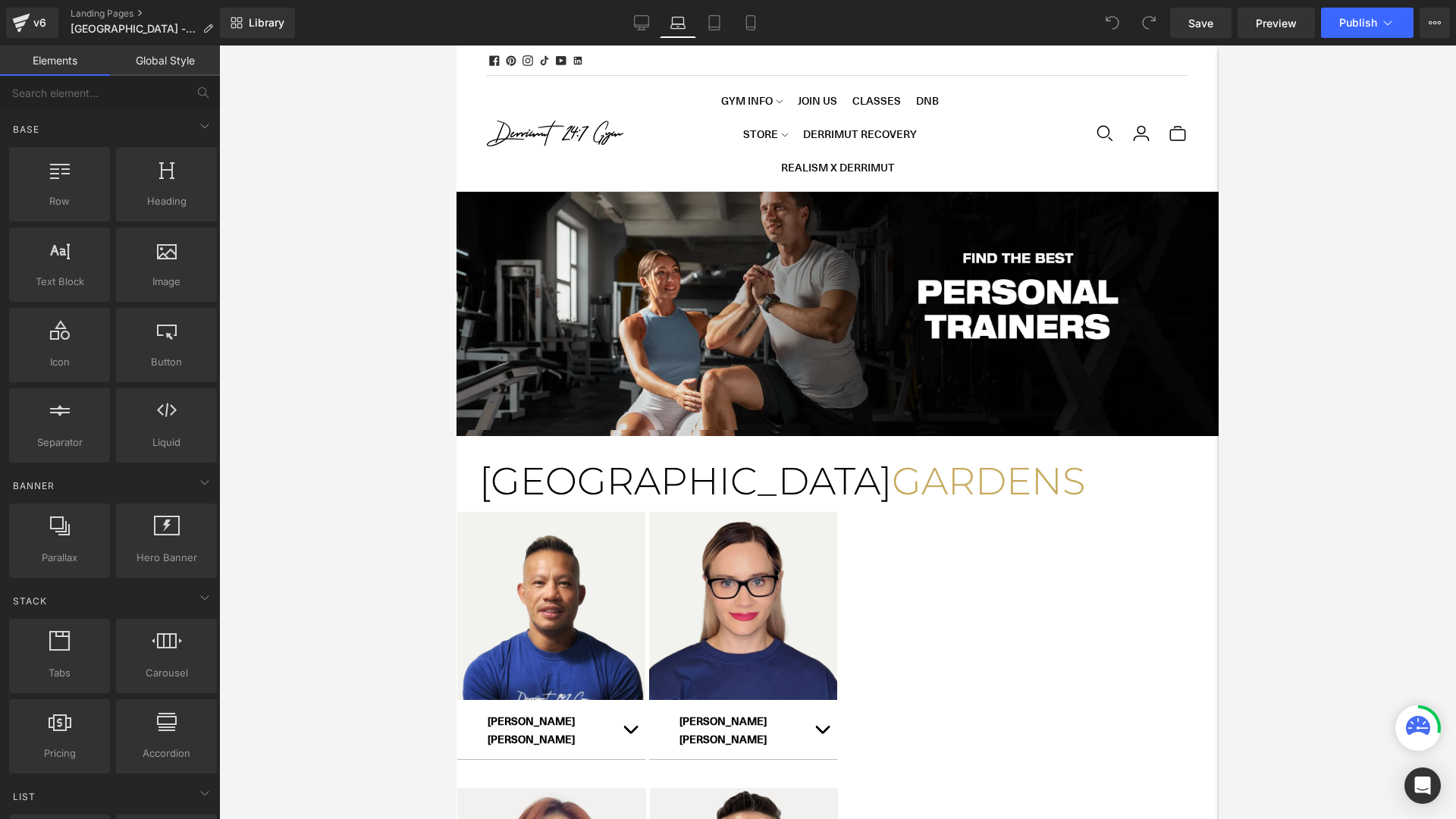
click at [622, 21] on div "Library Laptop Desktop Laptop Tablet Mobile Save Preview Publish Scheduled View…" at bounding box center [837, 23] width 1237 height 30
click at [641, 21] on icon at bounding box center [641, 23] width 15 height 15
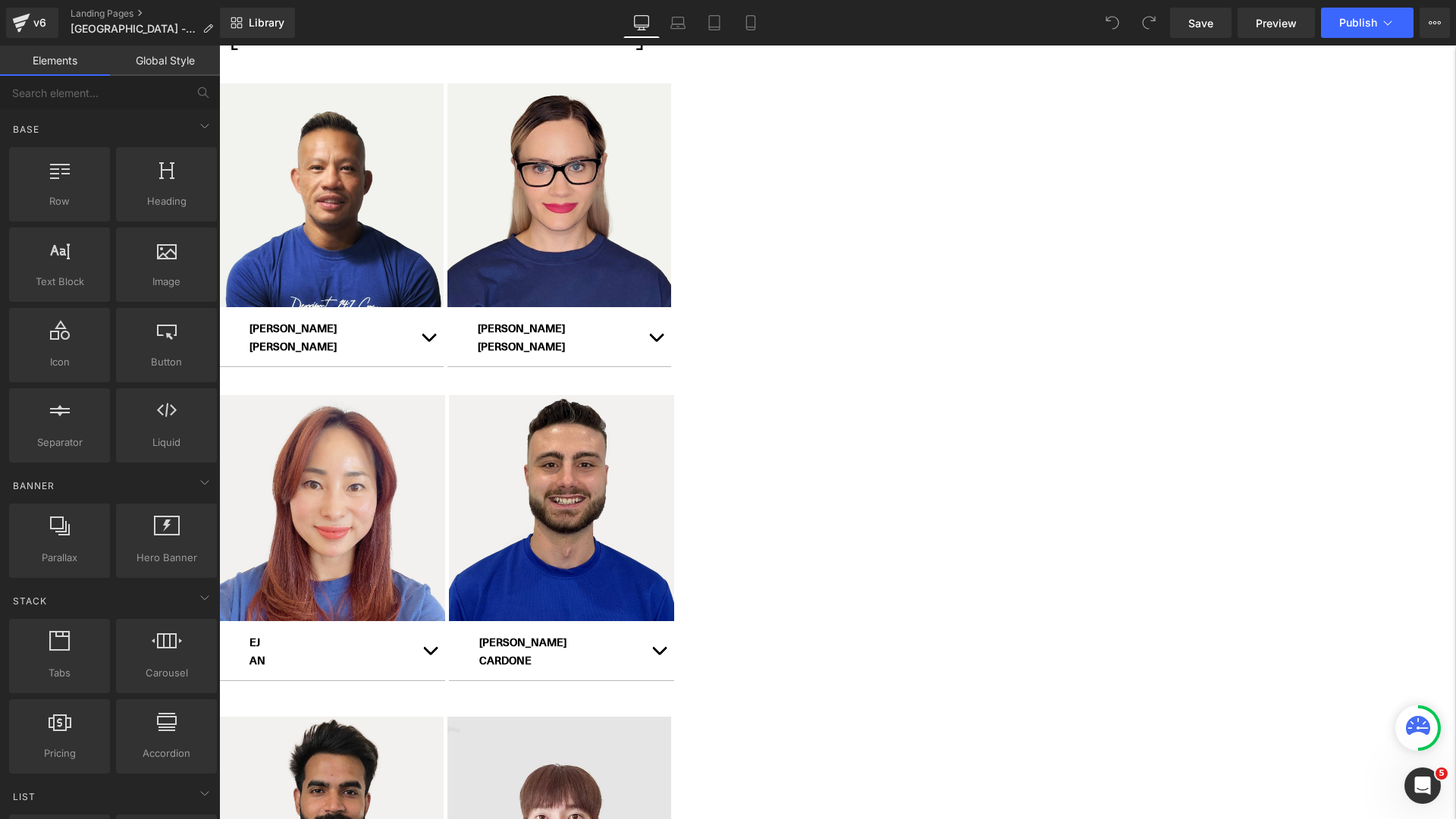
scroll to position [536, 0]
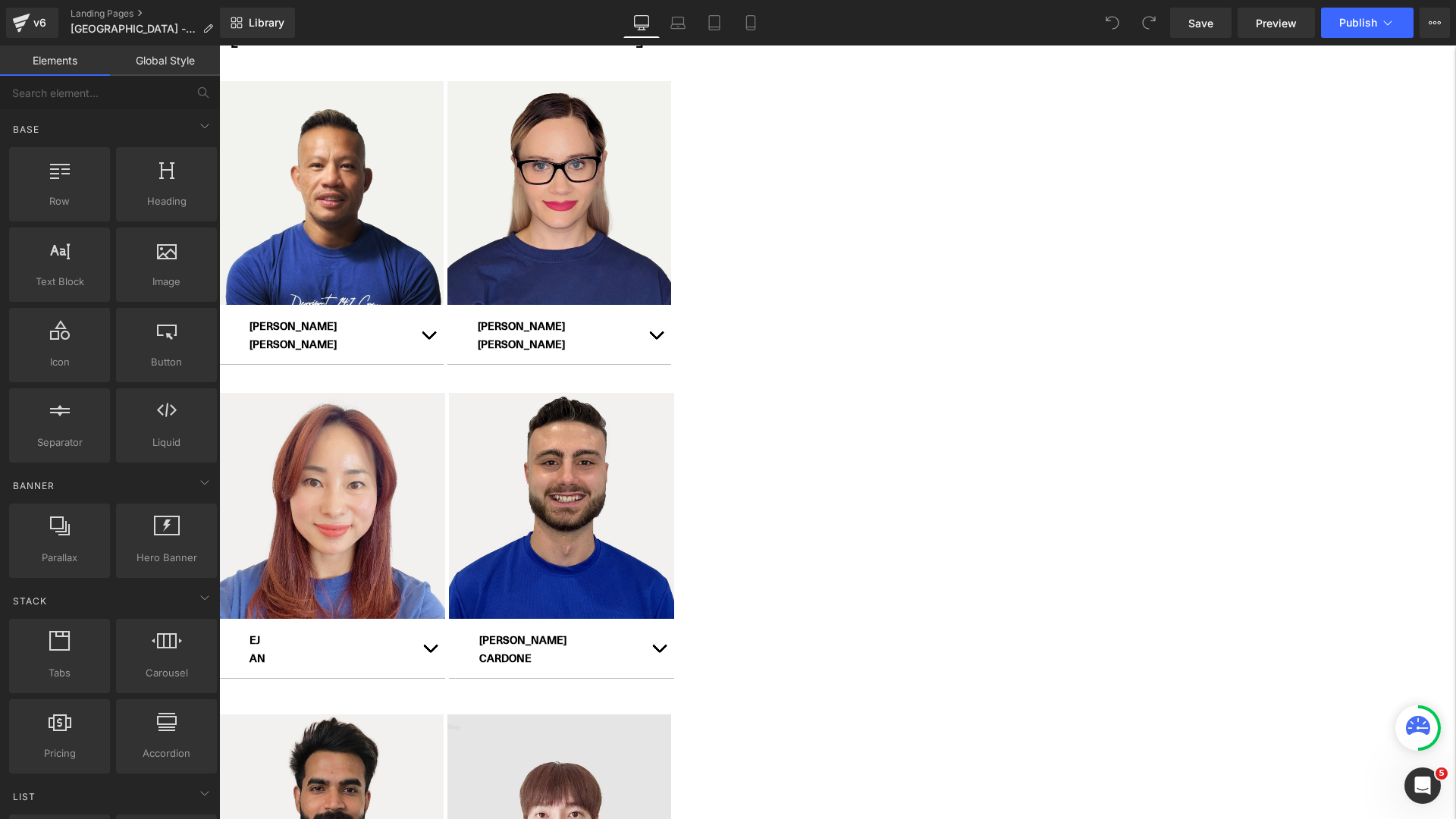
click at [219, 45] on icon at bounding box center [219, 45] width 0 height 0
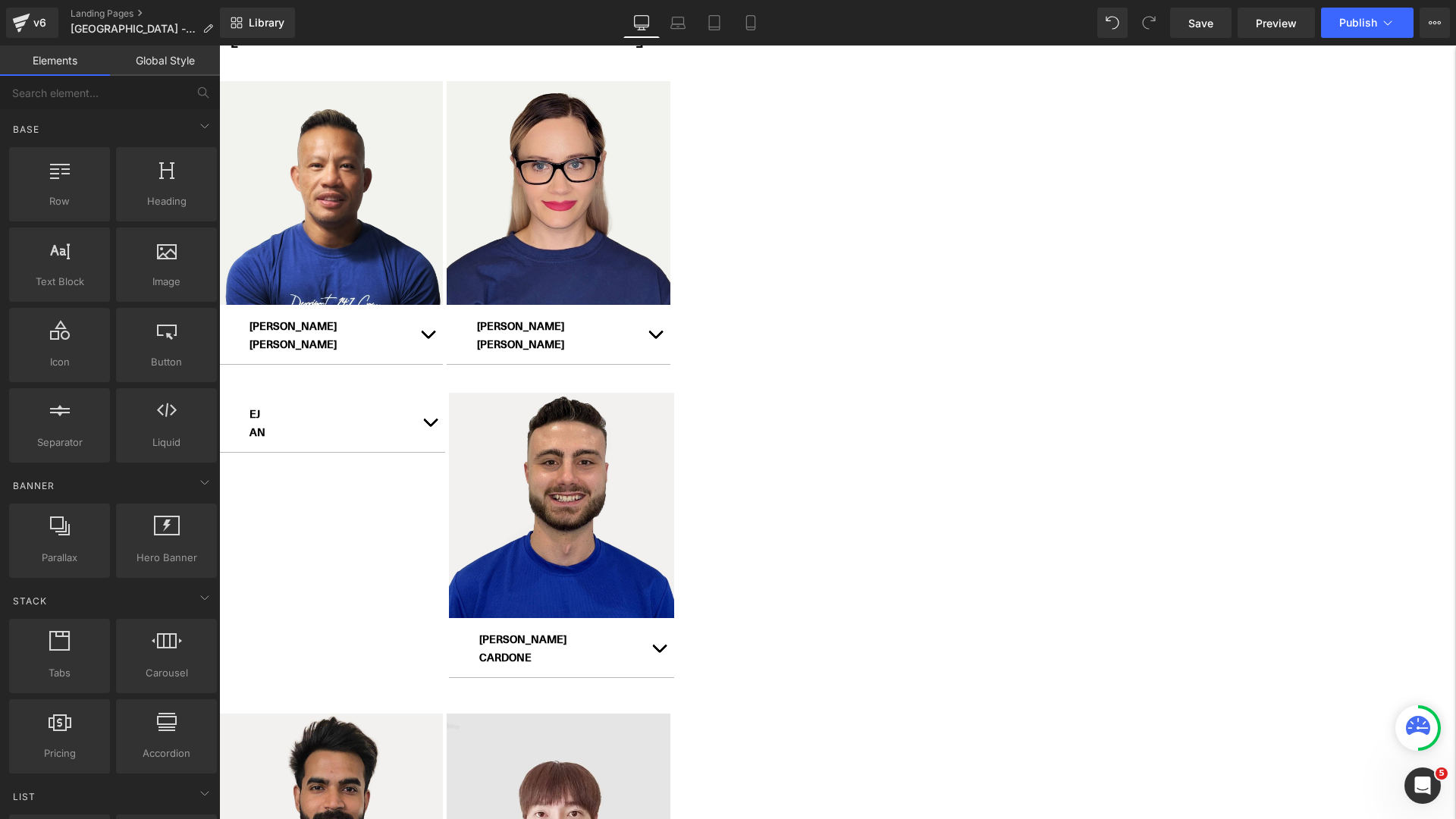
click at [219, 45] on icon at bounding box center [219, 45] width 0 height 0
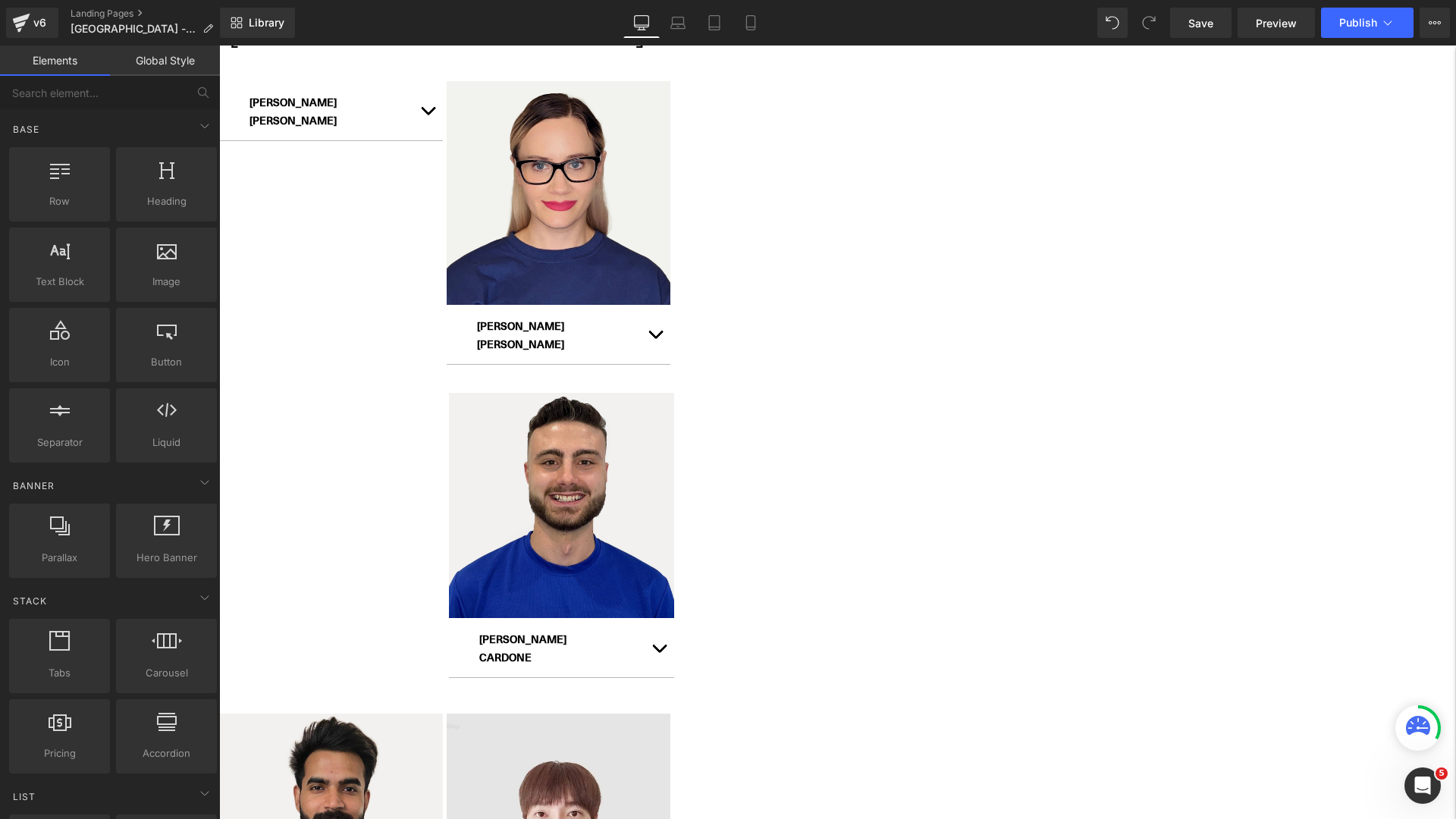
click at [219, 45] on icon at bounding box center [219, 45] width 0 height 0
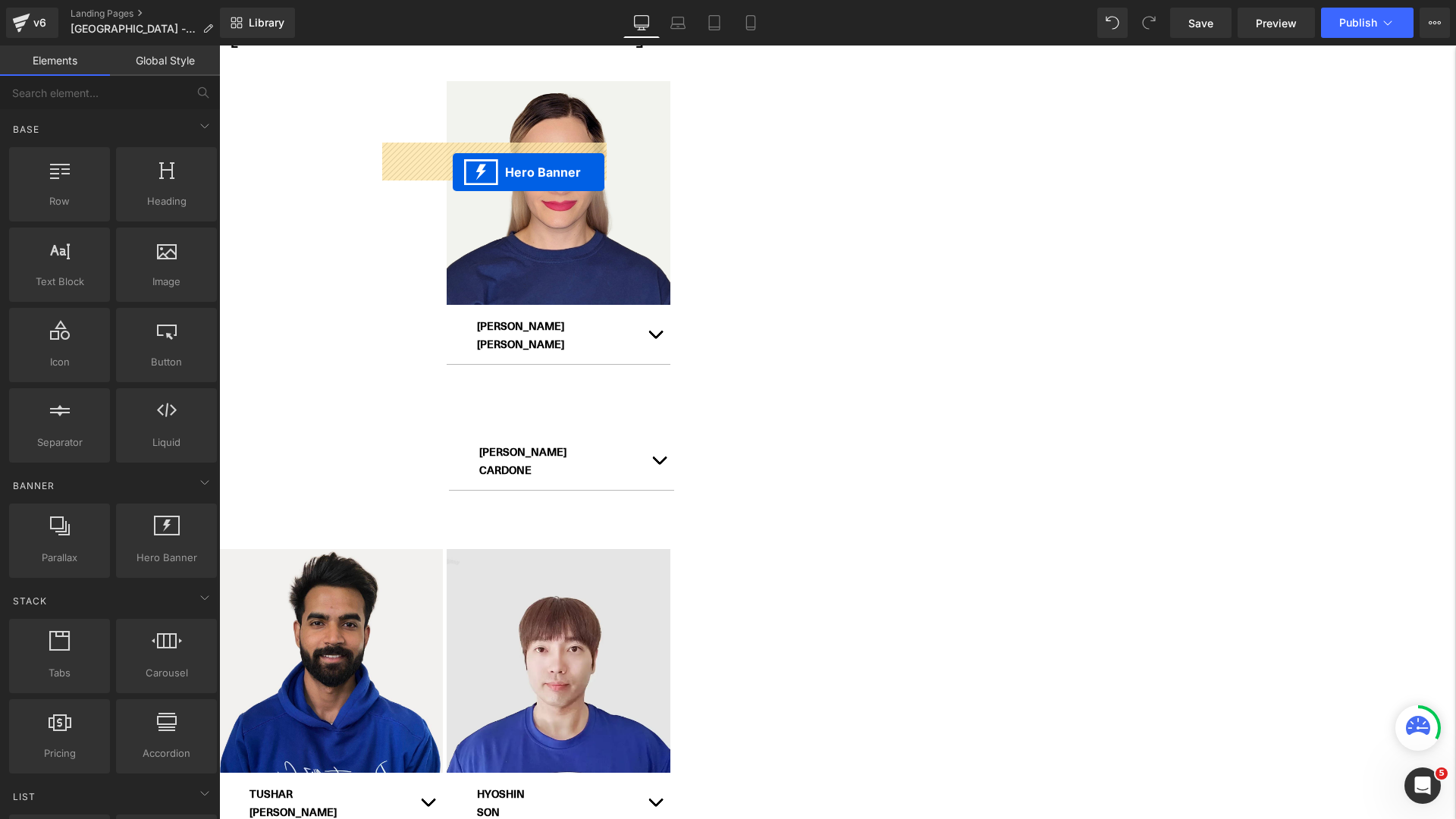
drag, startPoint x: 1133, startPoint y: 176, endPoint x: 453, endPoint y: 172, distance: 680.0
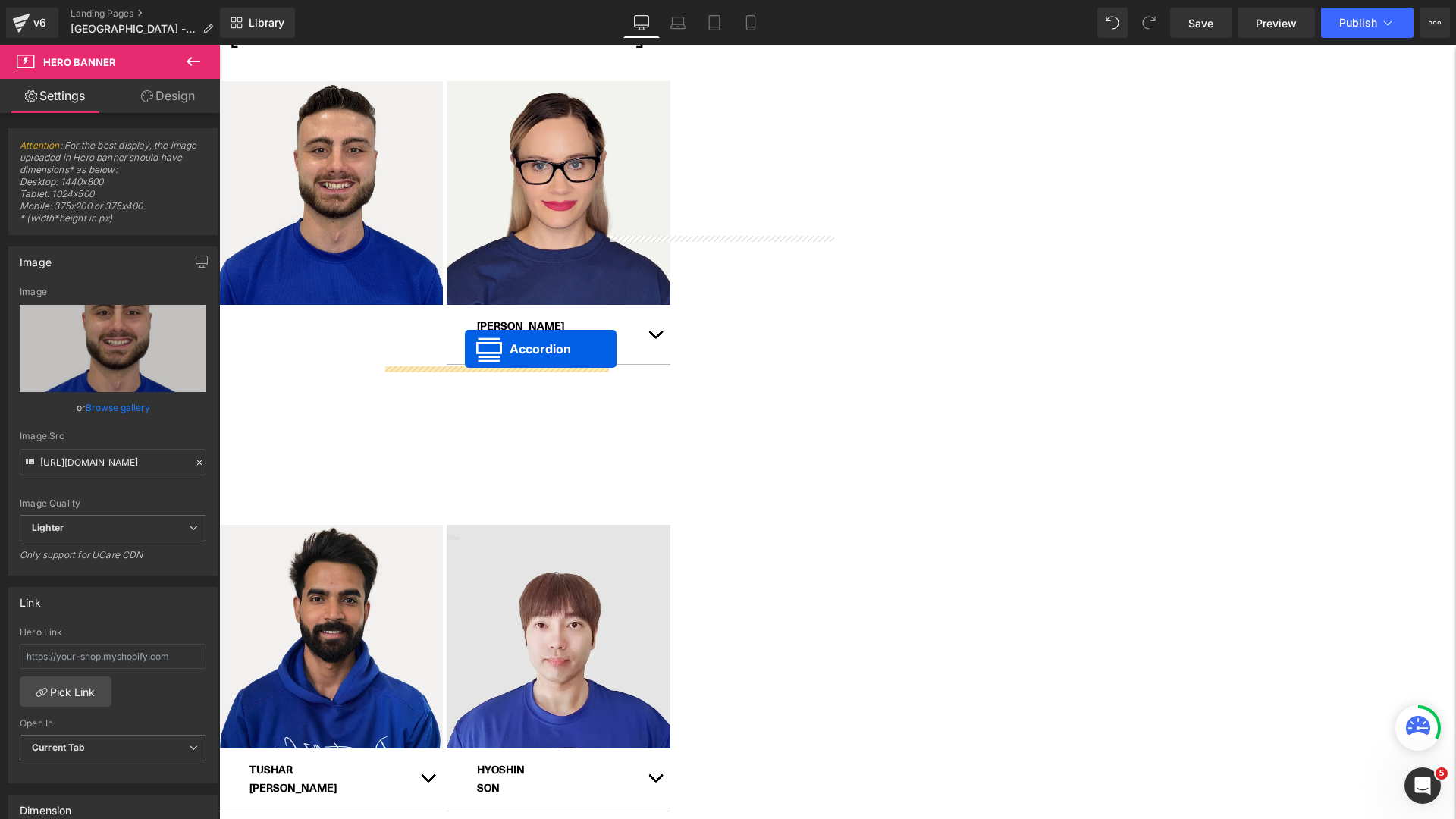
drag, startPoint x: 1137, startPoint y: 179, endPoint x: 463, endPoint y: 349, distance: 695.1
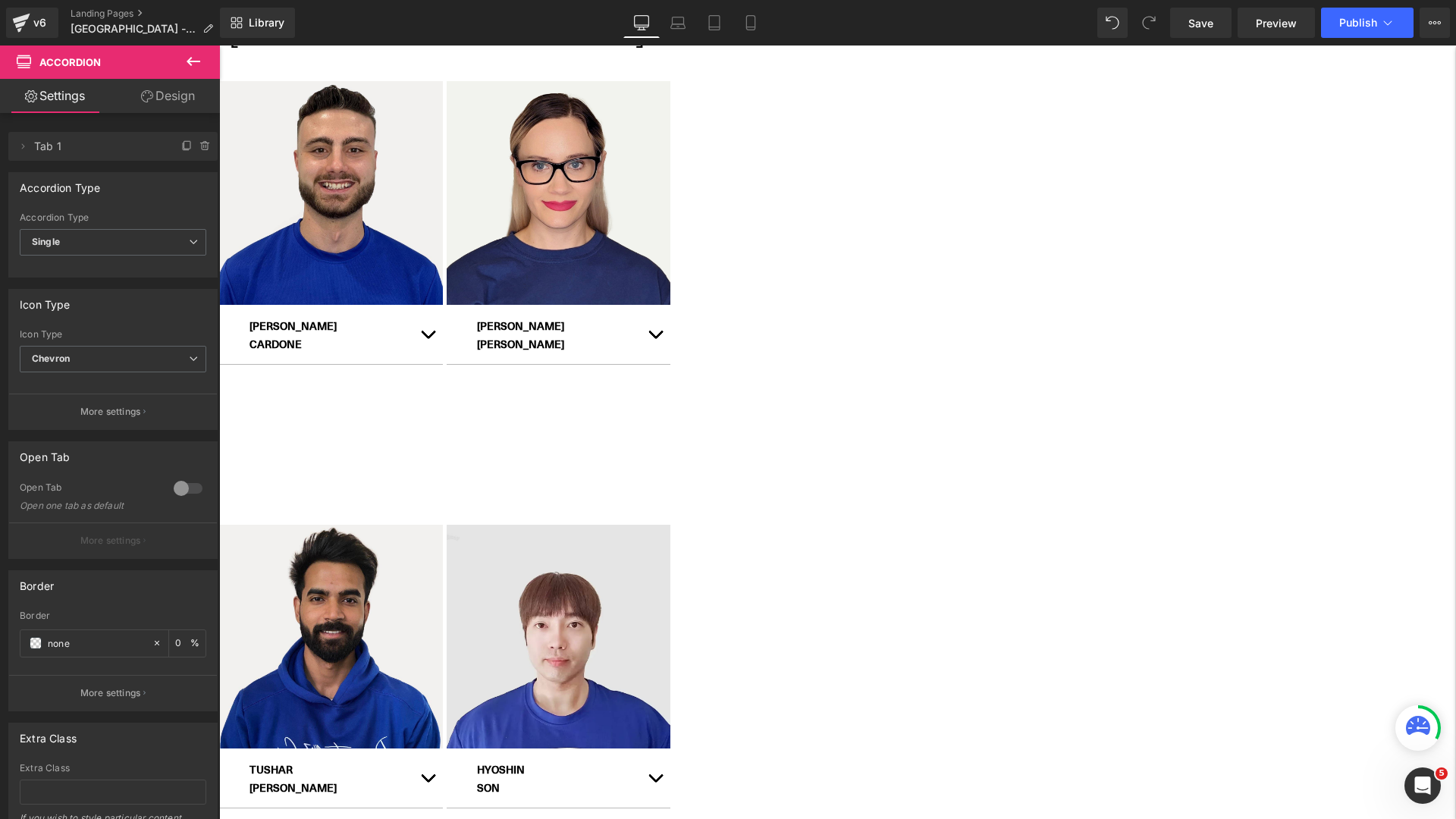
click at [219, 45] on icon at bounding box center [219, 45] width 0 height 0
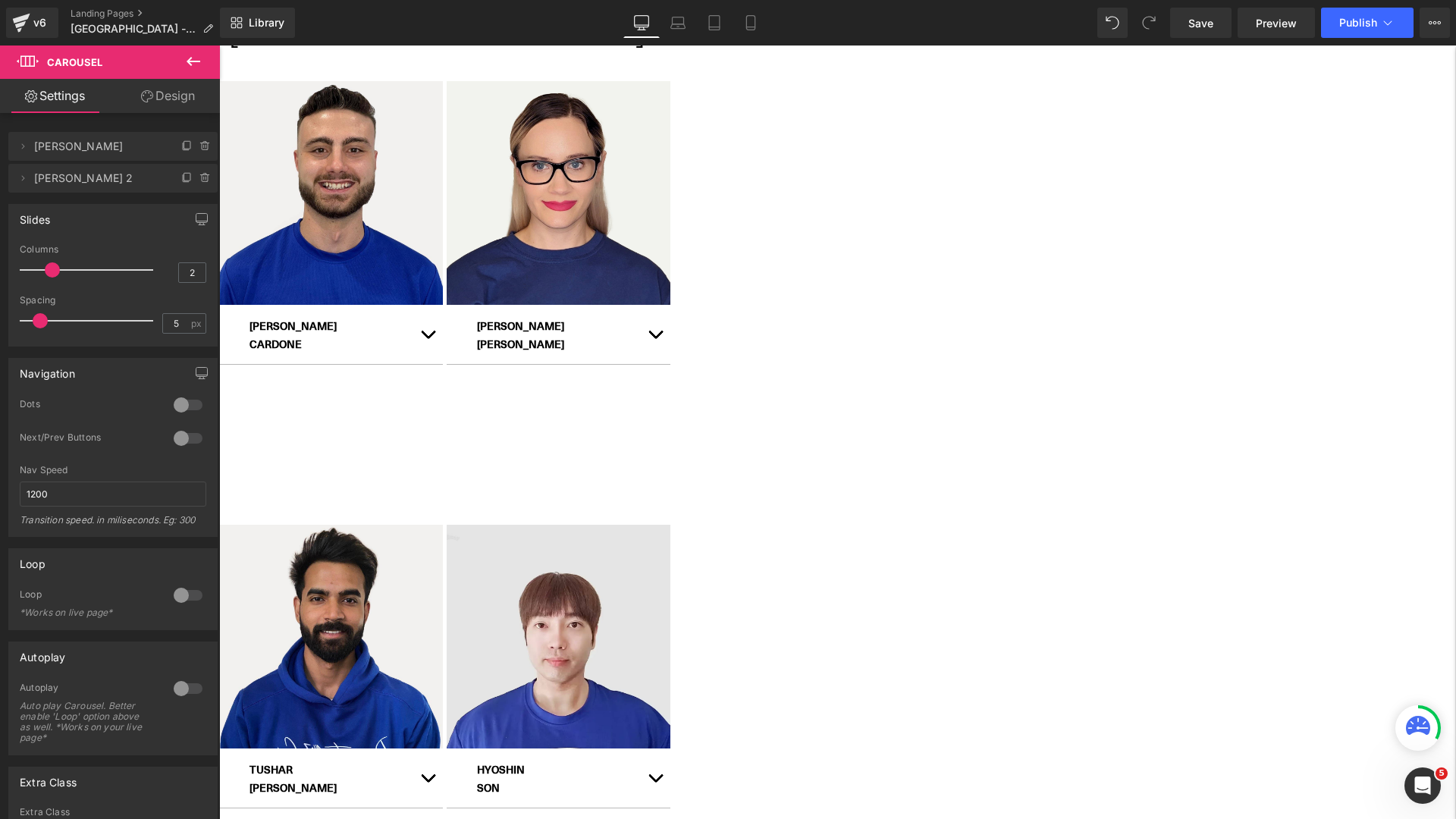
click at [219, 45] on icon at bounding box center [219, 45] width 0 height 0
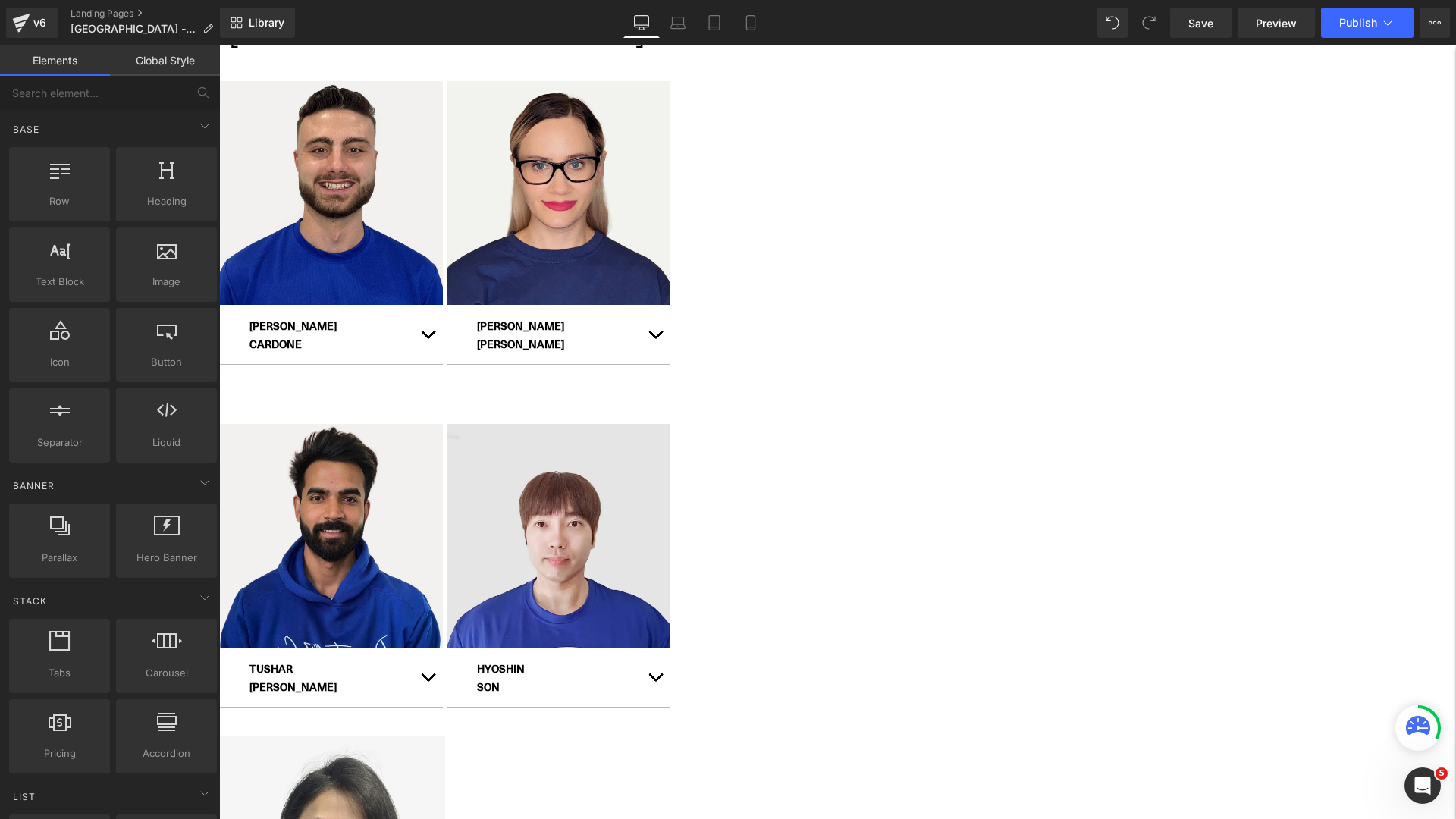
click at [219, 45] on icon at bounding box center [219, 45] width 0 height 0
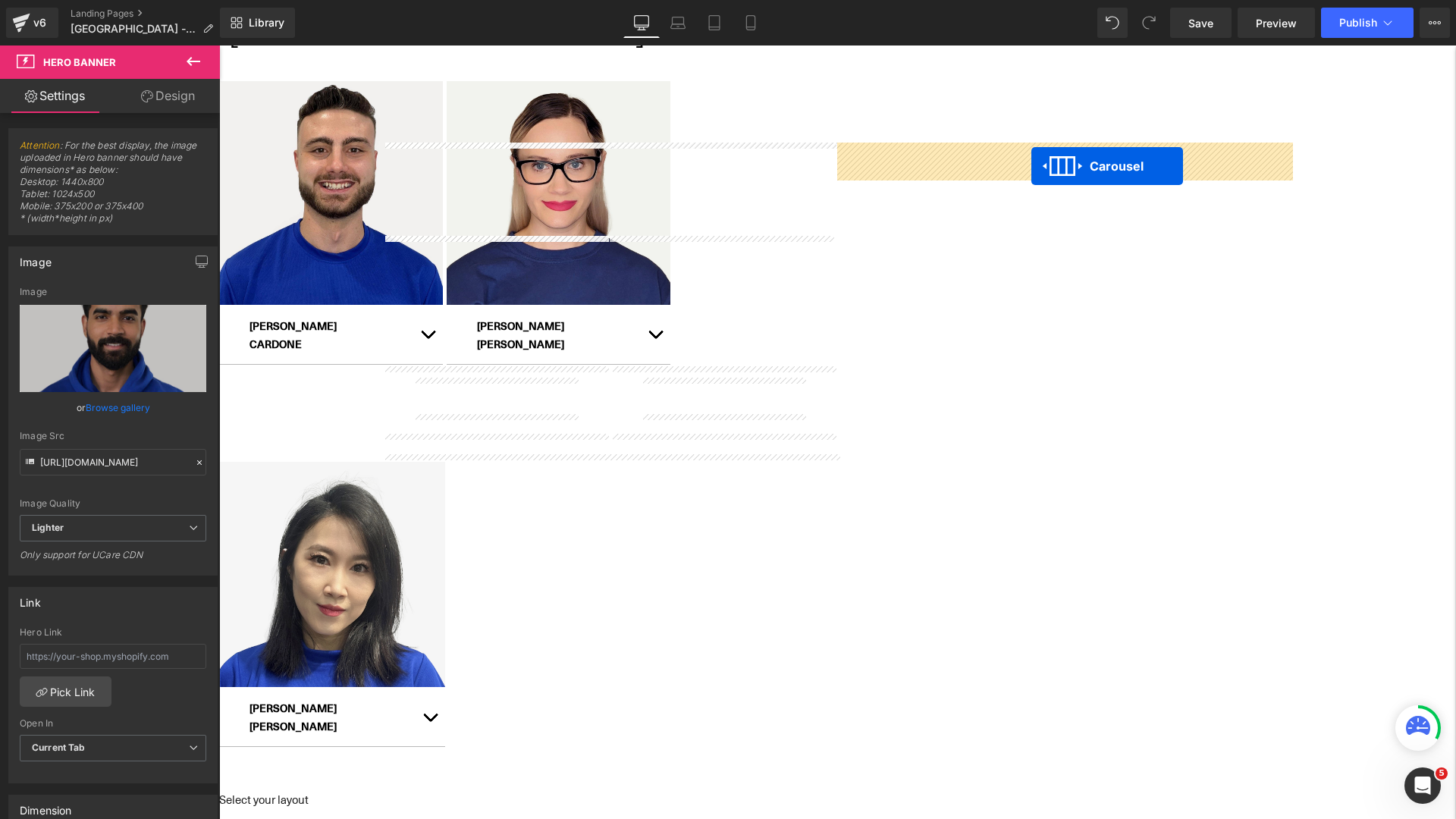
drag, startPoint x: 569, startPoint y: 496, endPoint x: 1031, endPoint y: 166, distance: 567.8
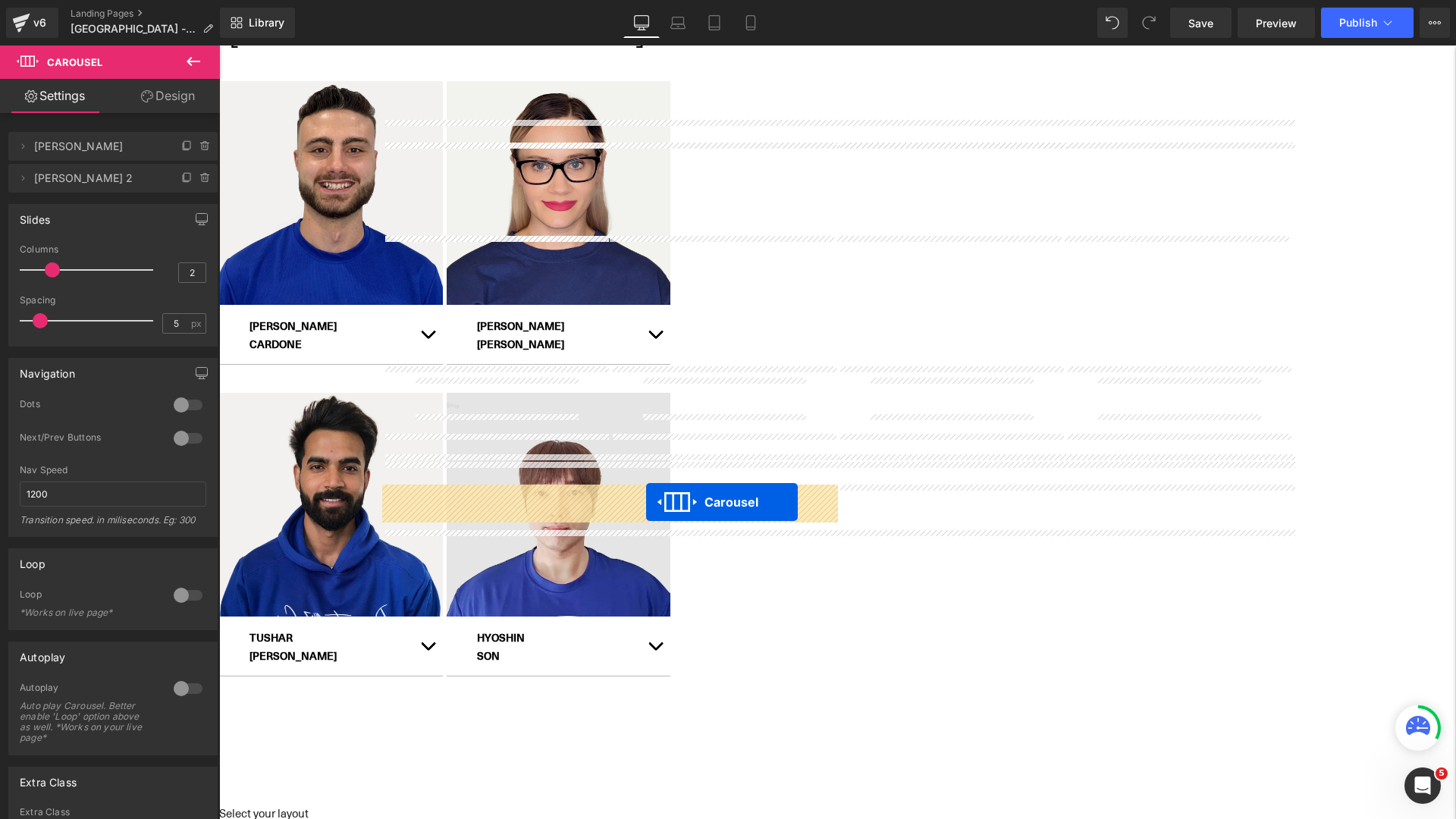
drag, startPoint x: 1026, startPoint y: 492, endPoint x: 646, endPoint y: 502, distance: 380.1
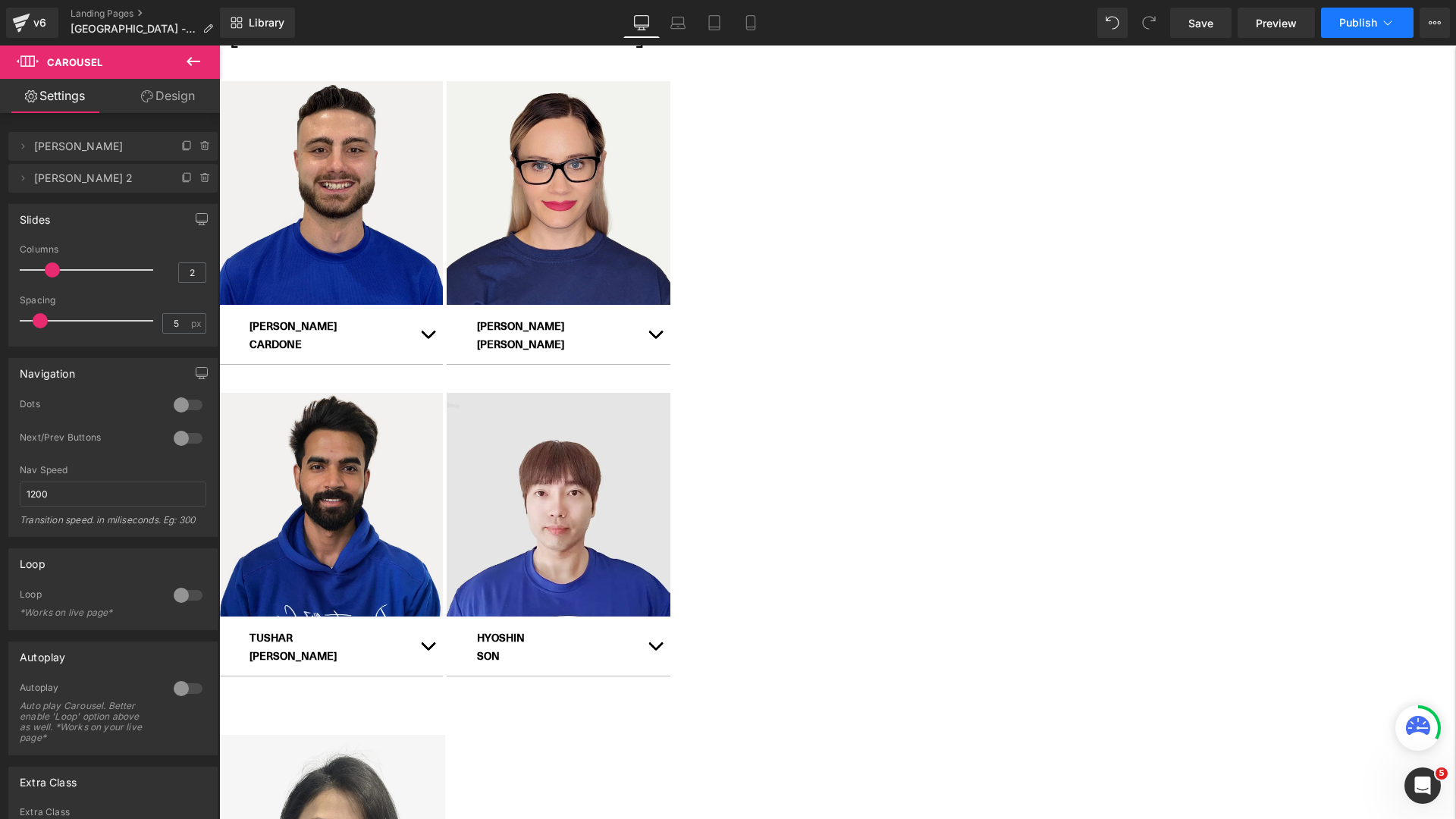
click at [1354, 20] on span "Publish" at bounding box center [1359, 23] width 38 height 12
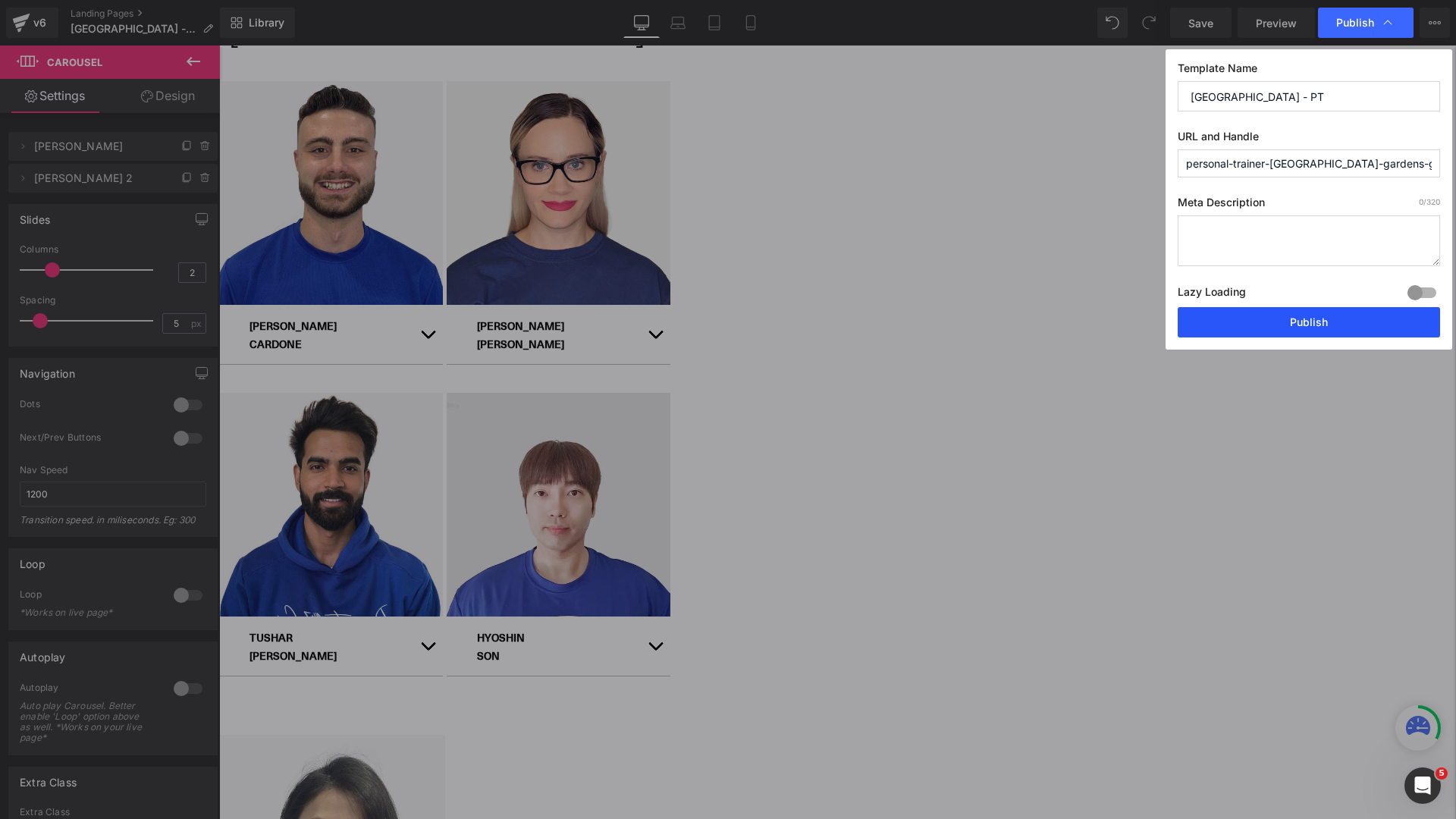
drag, startPoint x: 1287, startPoint y: 323, endPoint x: 1067, endPoint y: 278, distance: 224.6
click at [1287, 323] on button "Publish" at bounding box center [1308, 322] width 262 height 30
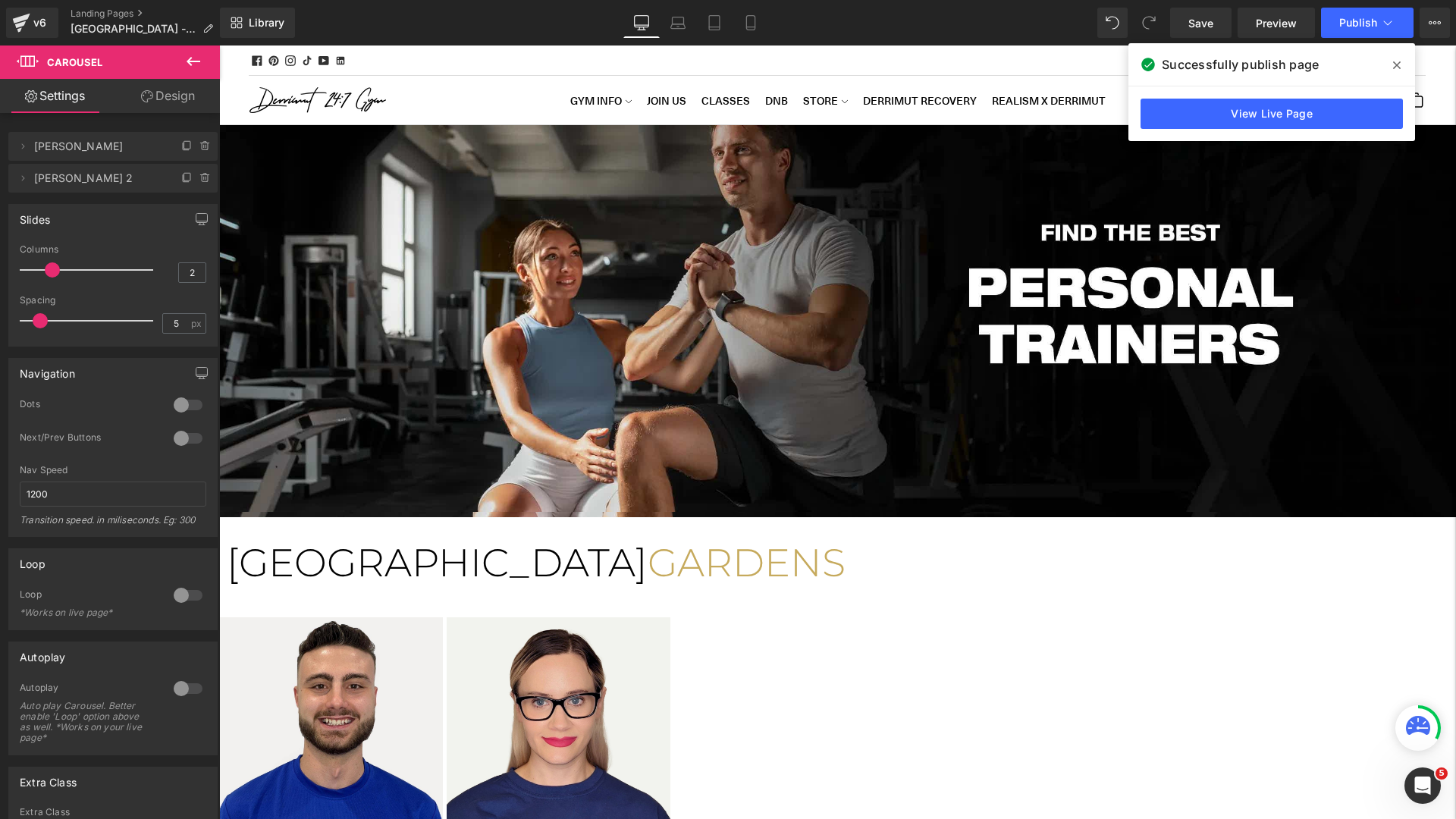
click at [1397, 65] on icon at bounding box center [1397, 65] width 8 height 8
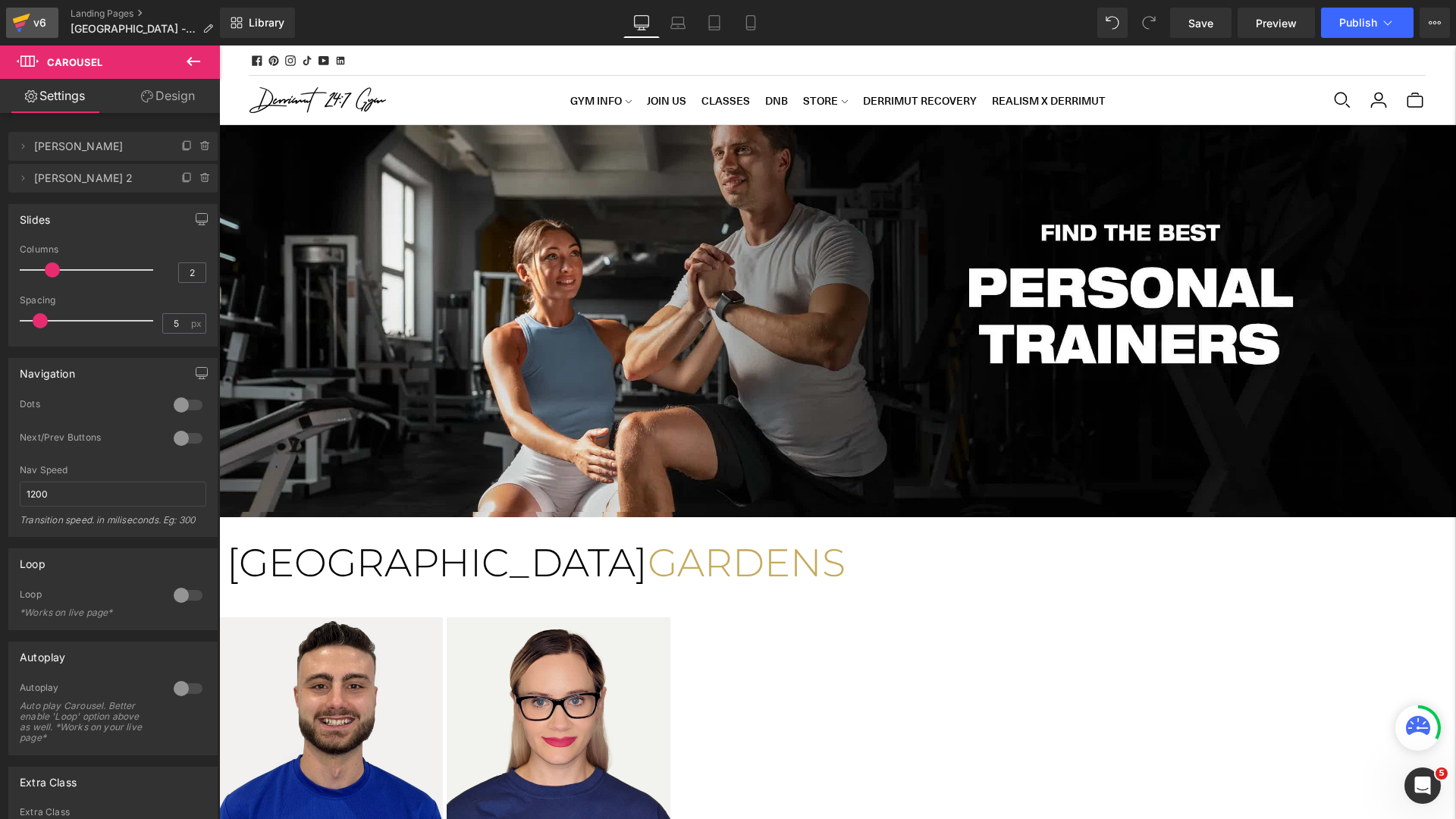
click at [39, 36] on link "v6" at bounding box center [31, 23] width 52 height 30
